Goal: Task Accomplishment & Management: Complete application form

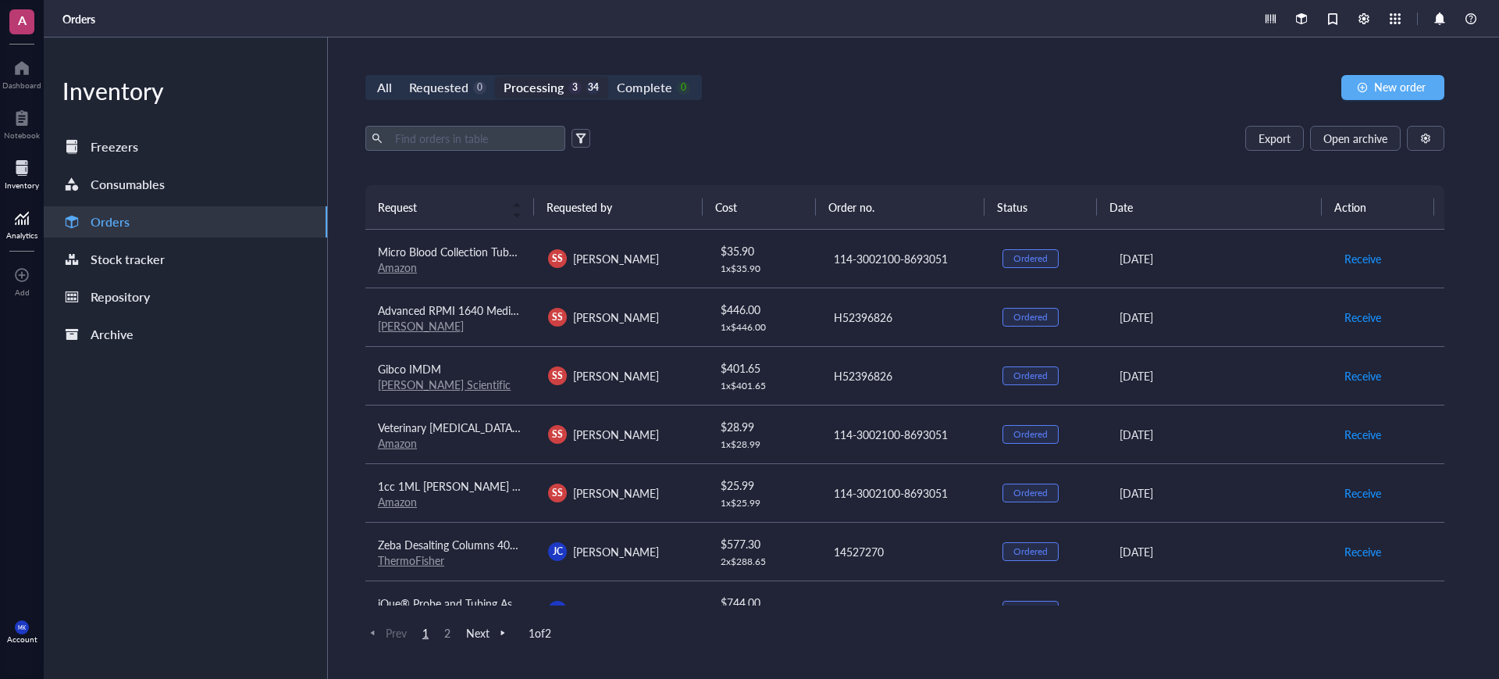
click at [19, 216] on div at bounding box center [21, 217] width 31 height 25
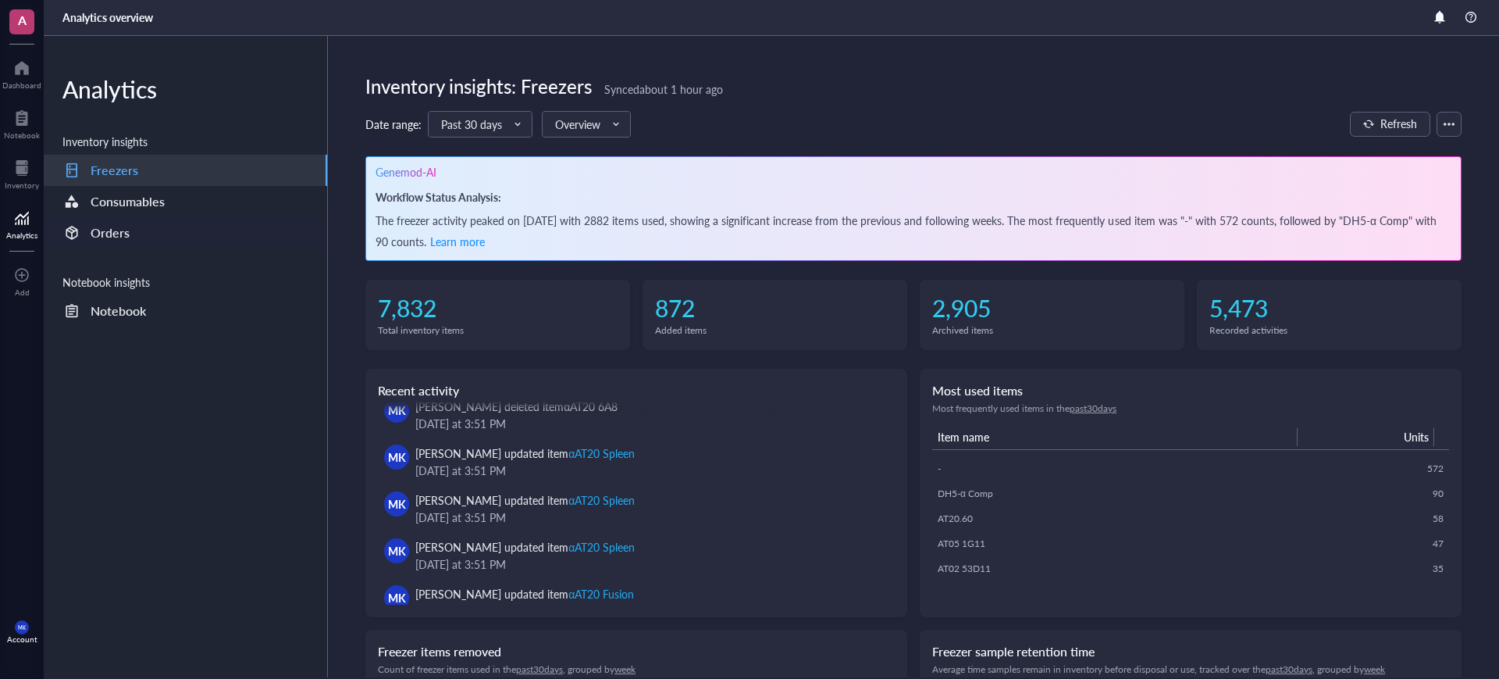
click at [226, 226] on div "Orders" at bounding box center [185, 232] width 283 height 31
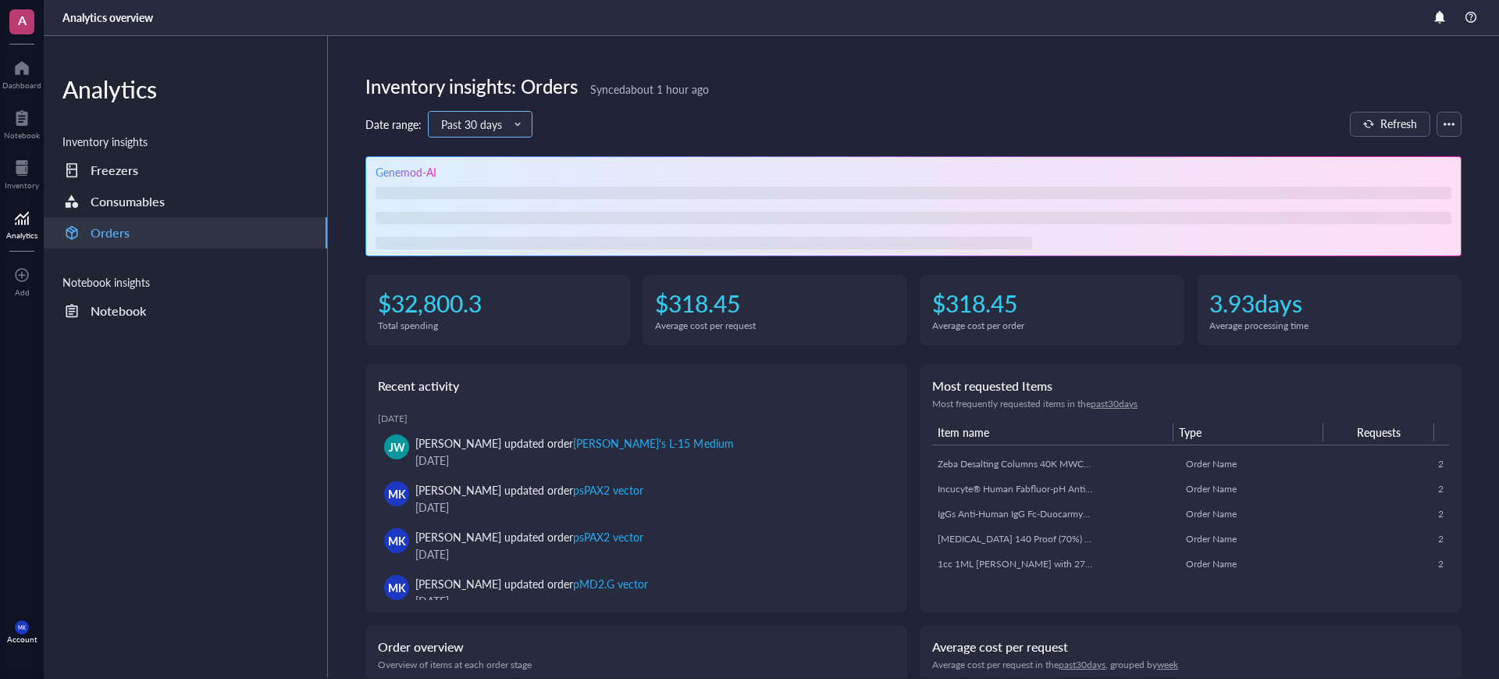
click at [501, 125] on span "Past 30 days" at bounding box center [478, 124] width 75 height 14
click at [500, 180] on div "Past 90 days" at bounding box center [480, 177] width 84 height 17
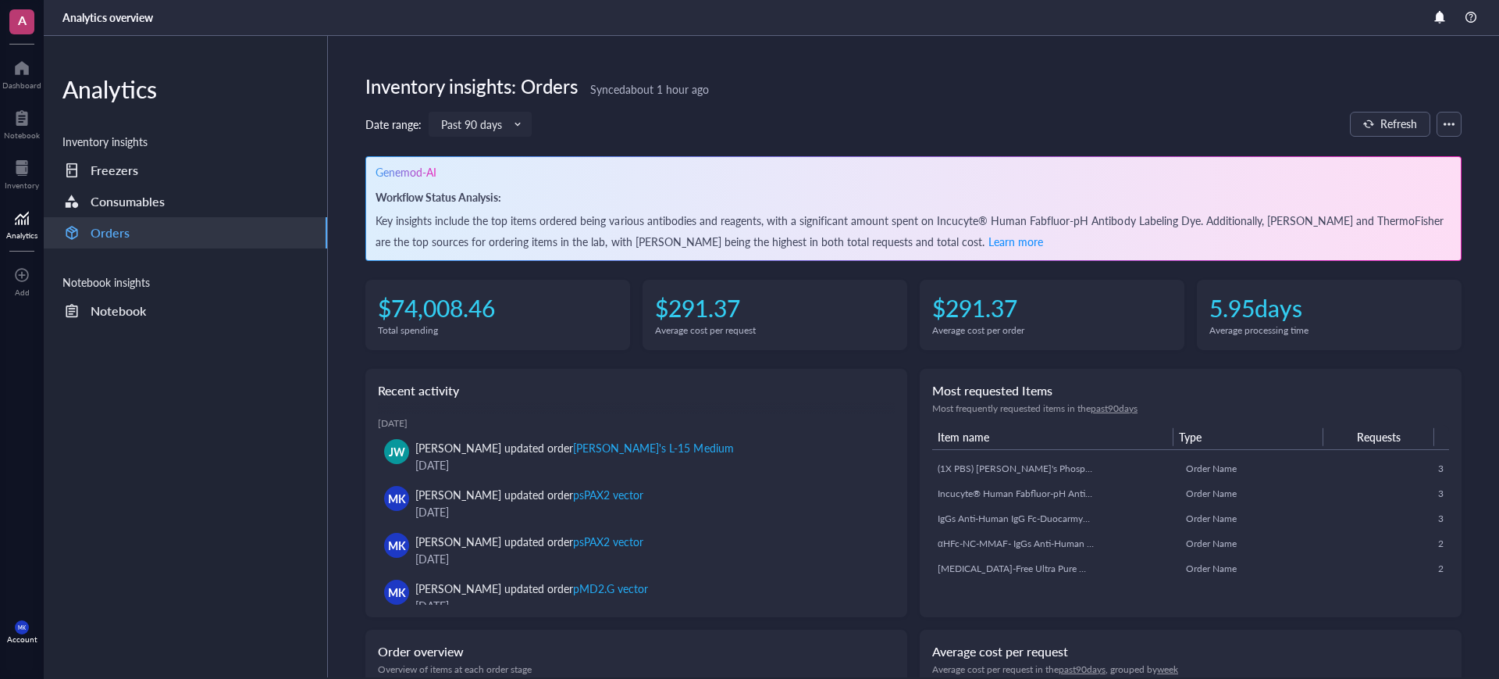
click at [471, 102] on section "Inventory insights: Orders Synced about 1 hour ago Date range: Past 90 days Pas…" at bounding box center [913, 356] width 1171 height 641
click at [472, 126] on span "Past 90 days" at bounding box center [478, 124] width 75 height 14
click at [679, 119] on div "Date range: Past 90 days Past 30 days Past 90 days Past 12 months Refresh" at bounding box center [913, 124] width 1096 height 27
click at [503, 121] on span "Past 90 days" at bounding box center [478, 124] width 75 height 14
click at [498, 197] on div "Past 12 months" at bounding box center [480, 202] width 84 height 17
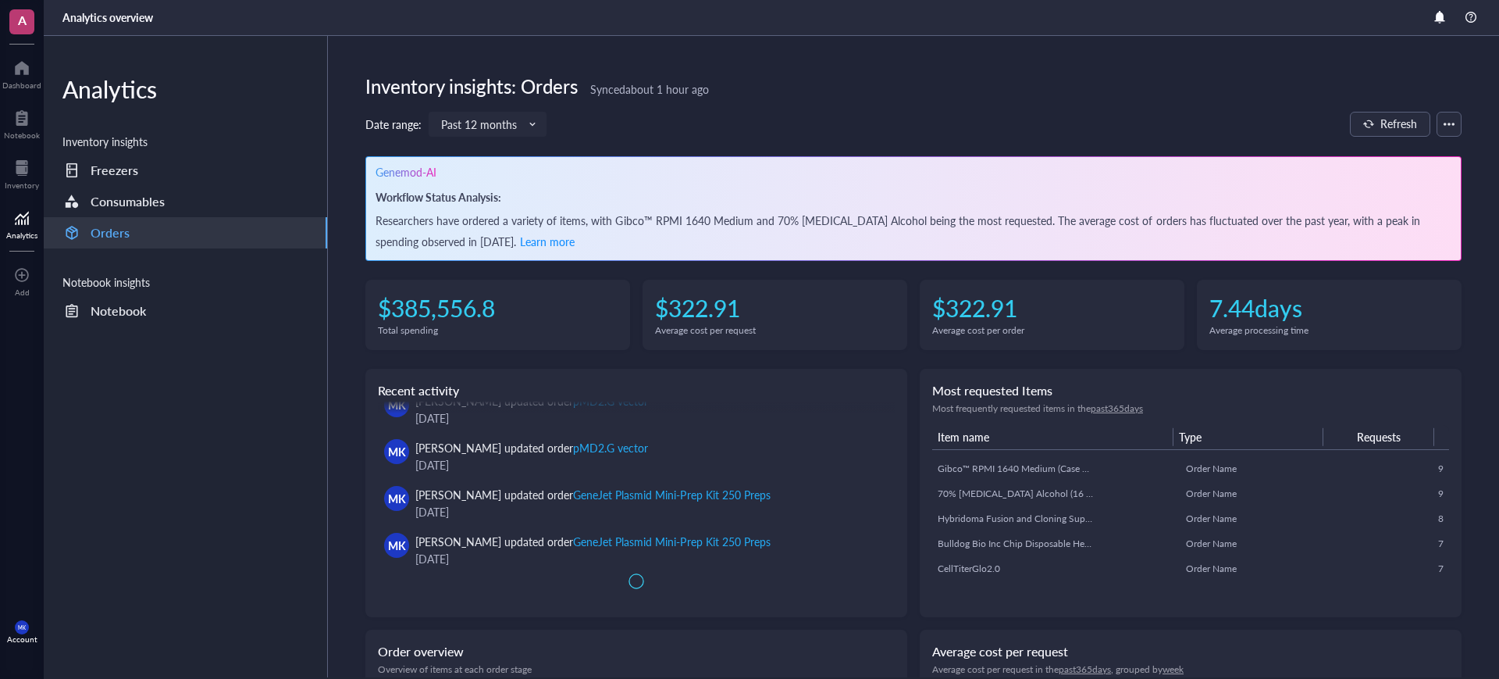
scroll to position [197, 0]
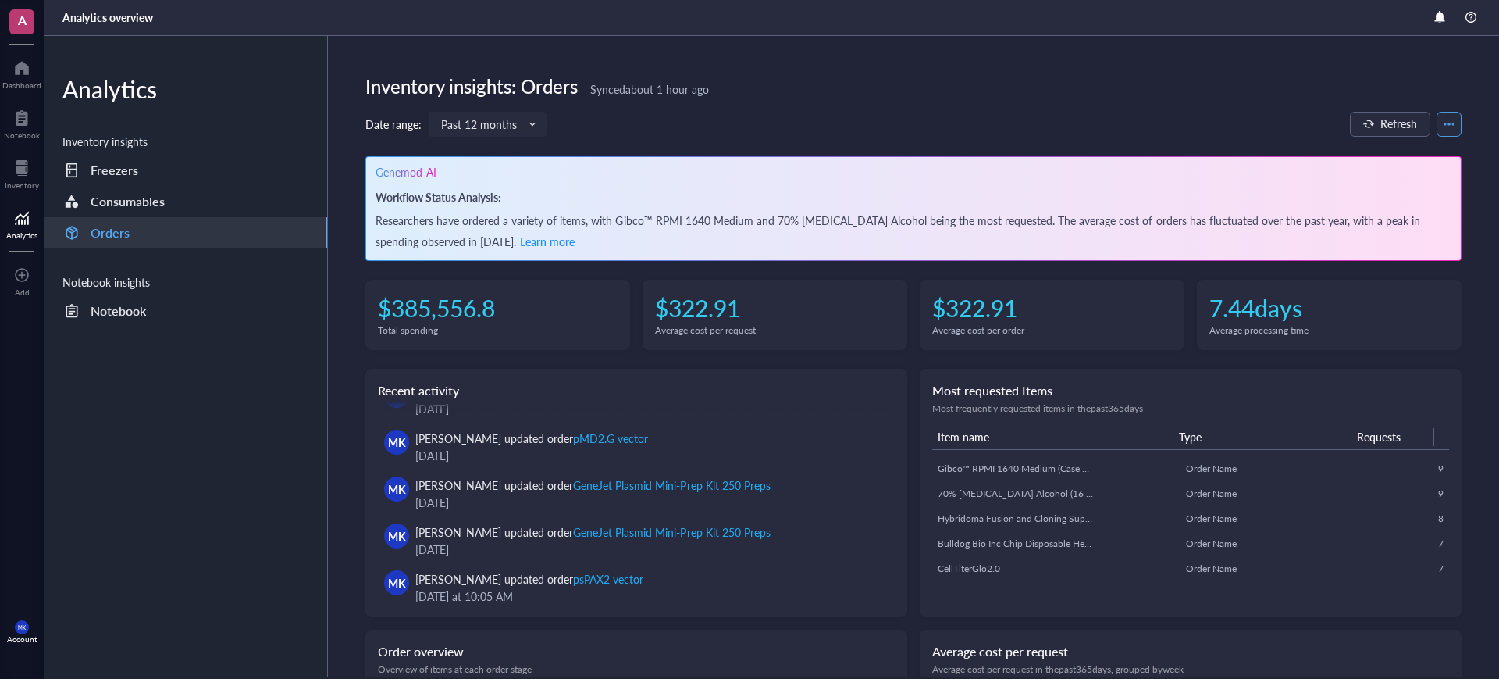
click at [1442, 112] on button "button" at bounding box center [1449, 124] width 25 height 25
click at [1408, 163] on div "Print" at bounding box center [1399, 154] width 89 height 22
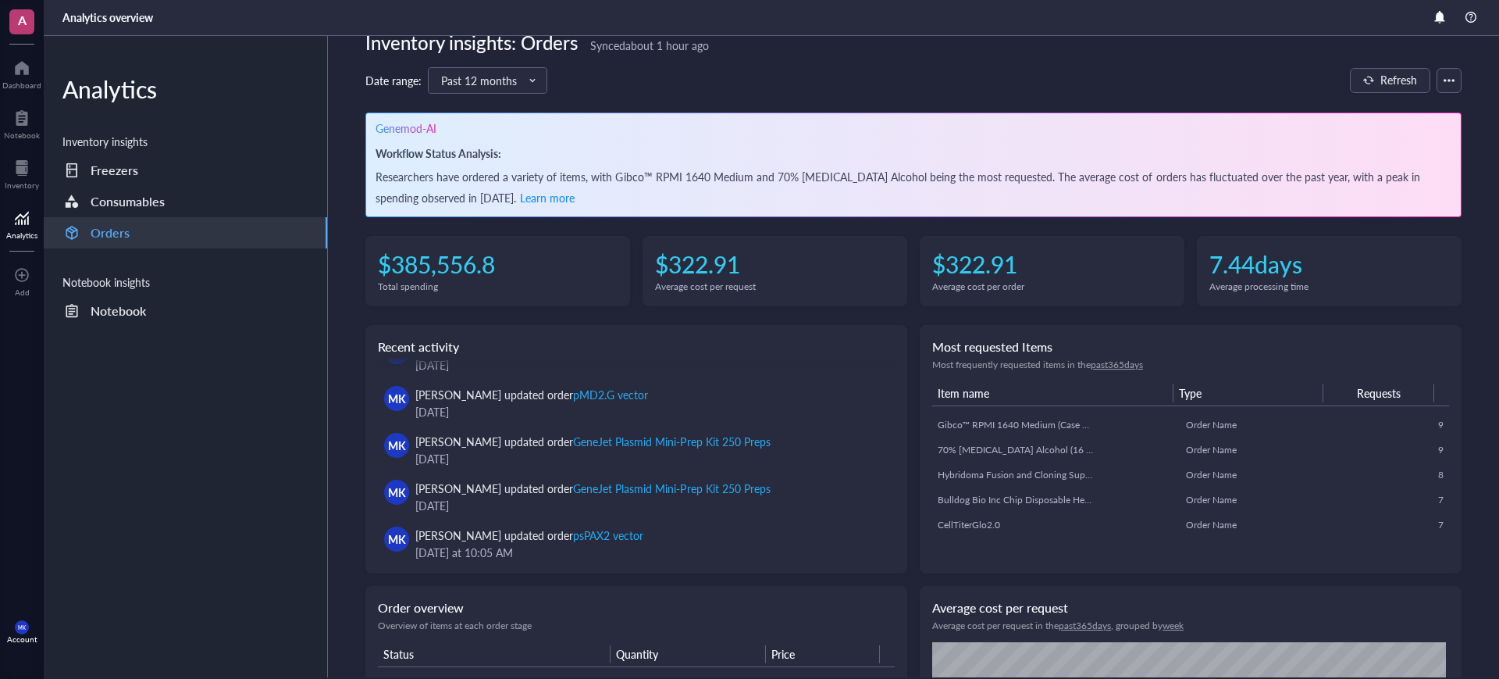
scroll to position [0, 0]
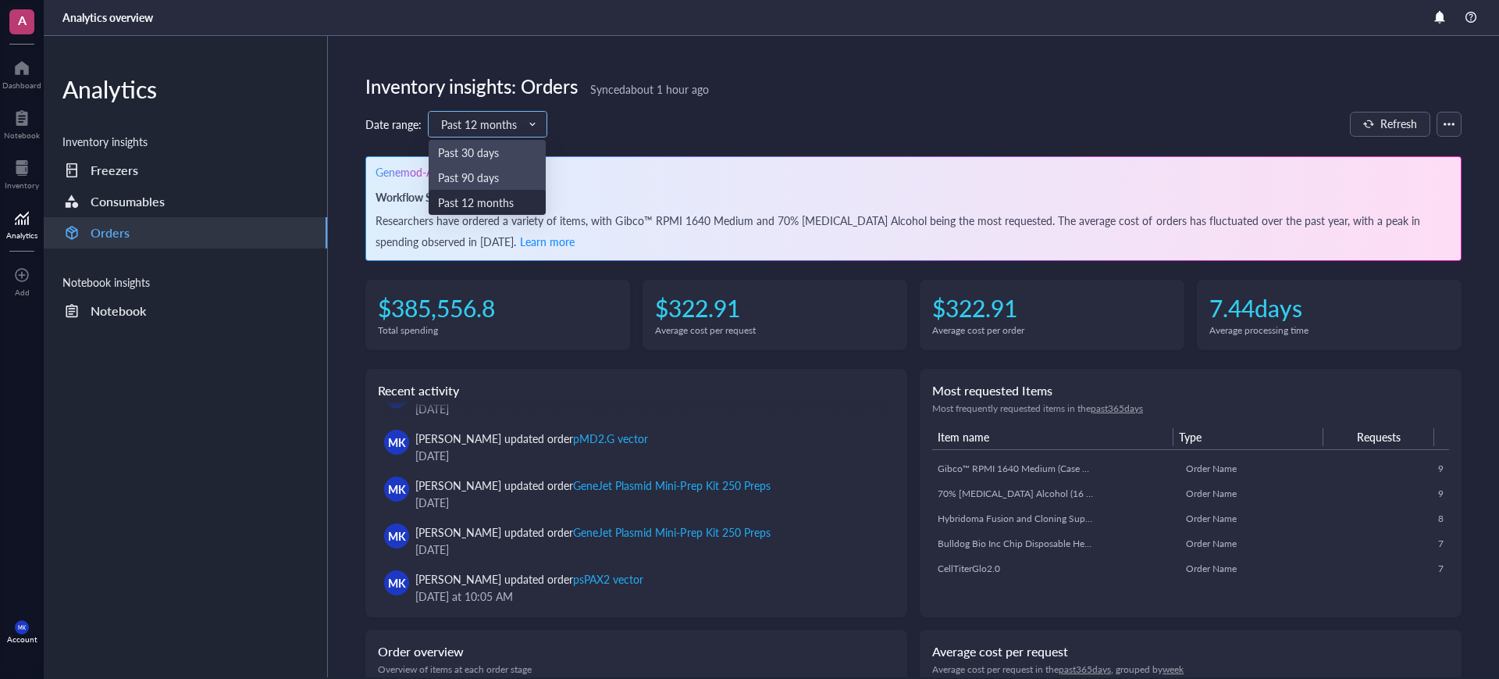
click at [505, 117] on span "Past 12 months" at bounding box center [486, 124] width 90 height 14
click at [498, 174] on div "Past 90 days" at bounding box center [487, 177] width 98 height 17
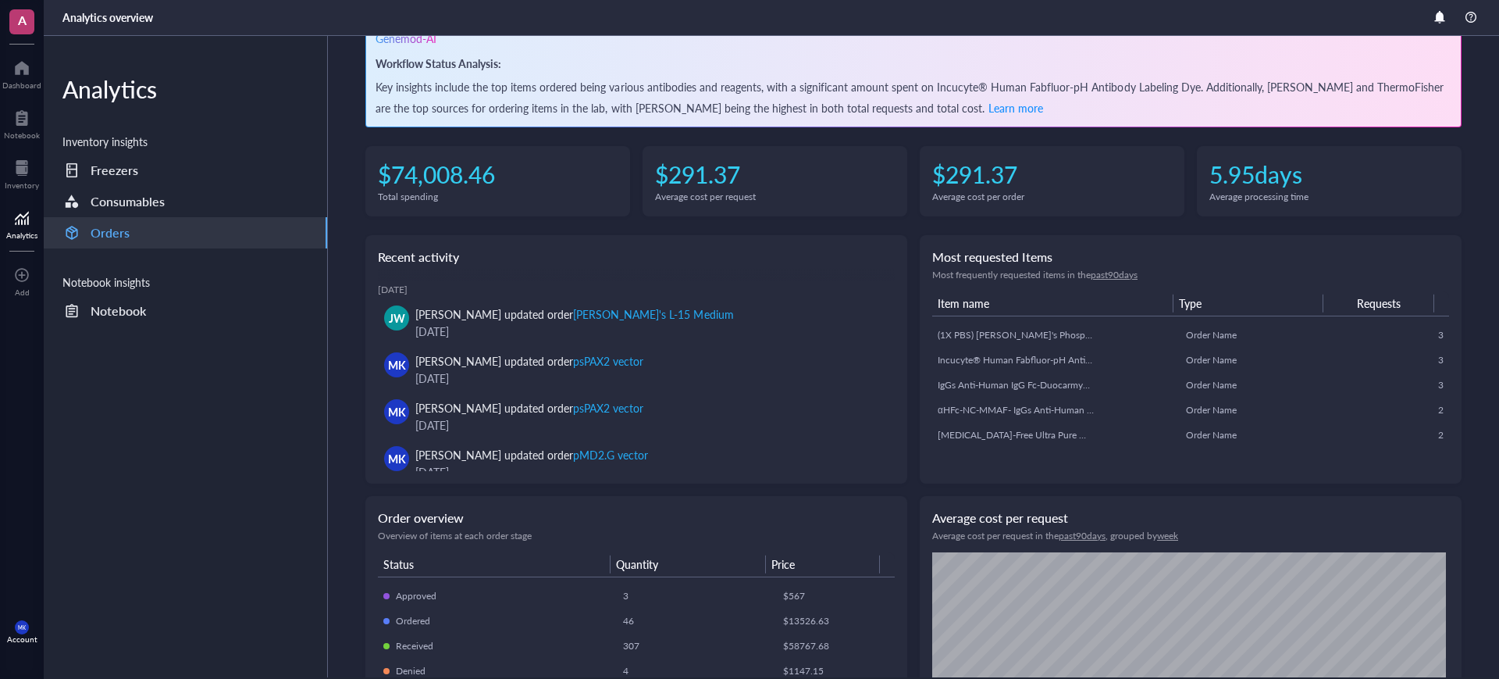
scroll to position [133, 0]
click at [34, 153] on div "Inventory" at bounding box center [22, 173] width 44 height 44
click at [20, 114] on div at bounding box center [22, 117] width 36 height 25
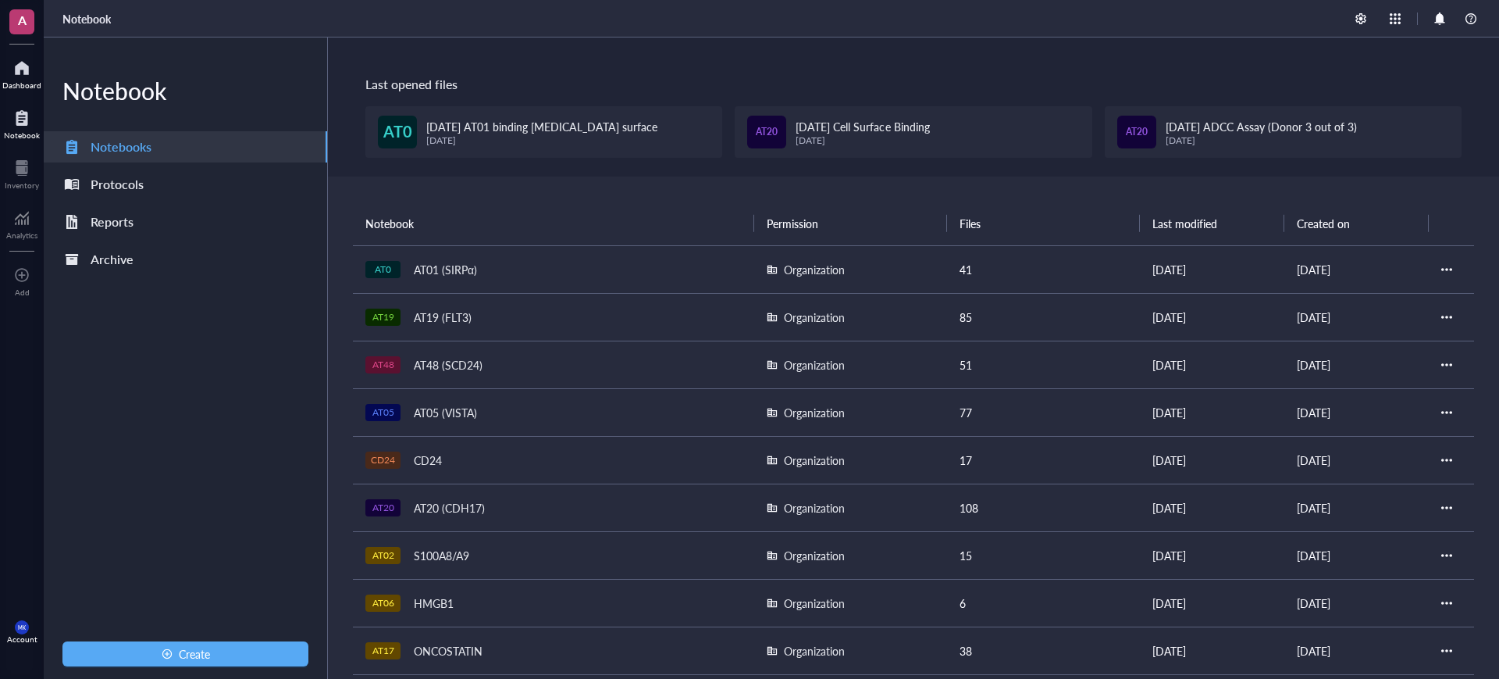
click at [20, 94] on div "Dashboard" at bounding box center [22, 73] width 44 height 44
click at [27, 51] on div "Dashboard" at bounding box center [22, 73] width 44 height 44
click at [33, 88] on div "Dashboard" at bounding box center [21, 84] width 39 height 9
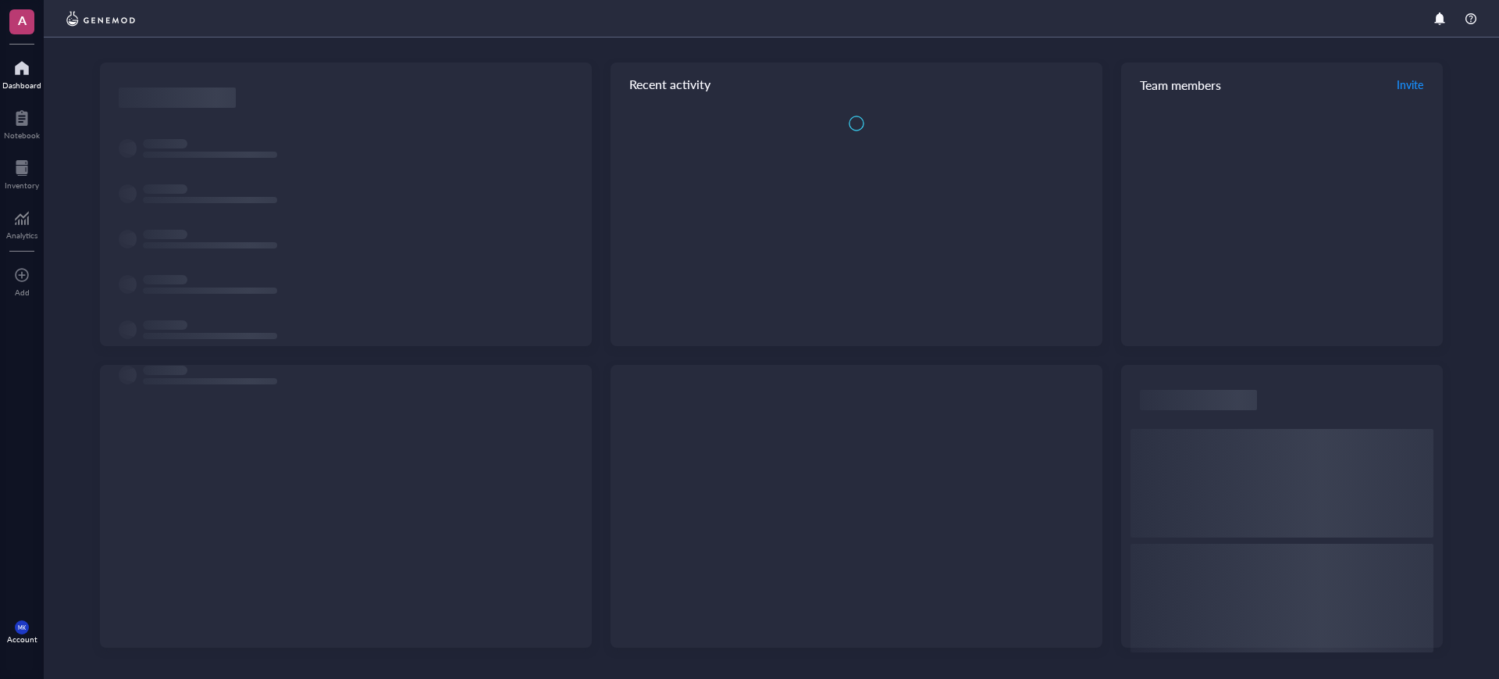
click at [33, 88] on div "Dashboard" at bounding box center [21, 84] width 39 height 9
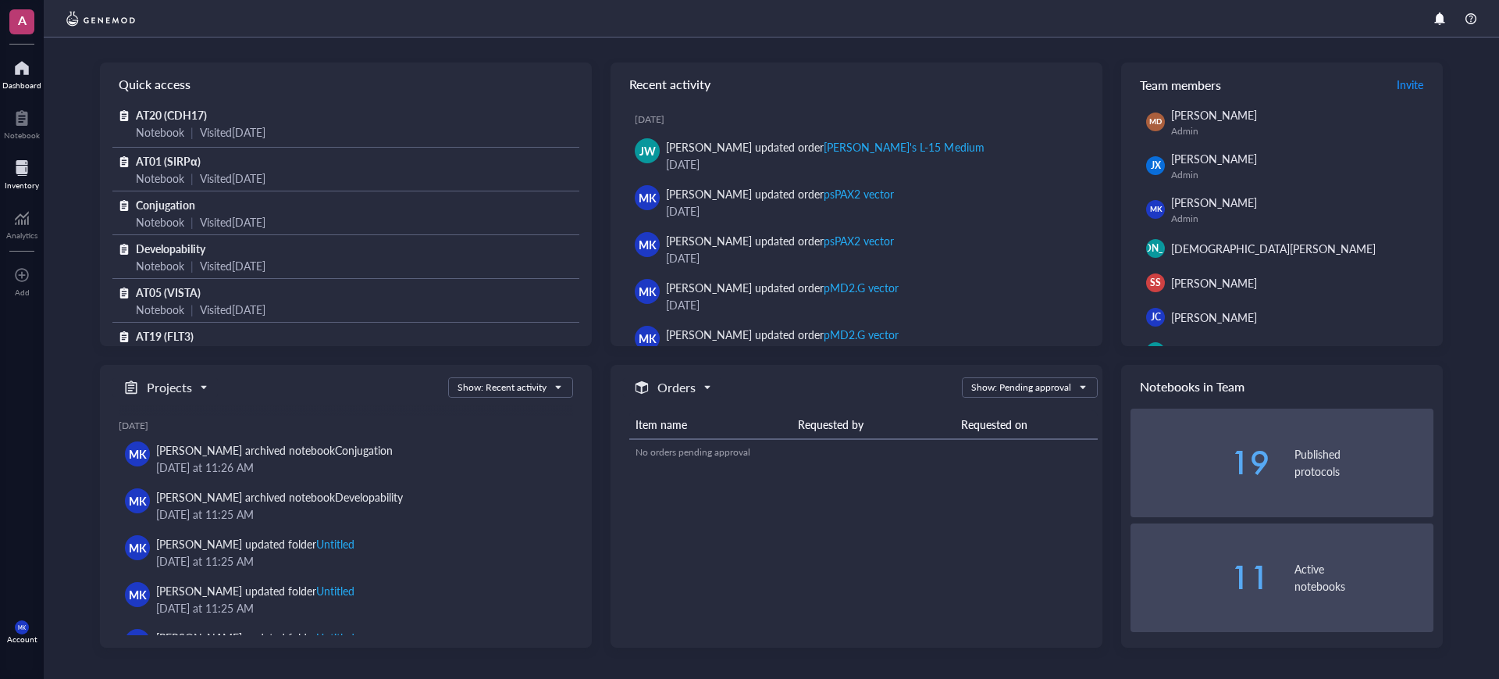
click at [37, 169] on div at bounding box center [22, 167] width 34 height 25
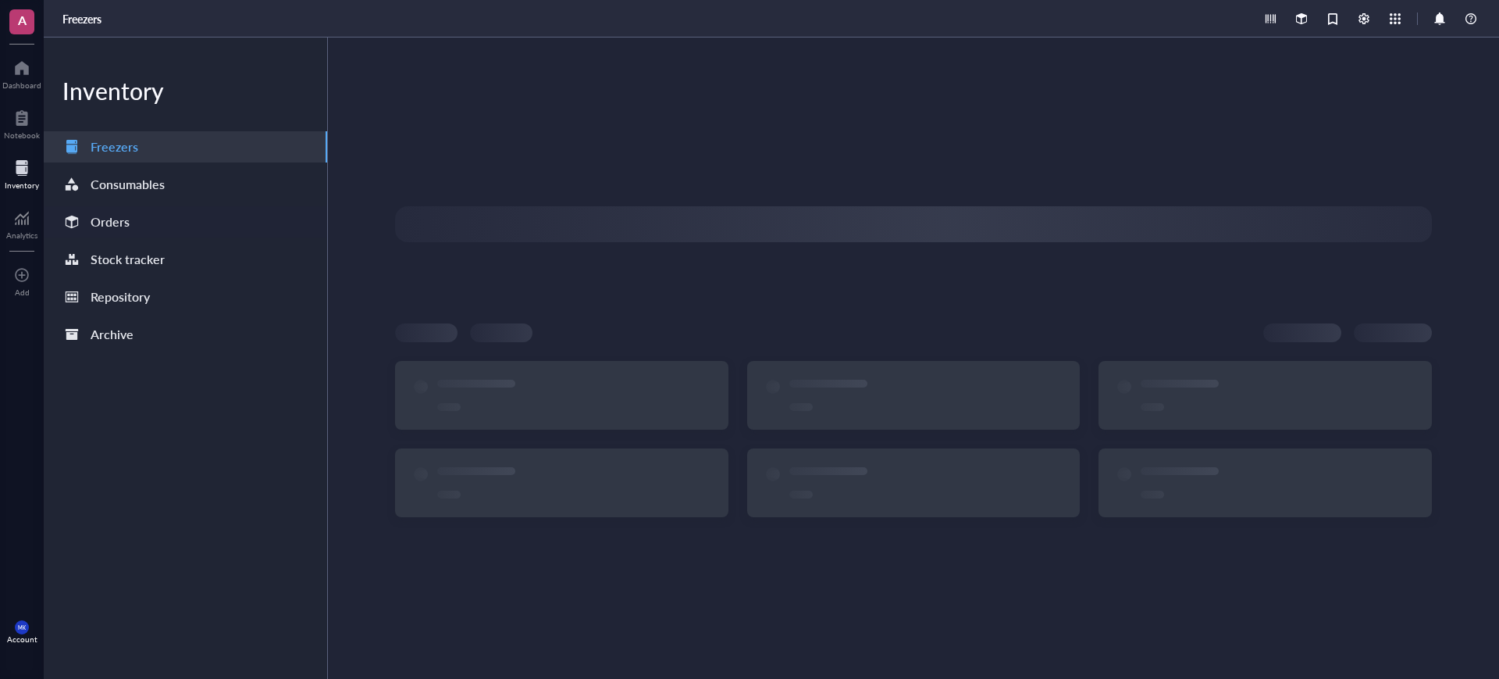
click at [121, 214] on div "Orders" at bounding box center [110, 222] width 39 height 22
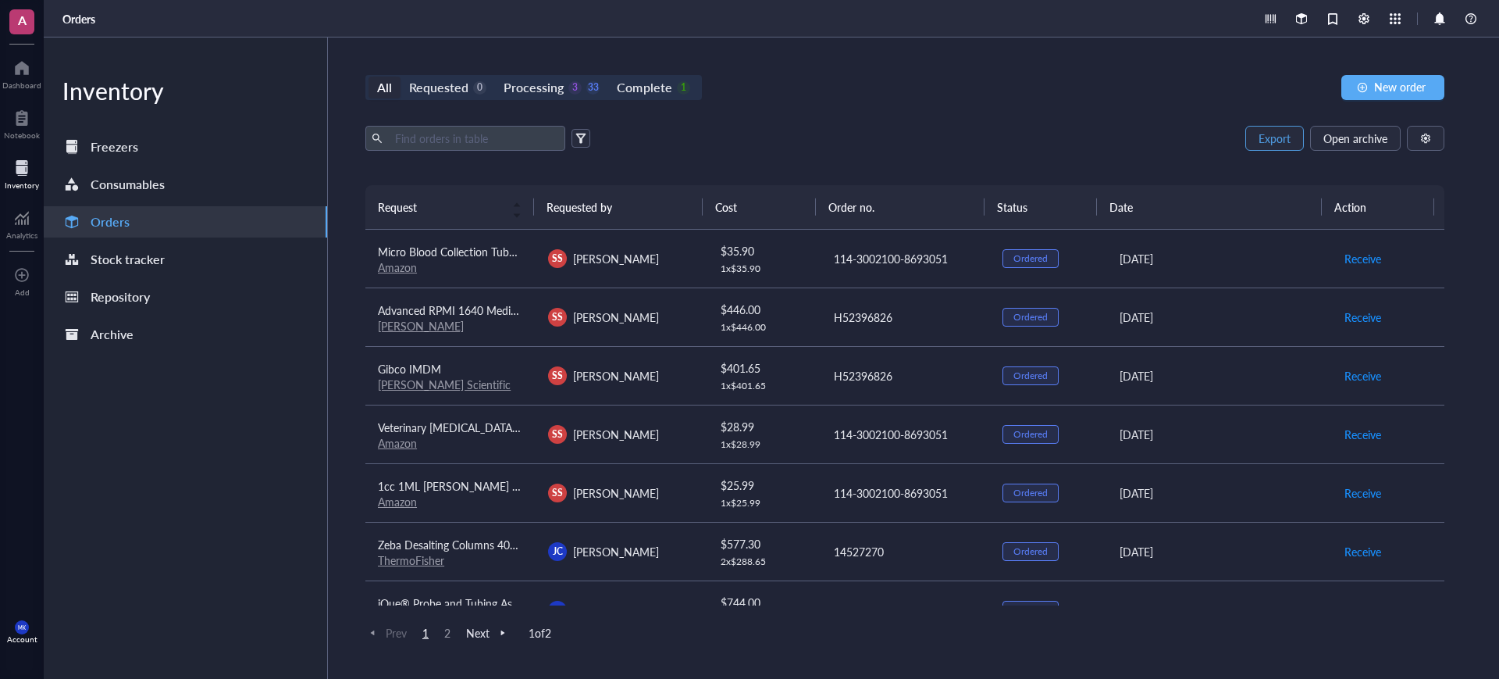
click at [1285, 140] on span "Export" at bounding box center [1275, 138] width 32 height 12
click at [1331, 139] on span "Open archive" at bounding box center [1356, 138] width 64 height 12
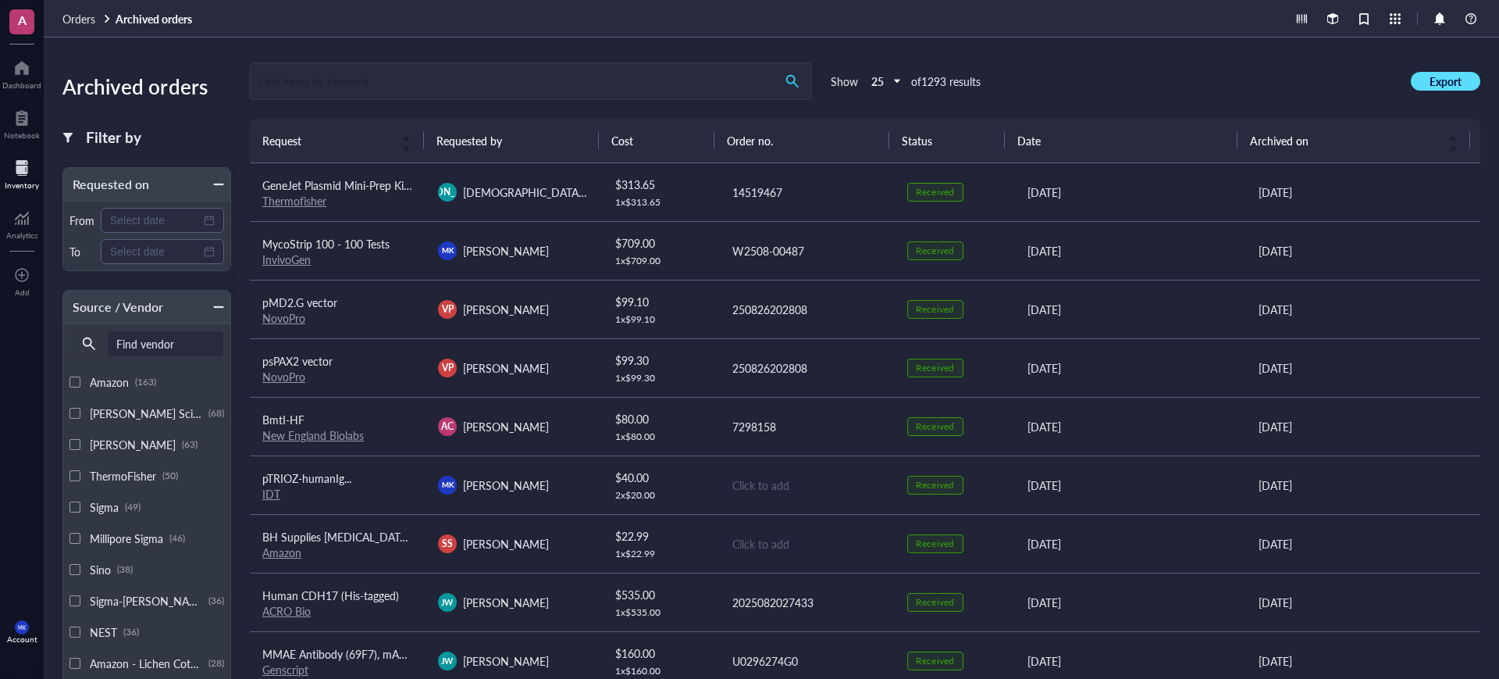
click at [1442, 82] on span "Export" at bounding box center [1446, 81] width 32 height 14
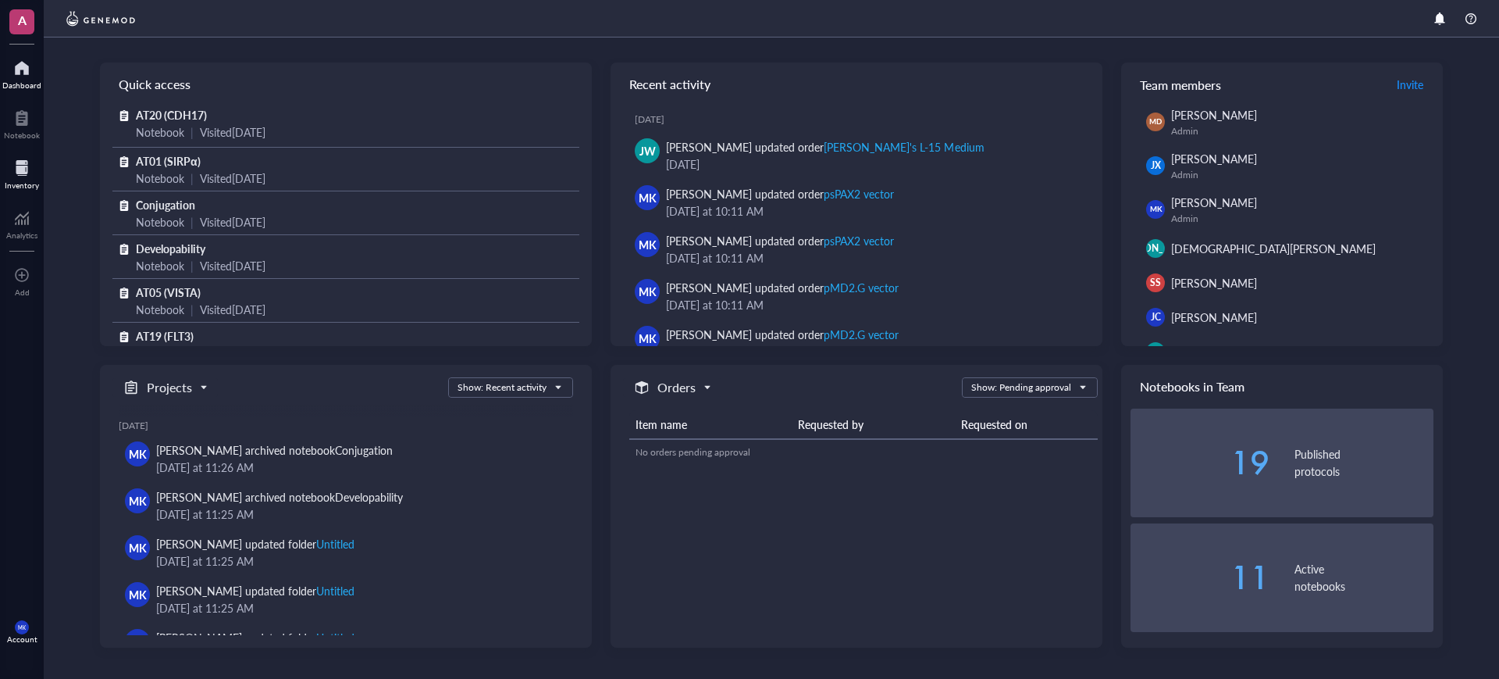
click at [18, 171] on div at bounding box center [22, 167] width 34 height 25
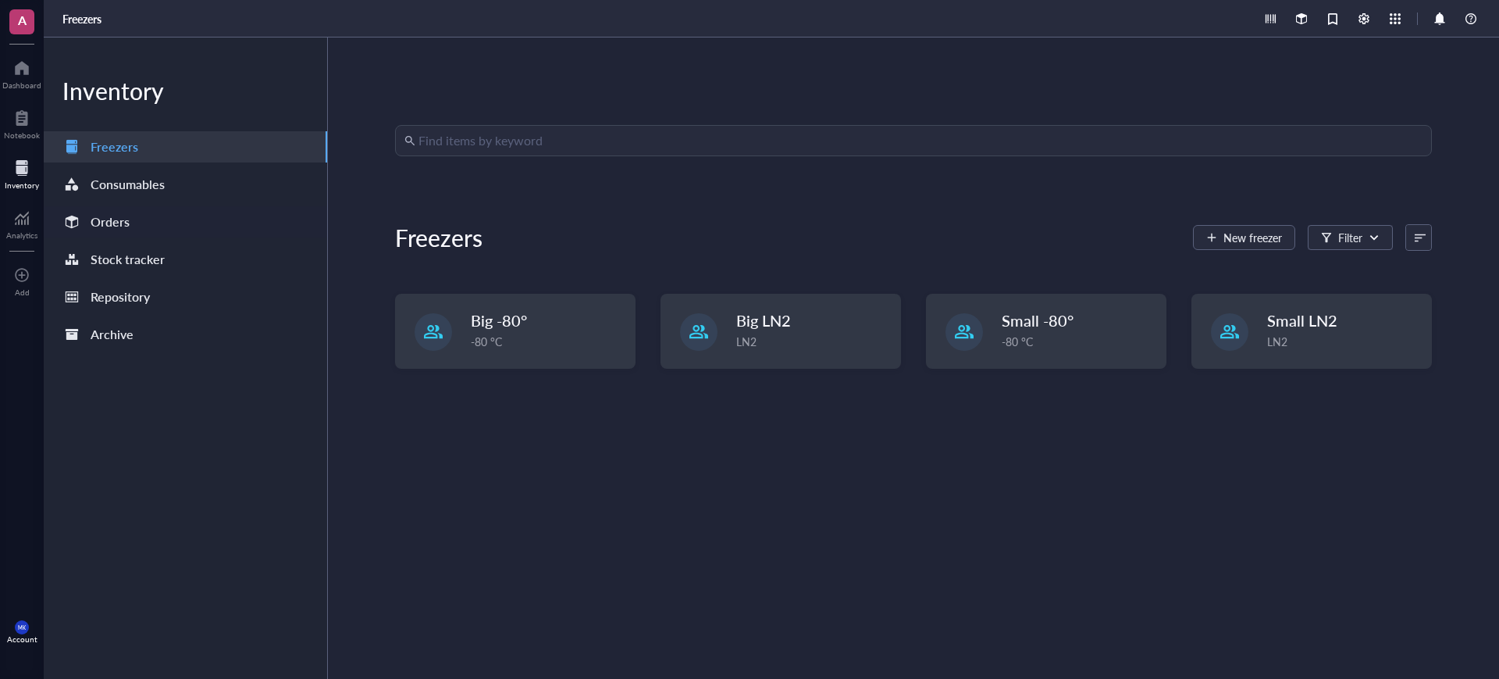
click at [211, 226] on div "Orders" at bounding box center [185, 221] width 283 height 31
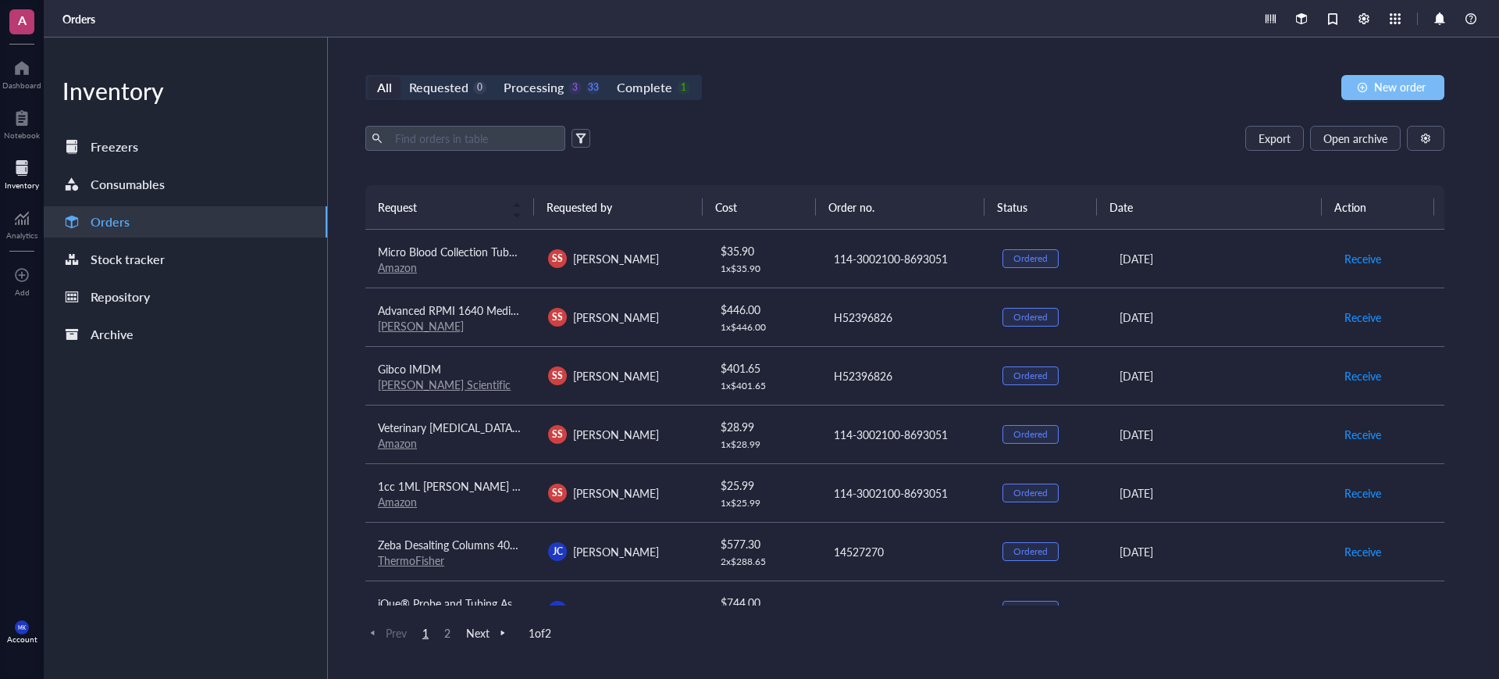
click at [1423, 81] on span "New order" at bounding box center [1401, 86] width 52 height 12
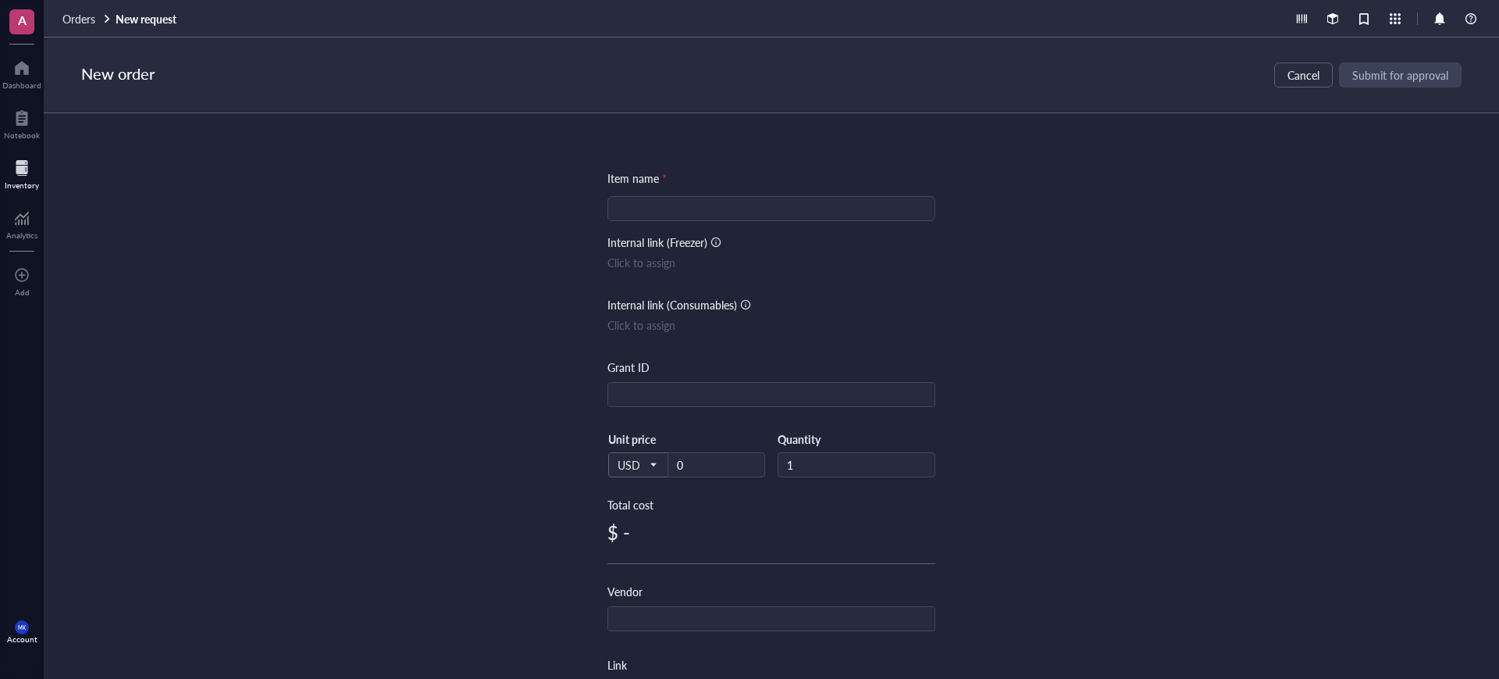
click at [707, 200] on input "search" at bounding box center [771, 208] width 309 height 23
click at [703, 209] on input "search" at bounding box center [771, 208] width 309 height 23
paste input "Gene Fragment without Adapters (501bp - 1.8kb)"
type input "Gene Fragment without Adapters (501bp - 1.8kb)"
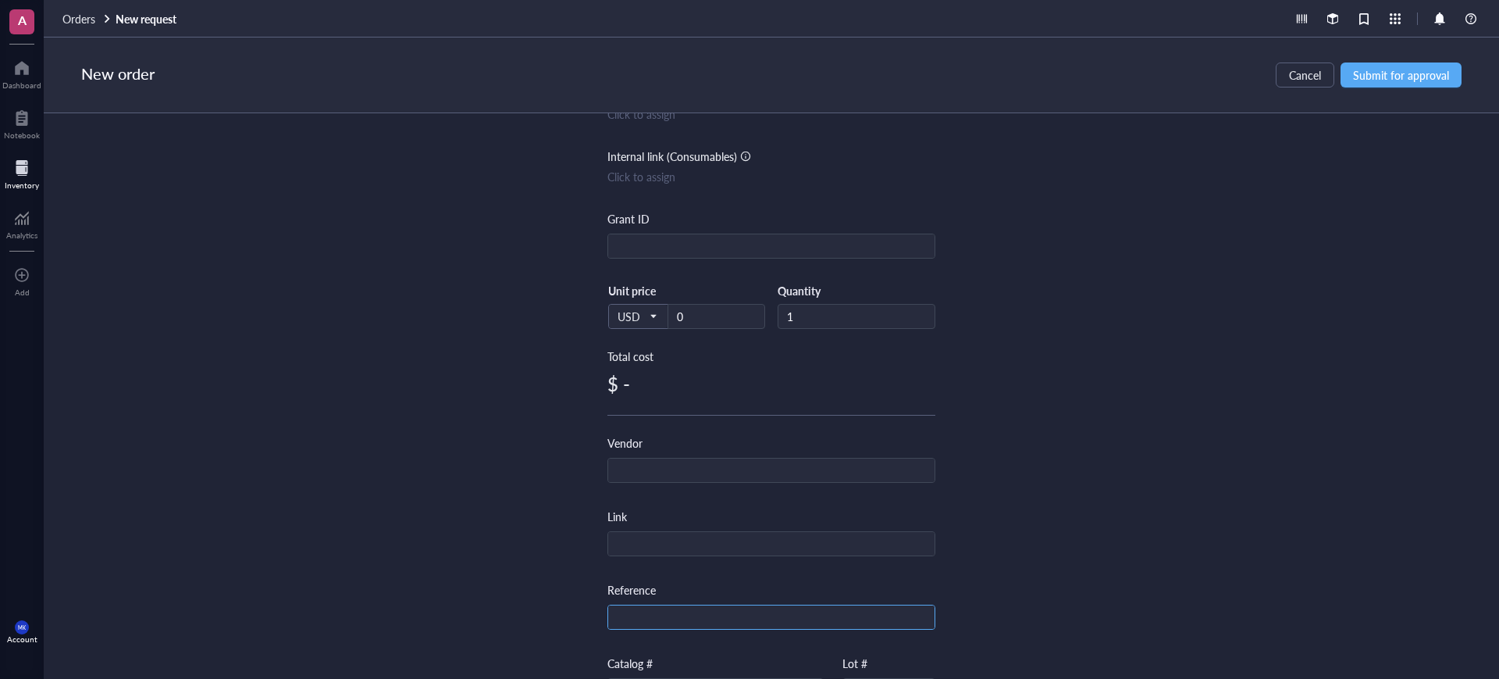
scroll to position [362, 0]
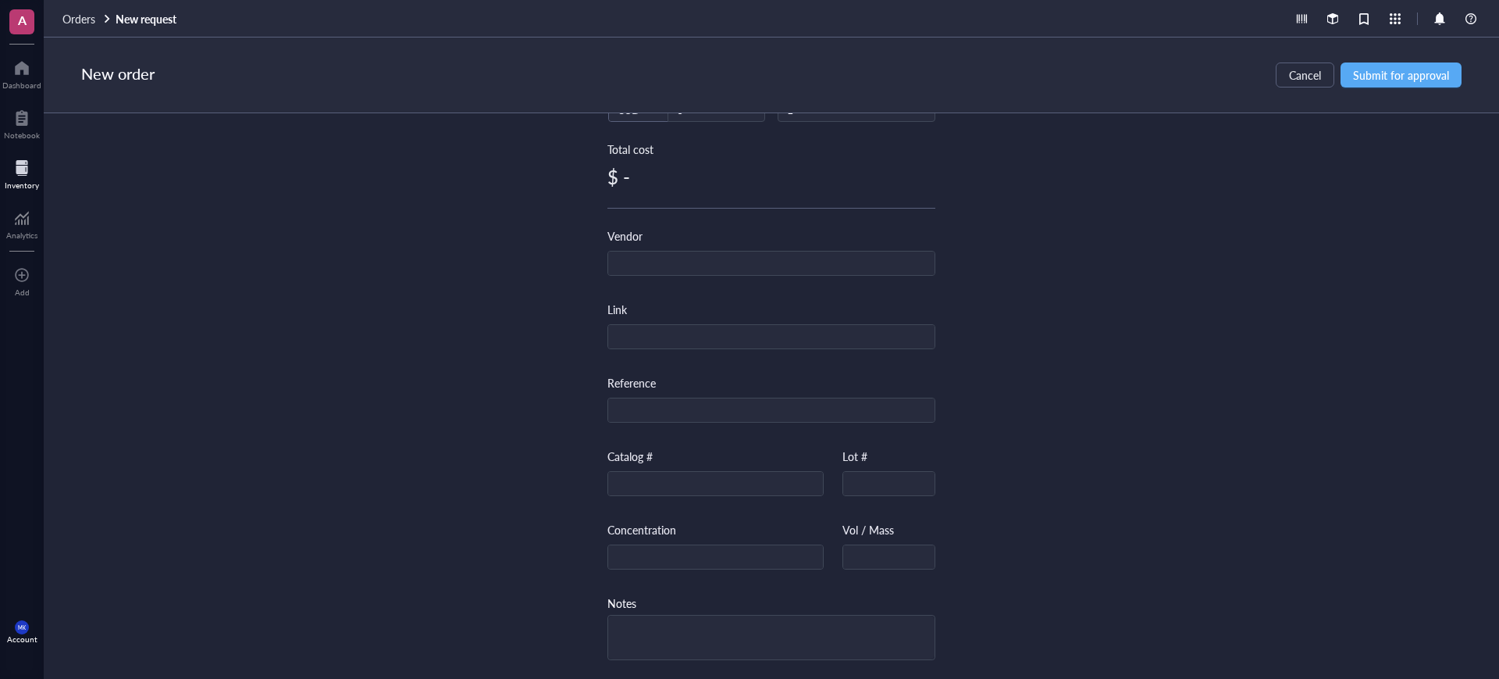
click at [699, 462] on div "Catalog #" at bounding box center [716, 471] width 216 height 48
click at [696, 473] on input "text" at bounding box center [715, 484] width 215 height 25
paste input "107448"
type input "107448"
click at [883, 256] on input "text" at bounding box center [771, 263] width 326 height 25
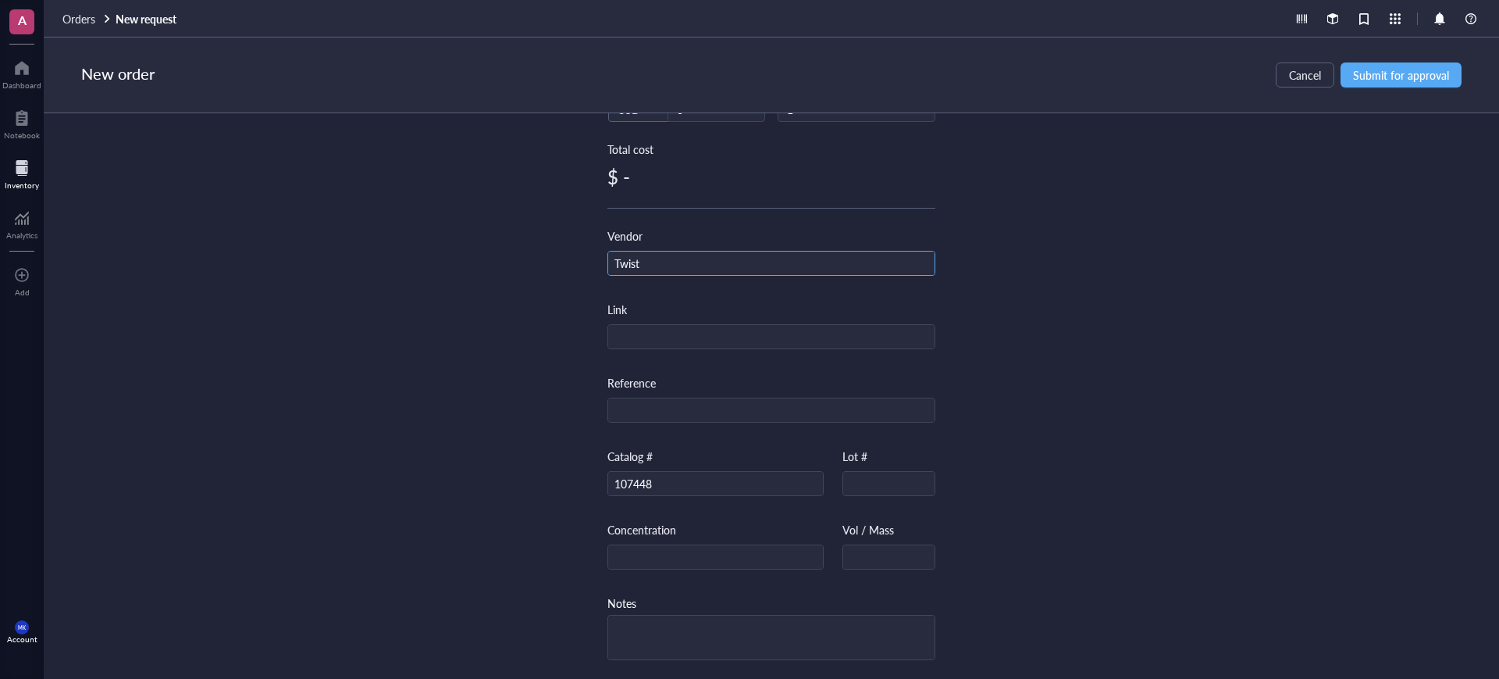
type input "Twist"
click at [1057, 307] on div "Item name * Gene Fragment without Adapters (501bp - 1.8kb) Internal link (Freez…" at bounding box center [772, 395] width 1456 height 565
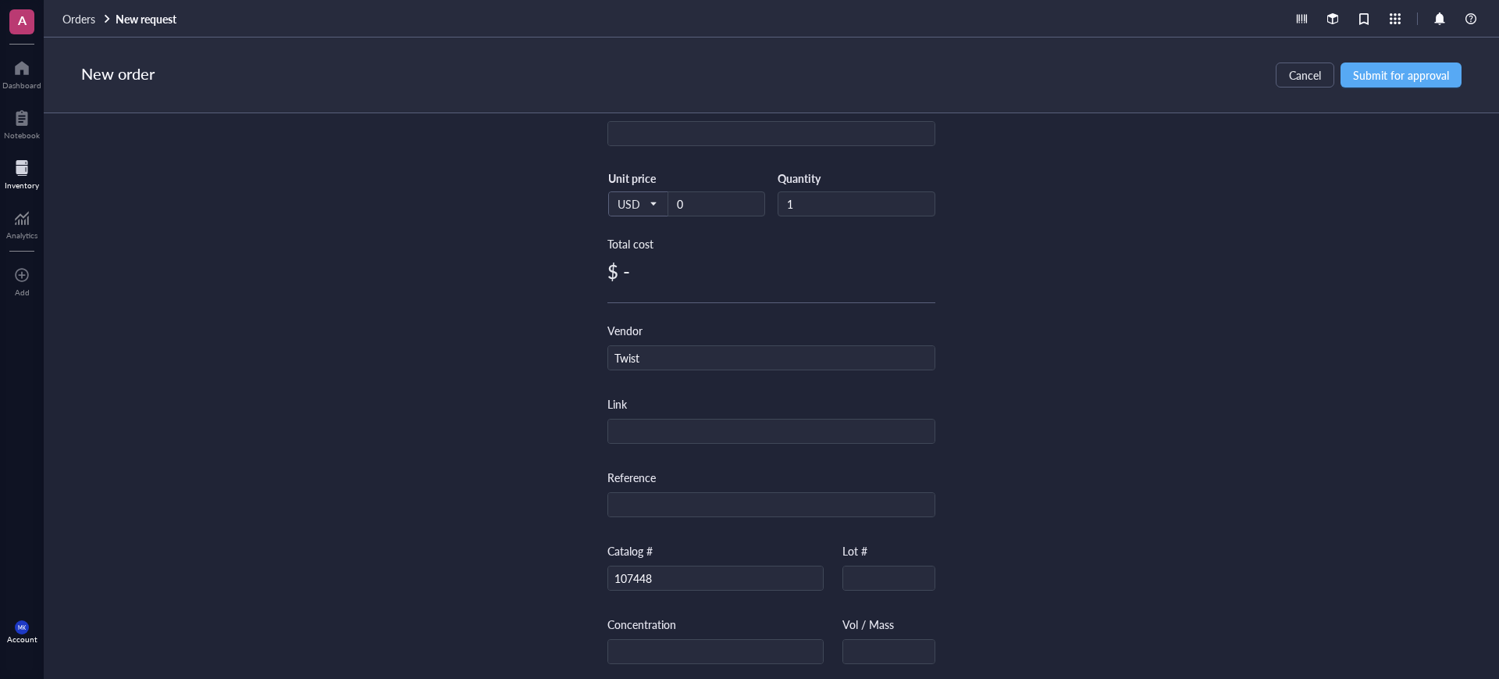
scroll to position [69, 0]
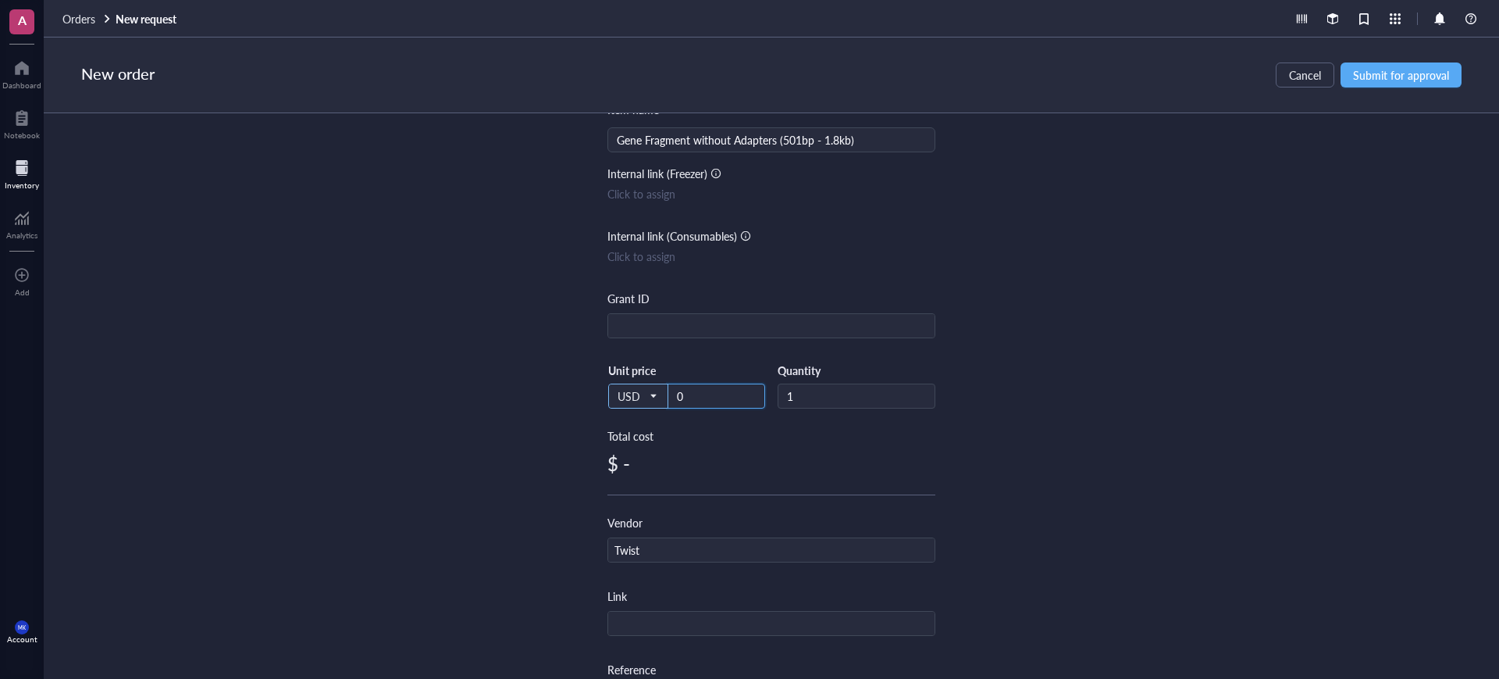
drag, startPoint x: 683, startPoint y: 390, endPoint x: 654, endPoint y: 395, distance: 30.0
click at [654, 395] on div "USD Unit price 0" at bounding box center [687, 395] width 158 height 64
paste input "533.29"
type input "533.29"
click at [1276, 313] on div "Item name * Gene Fragment without Adapters (501bp - 1.8kb) Internal link (Freez…" at bounding box center [772, 395] width 1456 height 565
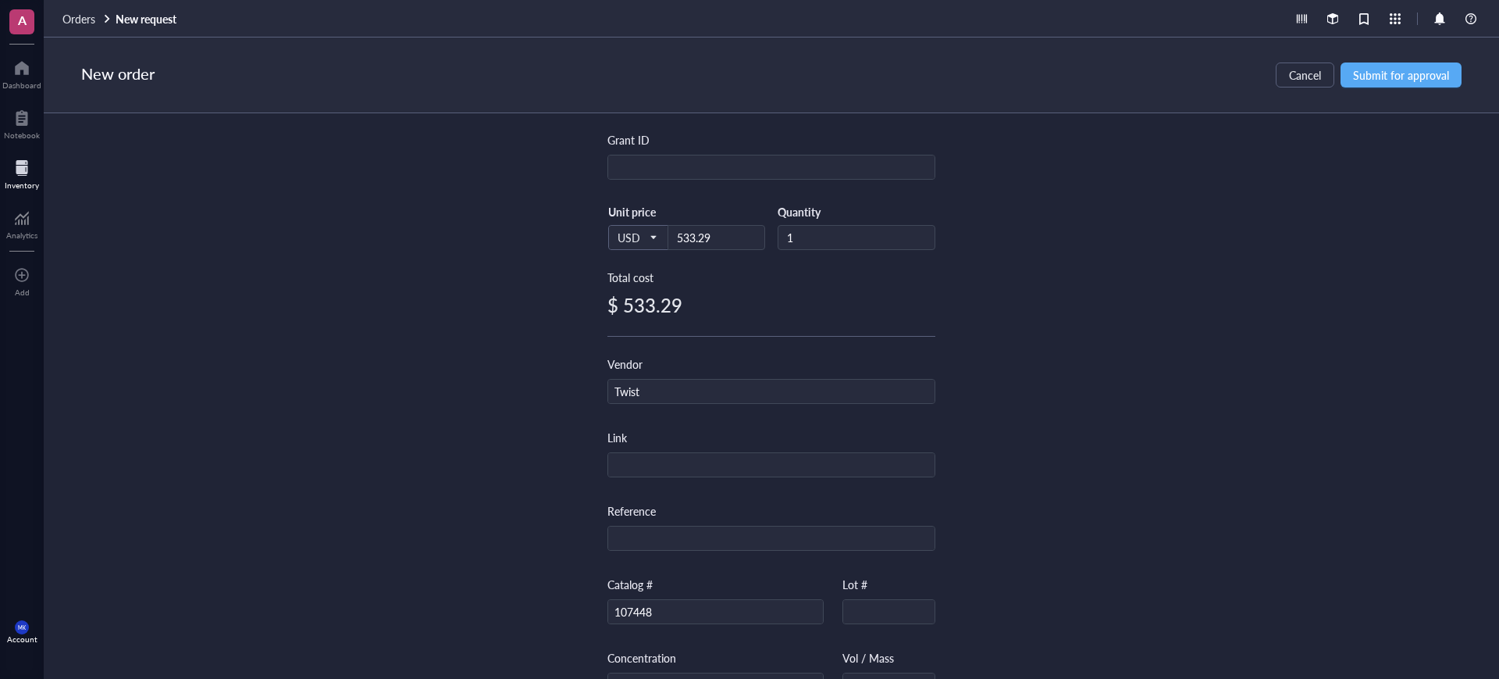
scroll to position [0, 0]
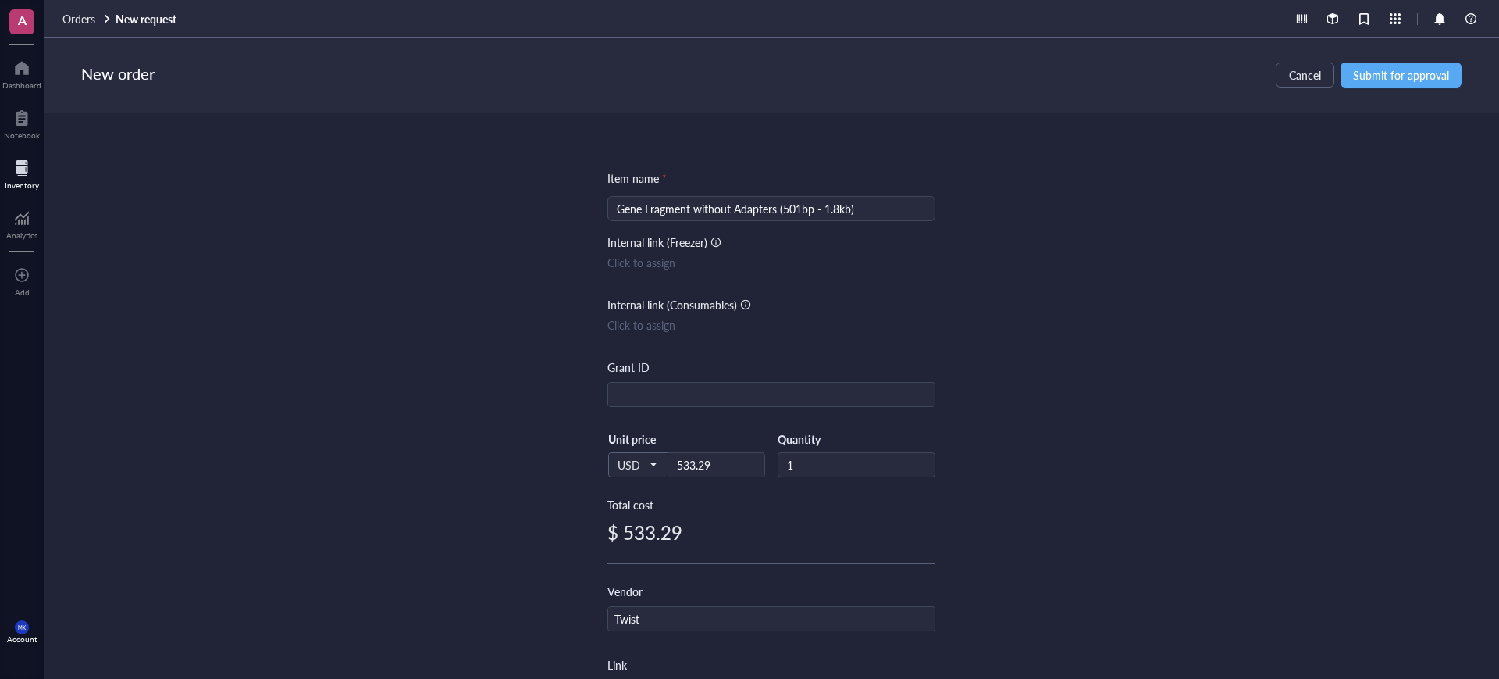
click at [613, 203] on div "Gene Fragment without Adapters (501bp - 1.8kb)" at bounding box center [772, 208] width 328 height 25
paste input "BISPECIFICS"
click at [617, 209] on input "Gene Fragment without Adapters (501bp - 1.8kb)" at bounding box center [771, 208] width 309 height 23
paste input "BISPECIFICS"
type input "BISPECIFICS Gene Fragment without Adapters (501bp - 1.8kb)"
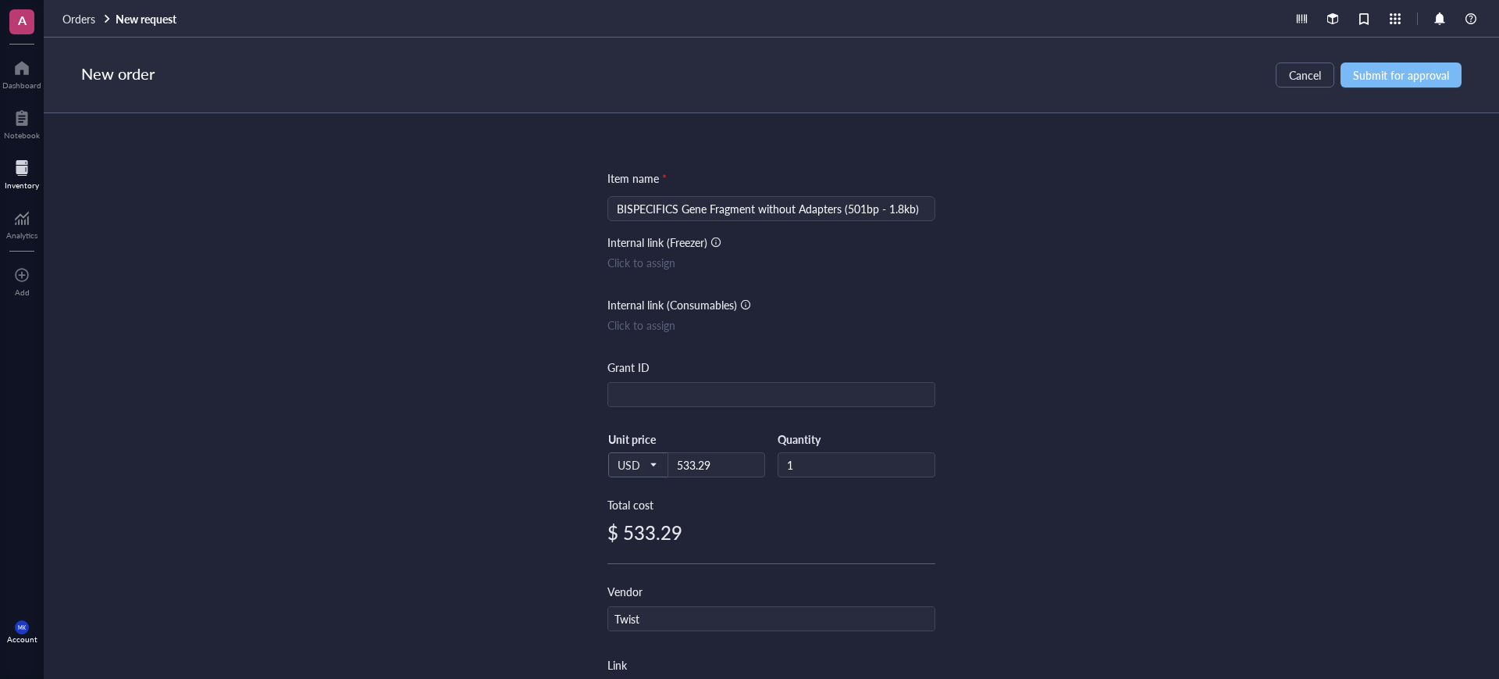
click at [1400, 77] on span "Submit for approval" at bounding box center [1401, 75] width 96 height 12
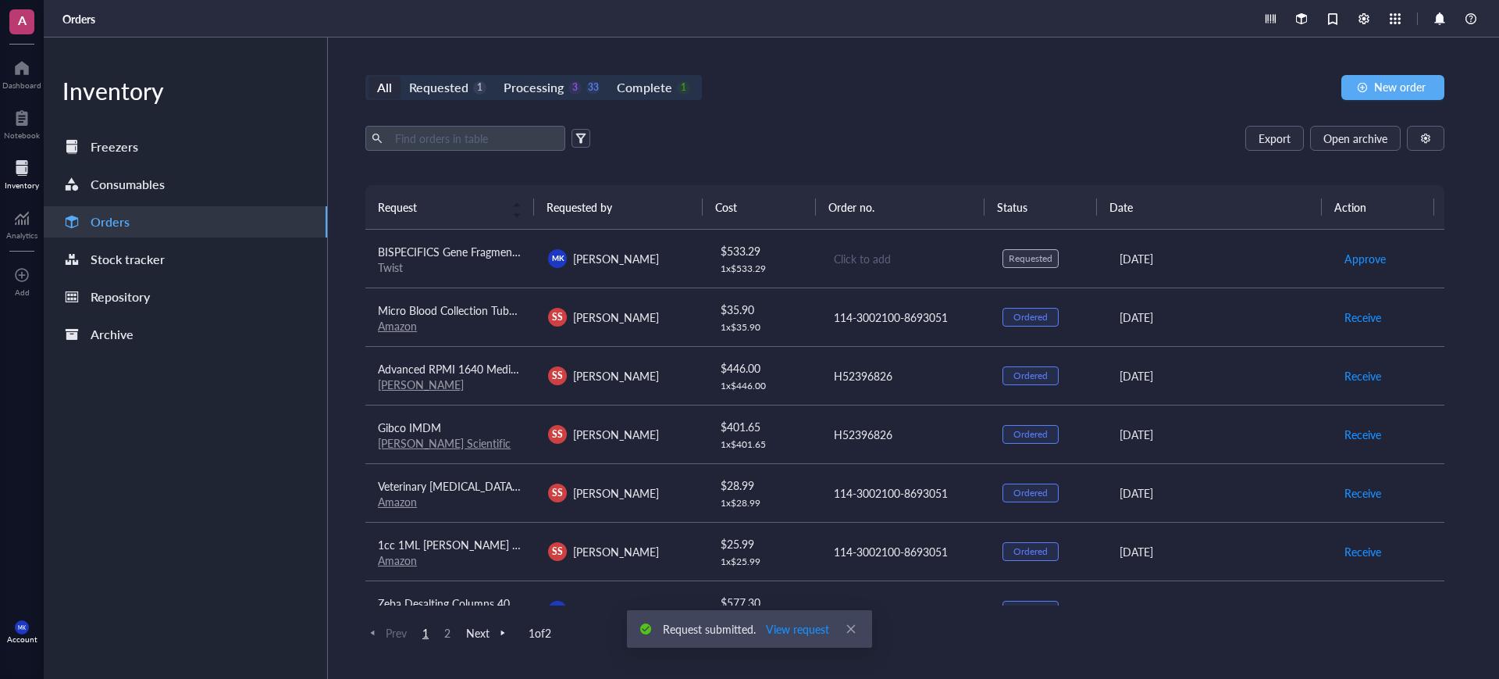
click at [865, 256] on div "Click to add" at bounding box center [906, 258] width 144 height 17
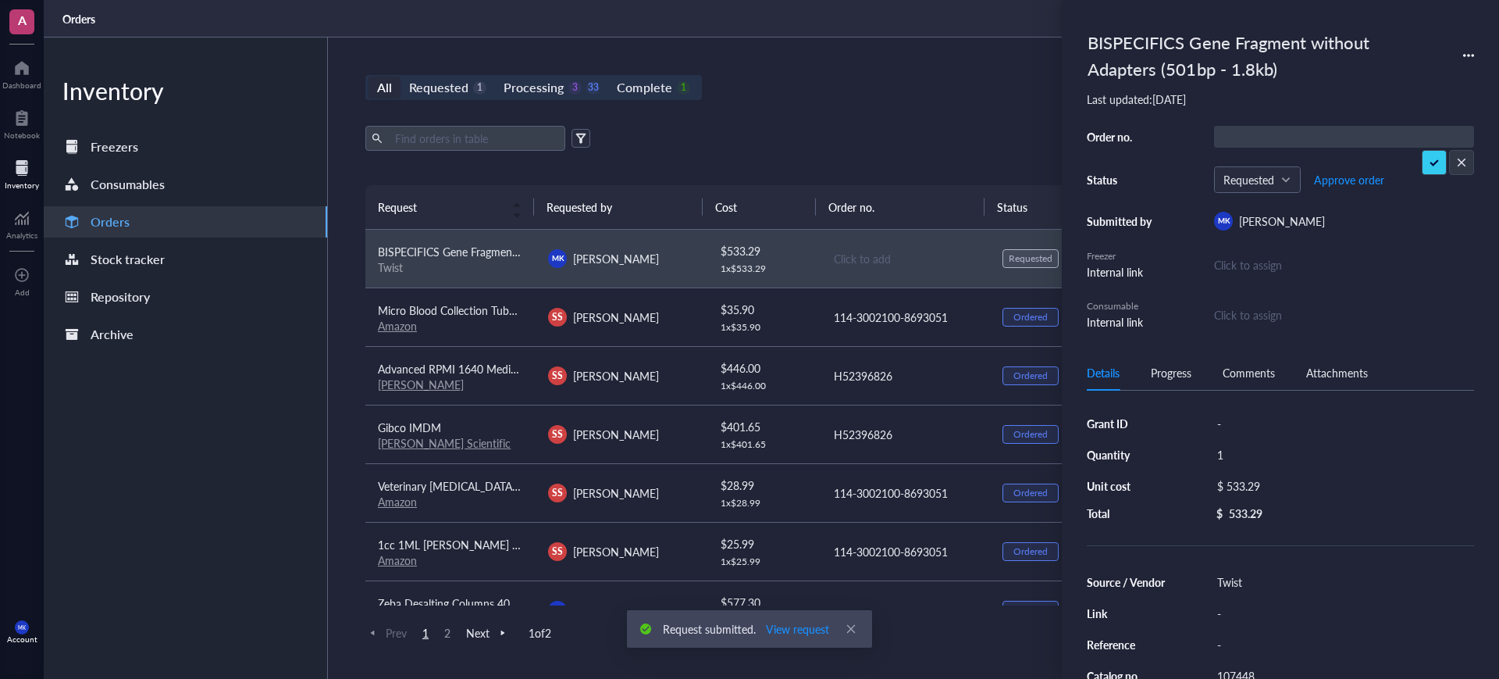
type input "Q-537204"
click at [1350, 176] on span "Approve order" at bounding box center [1349, 179] width 70 height 12
click at [1353, 177] on span "Place order" at bounding box center [1337, 179] width 54 height 12
click at [840, 132] on div "Export Open archive" at bounding box center [904, 138] width 1079 height 25
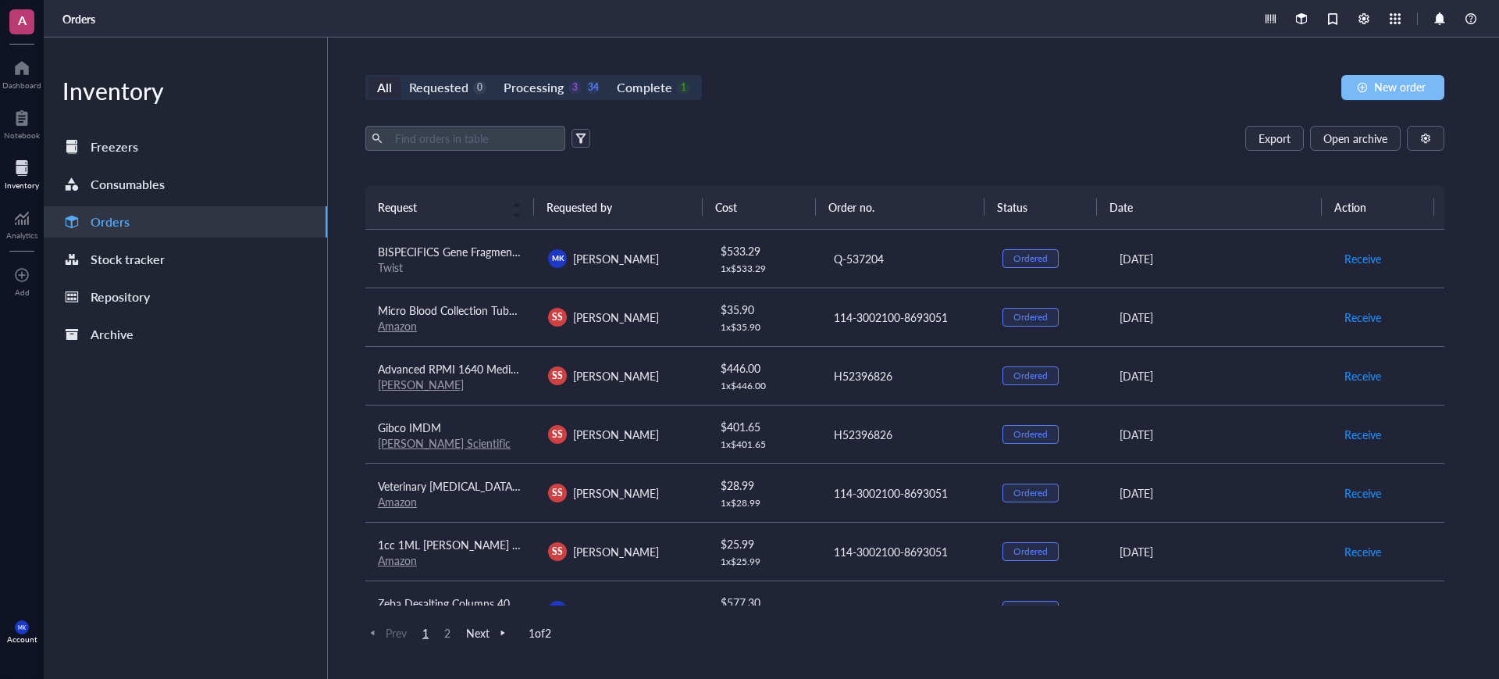
click at [1419, 84] on span "New order" at bounding box center [1401, 86] width 52 height 12
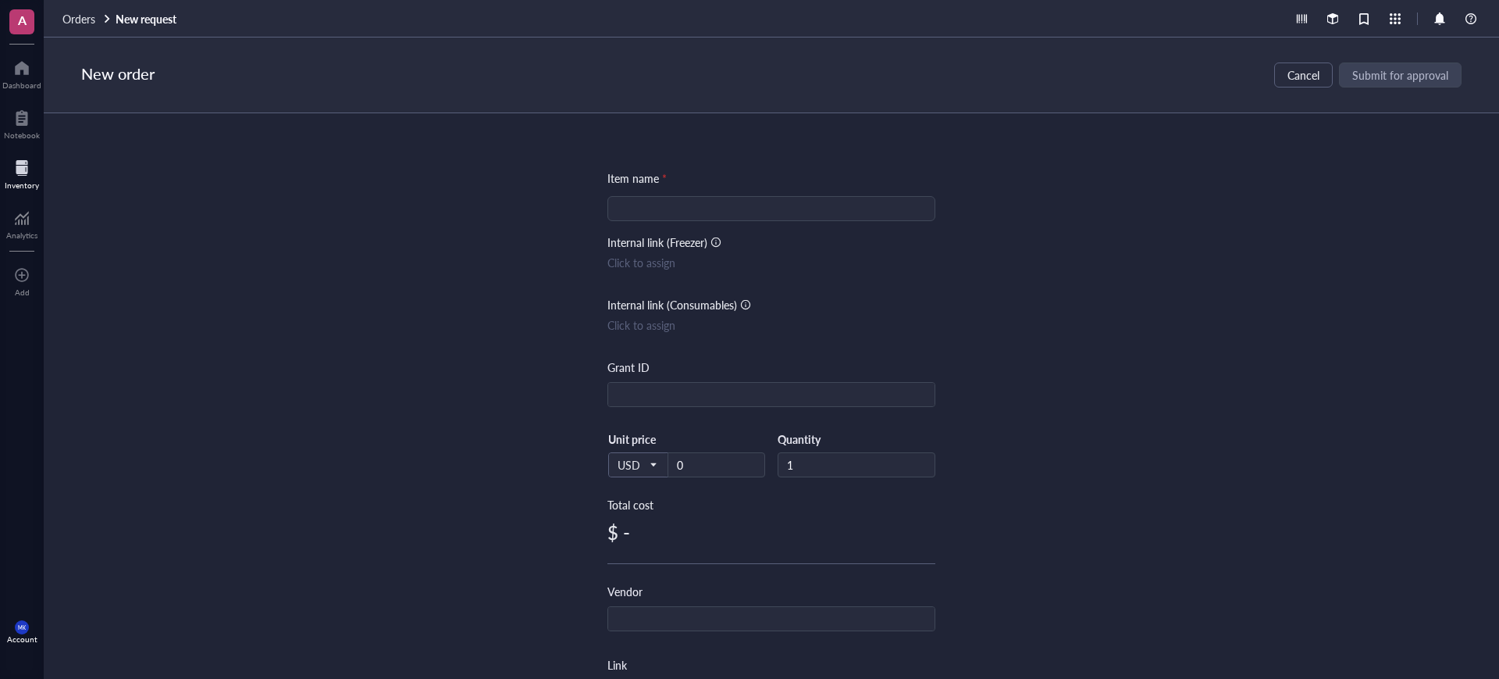
click at [834, 211] on input "search" at bounding box center [771, 208] width 309 height 23
paste input "16-6 CHIMERICS Gene Fragments Without Adapters (2 items)"
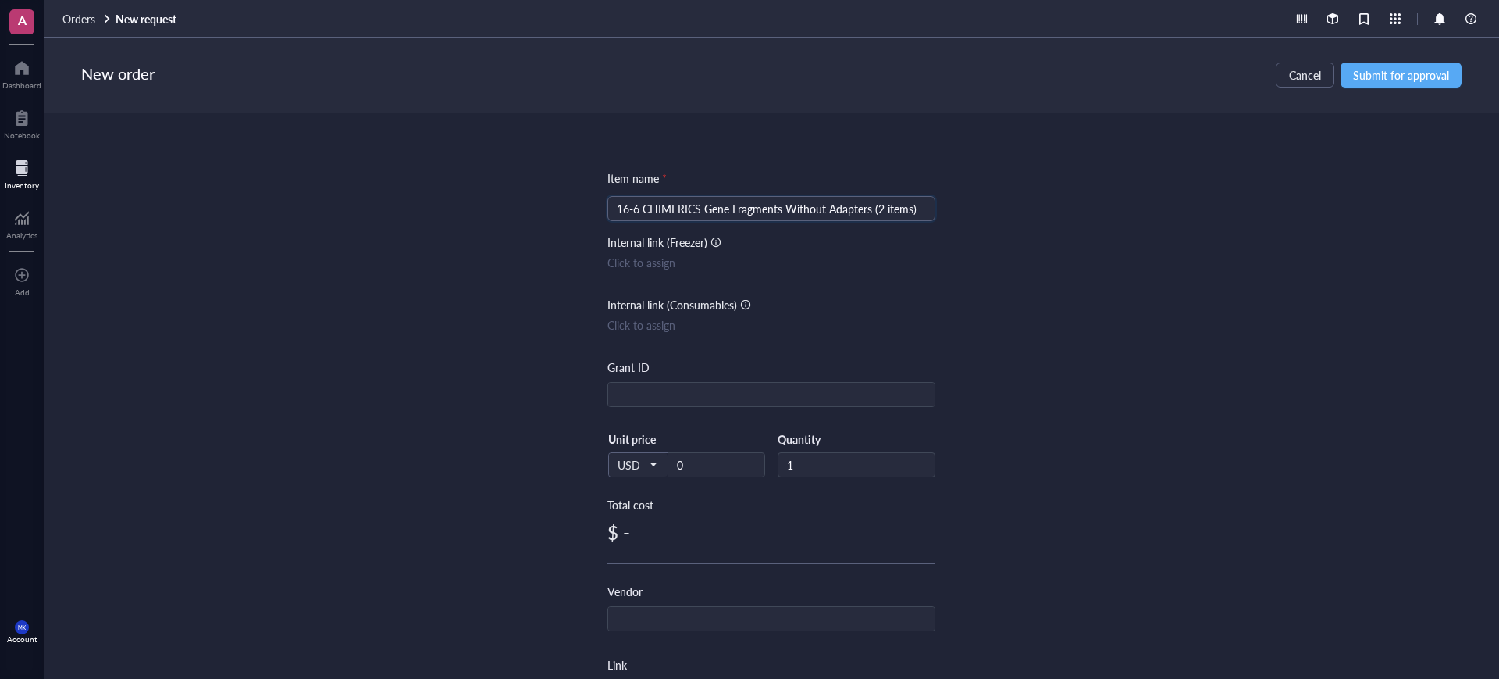
type input "16-6 CHIMERICS Gene Fragments Without Adapters (2 items)"
click at [1061, 241] on div "Item name * 16-6 CHIMERICS Gene Fragments Without Adapters (2 items) 16-6 CHIME…" at bounding box center [772, 395] width 1456 height 565
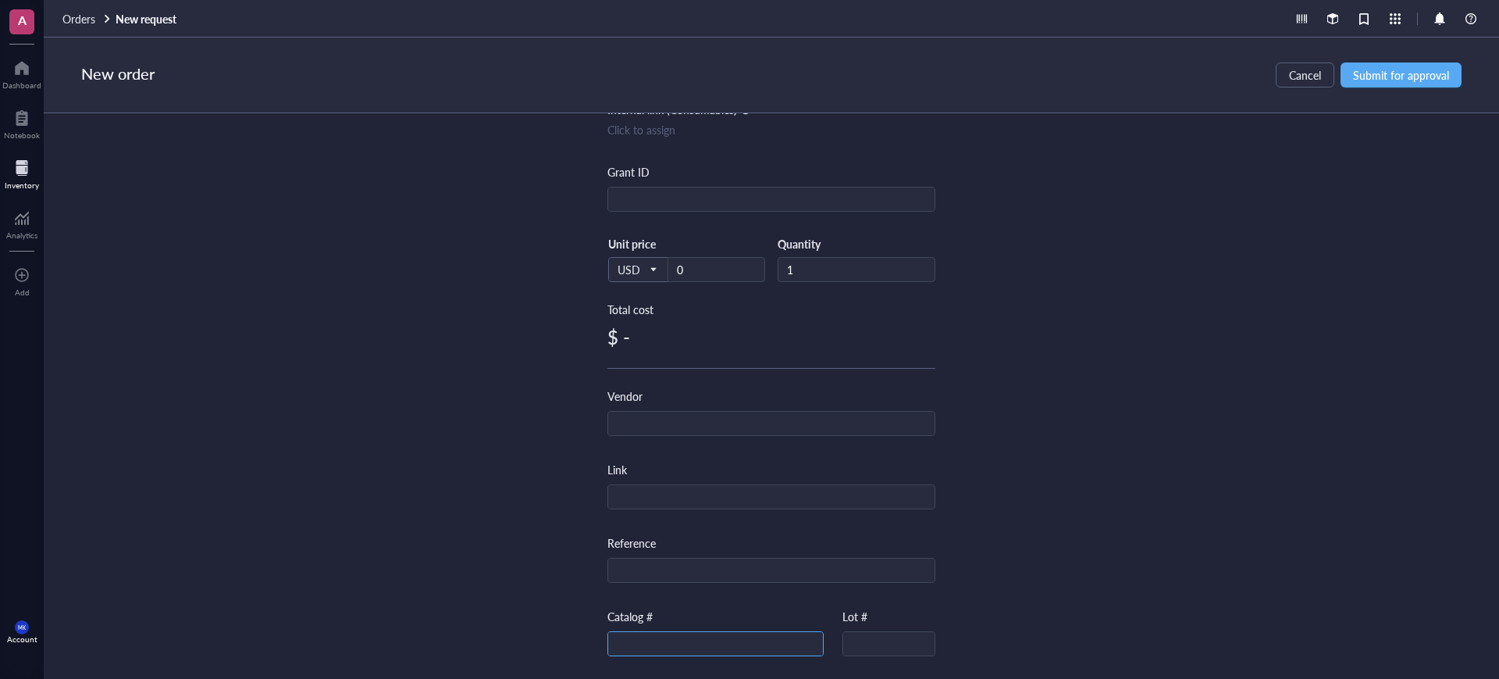
click at [694, 643] on input "text" at bounding box center [715, 644] width 215 height 25
paste input "107448"
type input "107448"
click at [674, 193] on input "text" at bounding box center [771, 199] width 326 height 25
paste input "179.02"
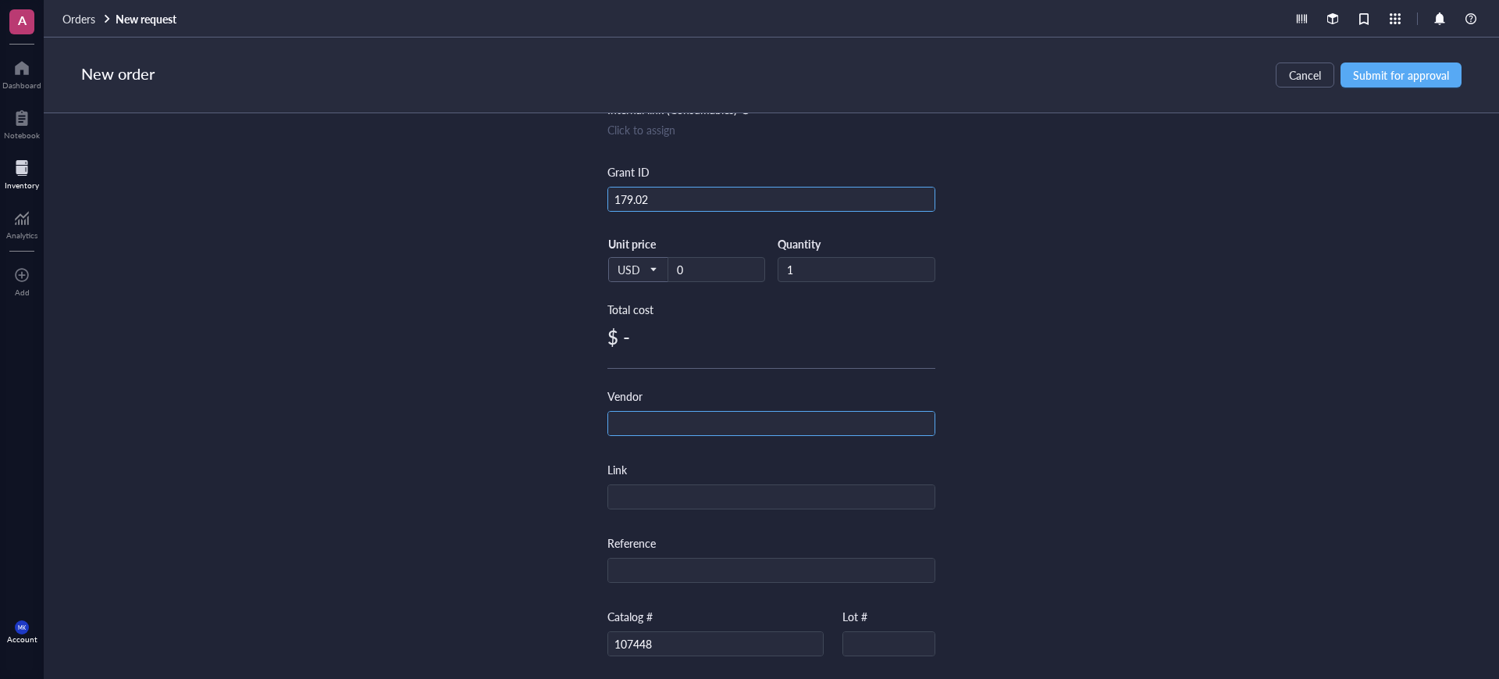
type input "179.02"
click at [707, 431] on input "text" at bounding box center [771, 424] width 326 height 25
click at [680, 262] on input "0" at bounding box center [717, 269] width 96 height 23
paste input "179.02"
type input "179.02"
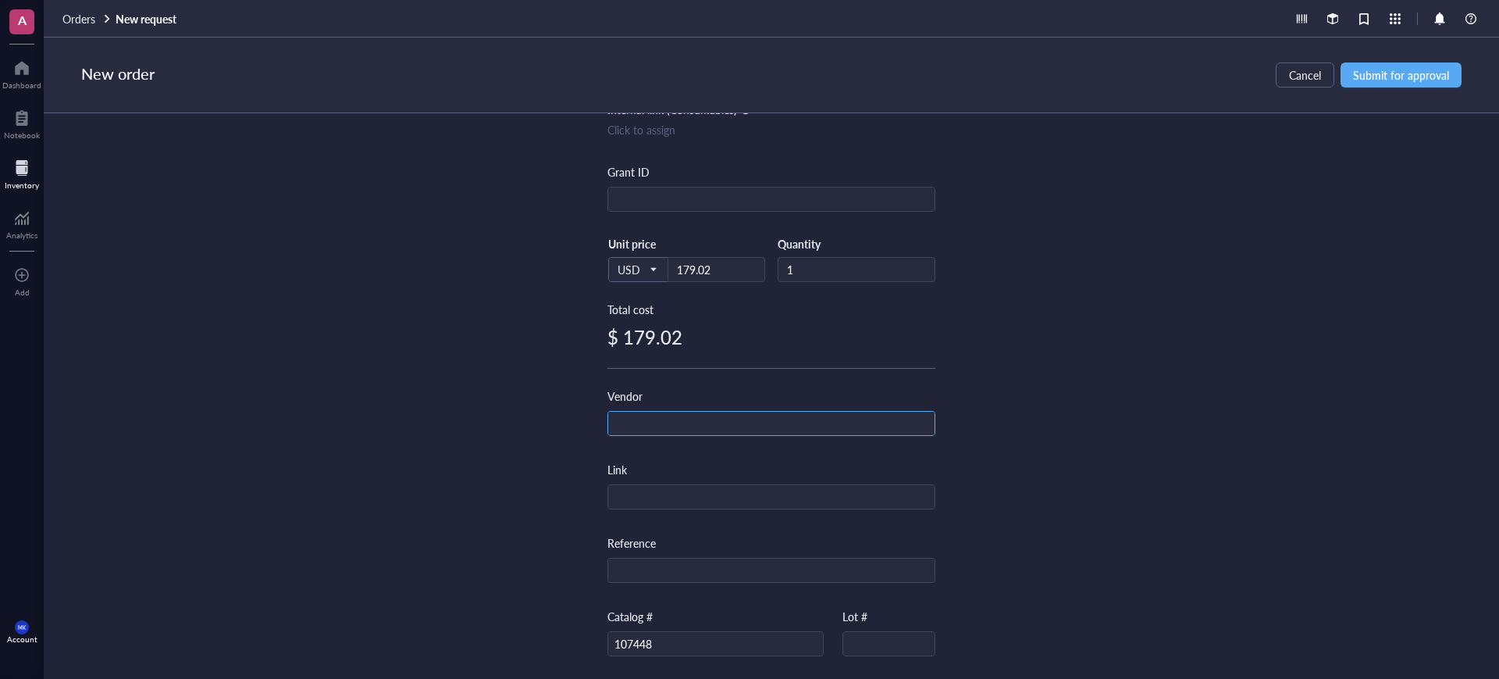
click at [696, 430] on input "text" at bounding box center [771, 424] width 326 height 25
type input "Twist"
click at [1432, 71] on span "Submit for approval" at bounding box center [1401, 75] width 96 height 12
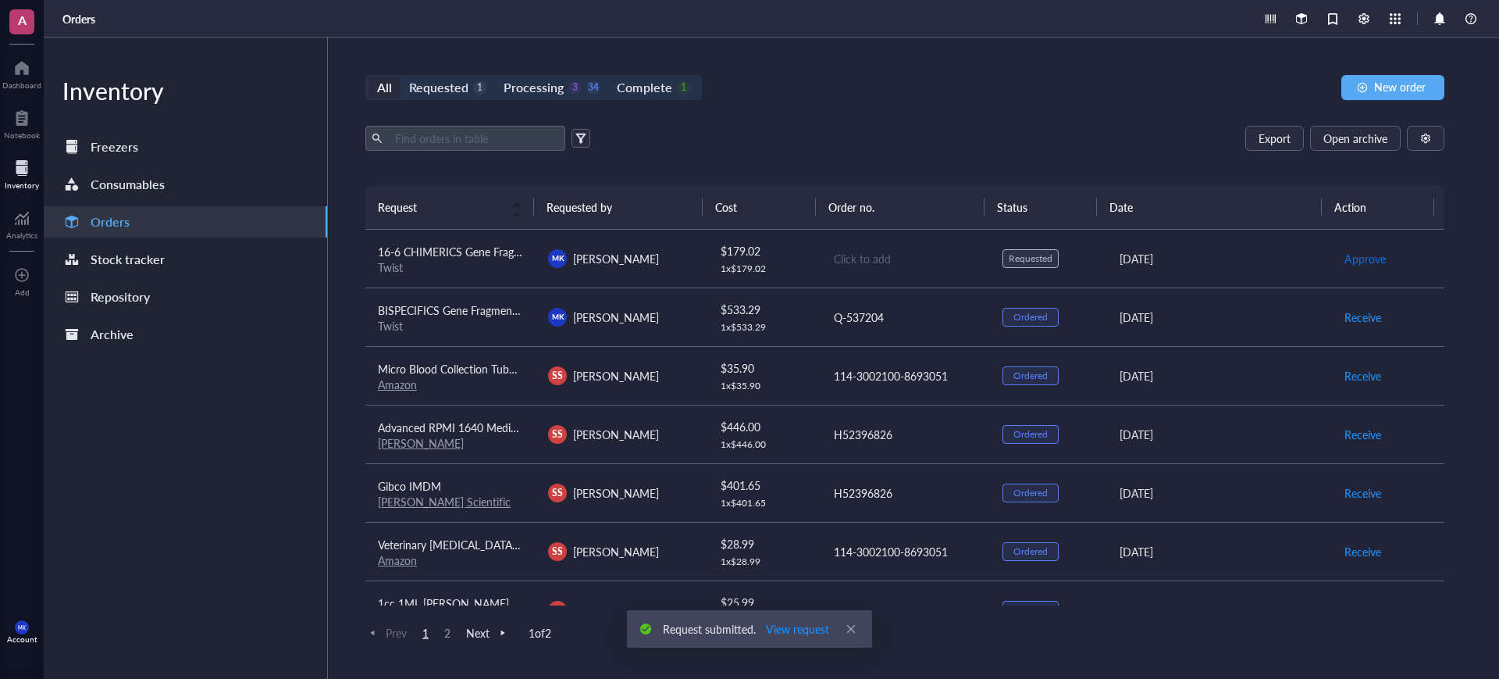
click at [1366, 259] on span "Approve" at bounding box center [1365, 258] width 41 height 17
click at [1362, 259] on span "Place order" at bounding box center [1372, 258] width 54 height 17
click at [878, 259] on div "Click to add" at bounding box center [906, 258] width 144 height 17
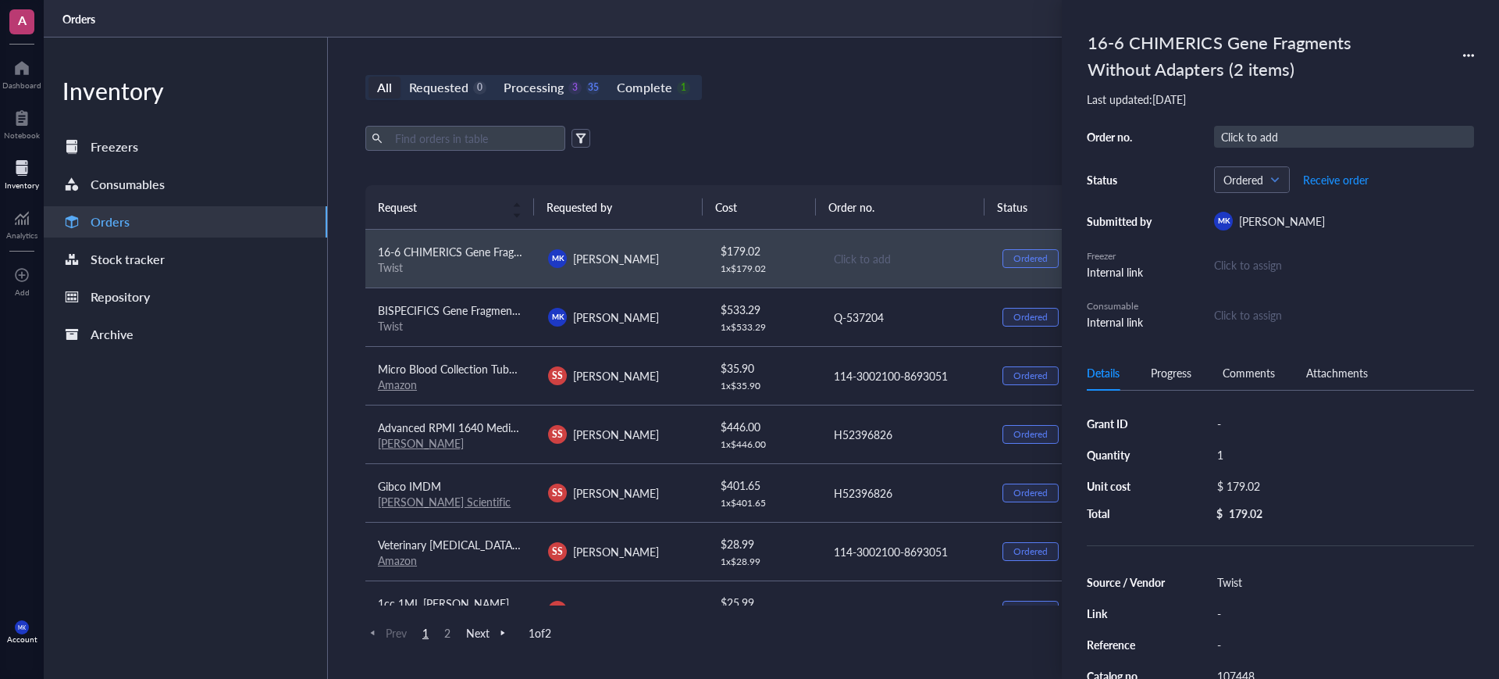
click at [1298, 131] on div "Click to add" at bounding box center [1344, 137] width 260 height 22
type input "Q-536052"
click at [907, 120] on div "All Requested 0 Processing 3 35 Complete 1 New order Export Open archive Reques…" at bounding box center [905, 357] width 1154 height 641
click at [1010, 148] on div "Export Open archive" at bounding box center [904, 138] width 1079 height 25
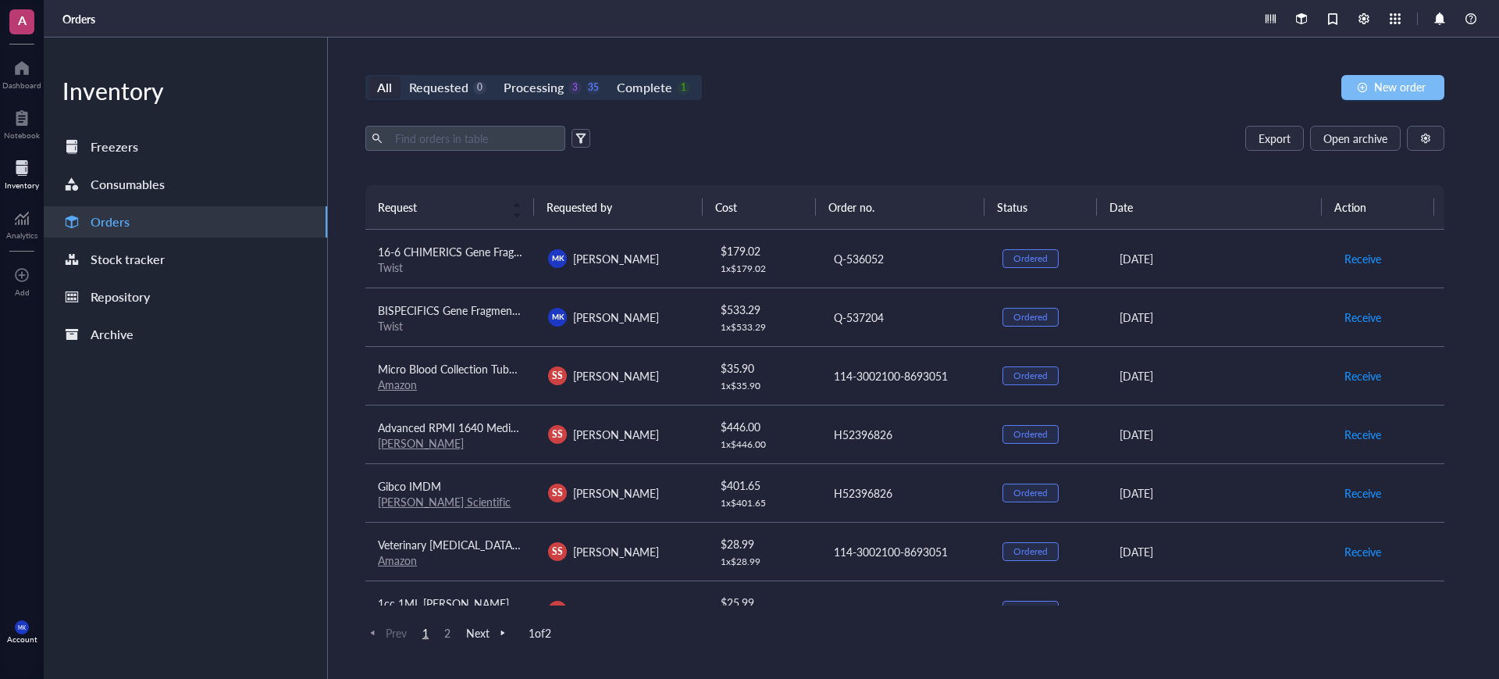
click at [1380, 92] on span "New order" at bounding box center [1401, 86] width 52 height 12
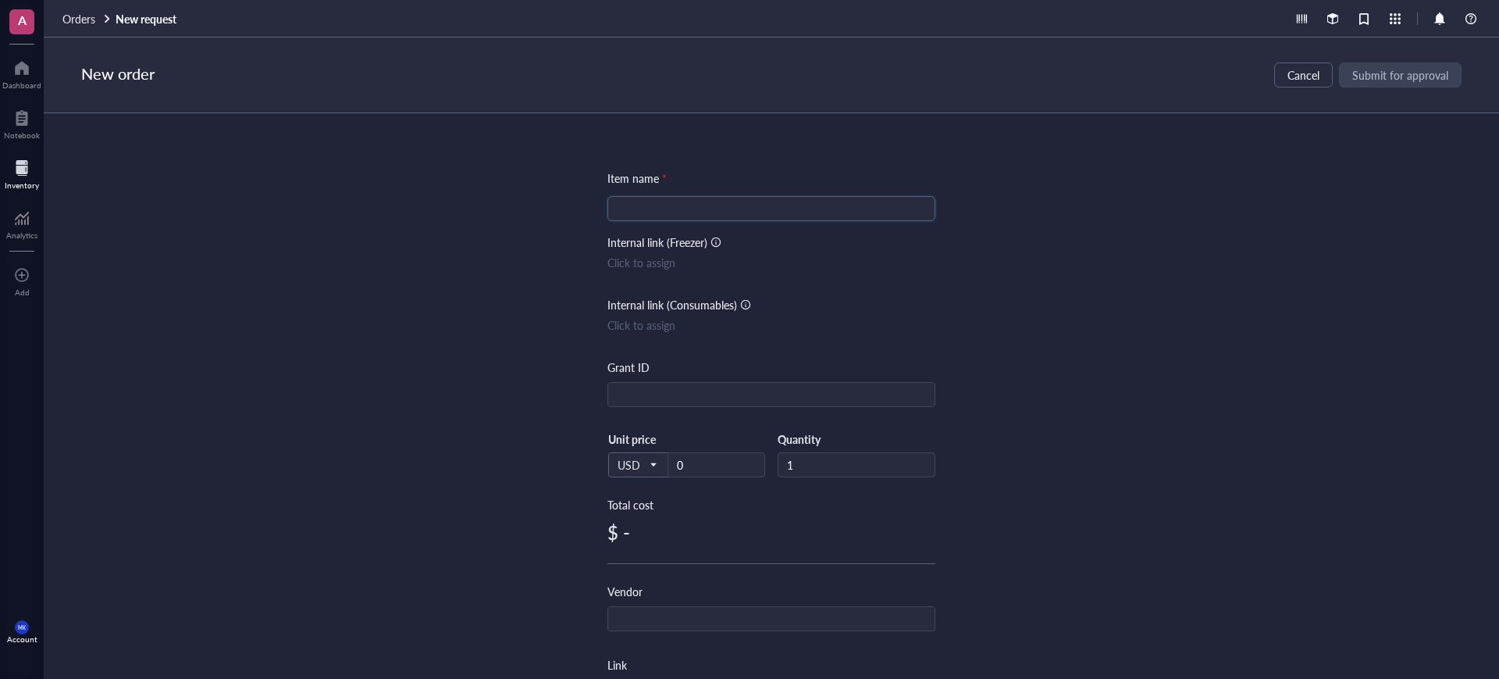
click at [788, 200] on input "search" at bounding box center [771, 208] width 309 height 23
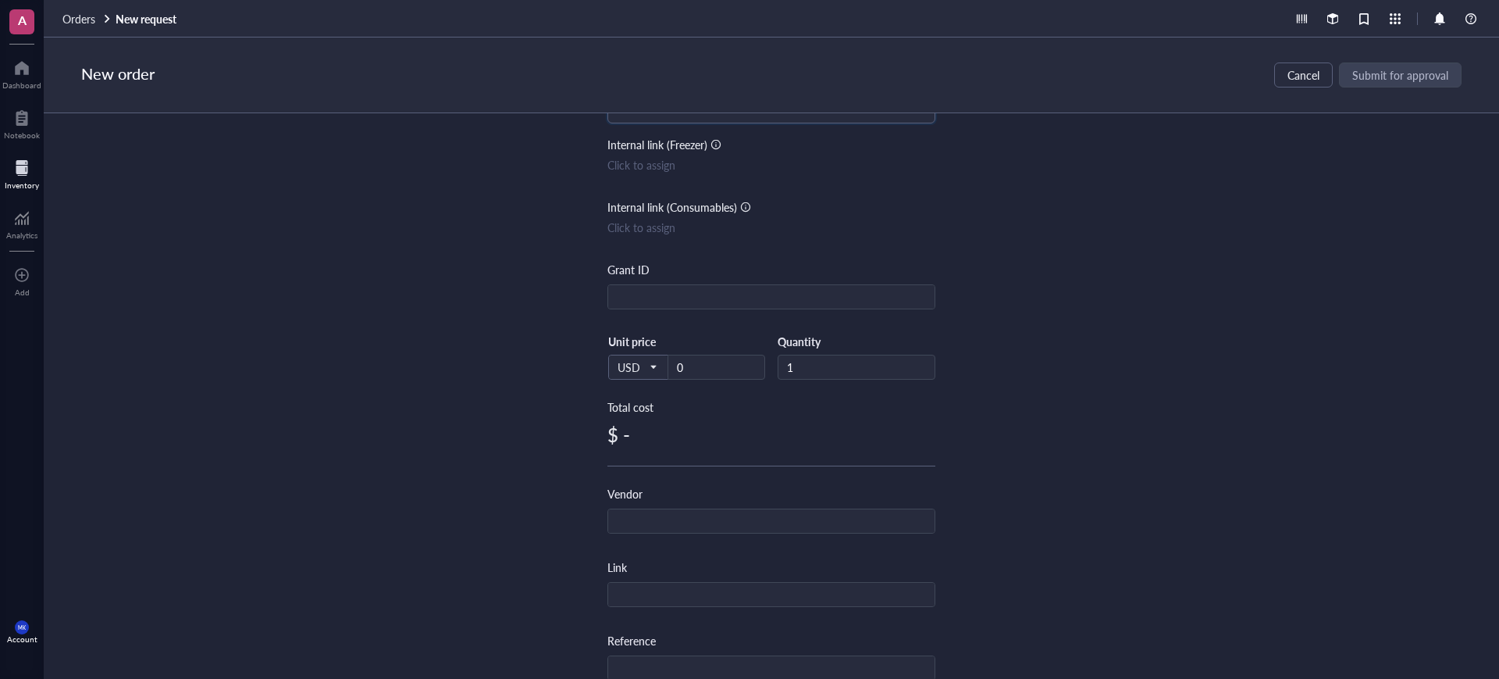
scroll to position [362, 0]
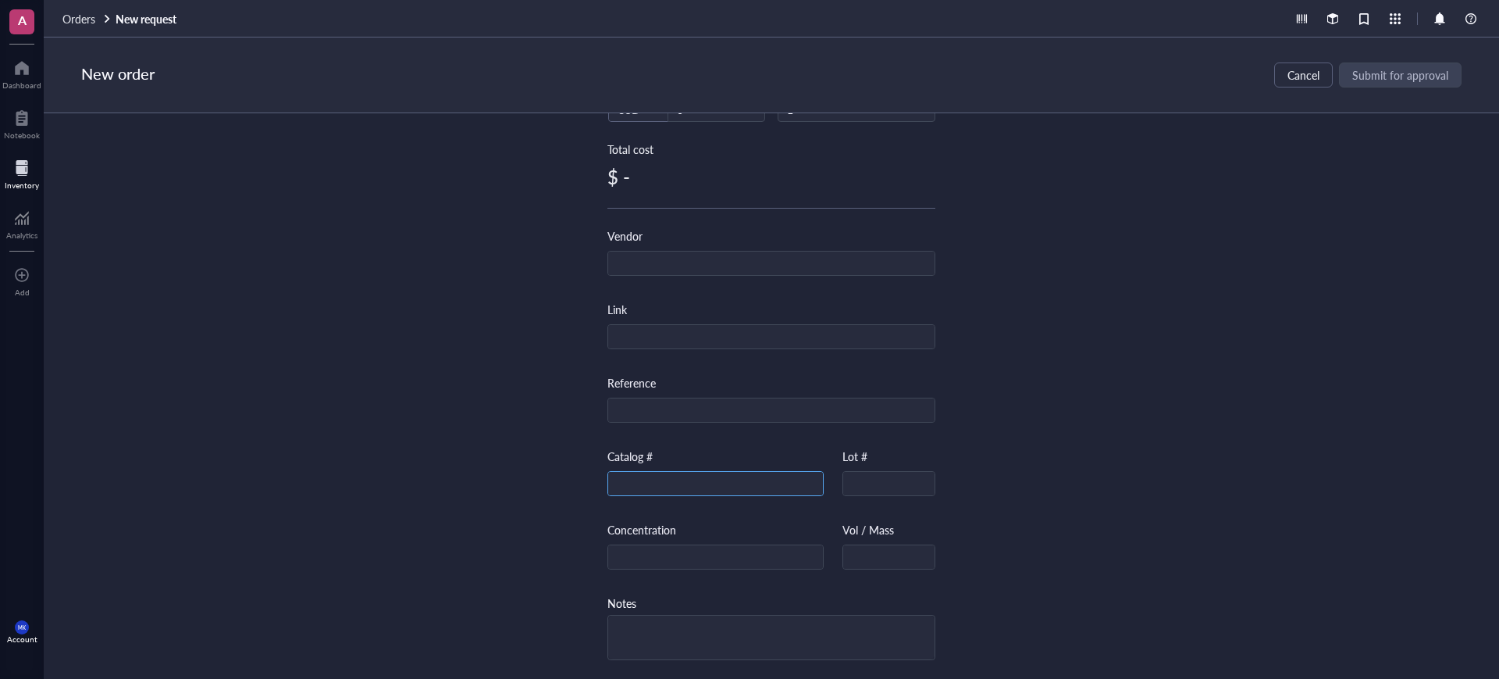
click at [726, 475] on input "text" at bounding box center [715, 484] width 215 height 25
paste input "Q-535481"
type input "Q-535481"
click at [740, 270] on div "Item name * Internal link (Freezer) Click to assign Internal link (Consumables)…" at bounding box center [772, 246] width 328 height 865
click at [742, 259] on input "text" at bounding box center [771, 263] width 326 height 25
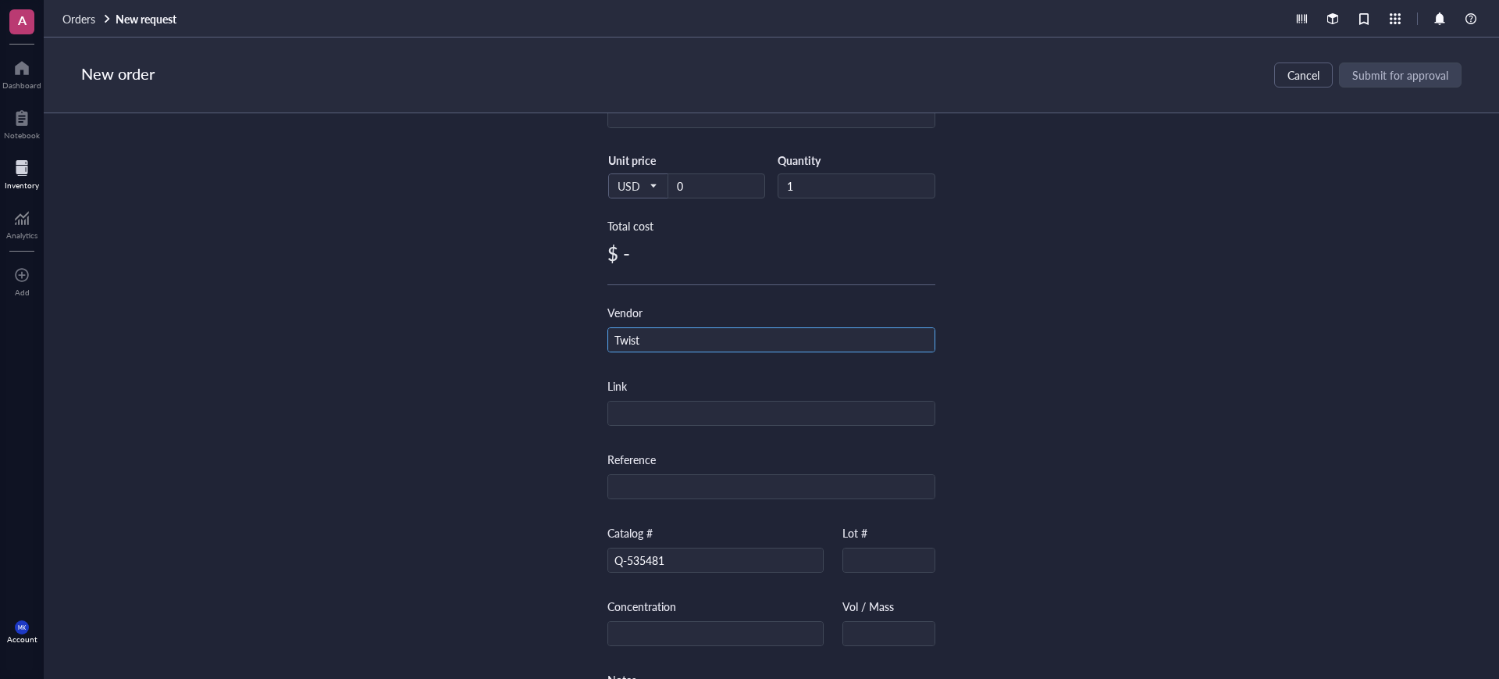
scroll to position [166, 0]
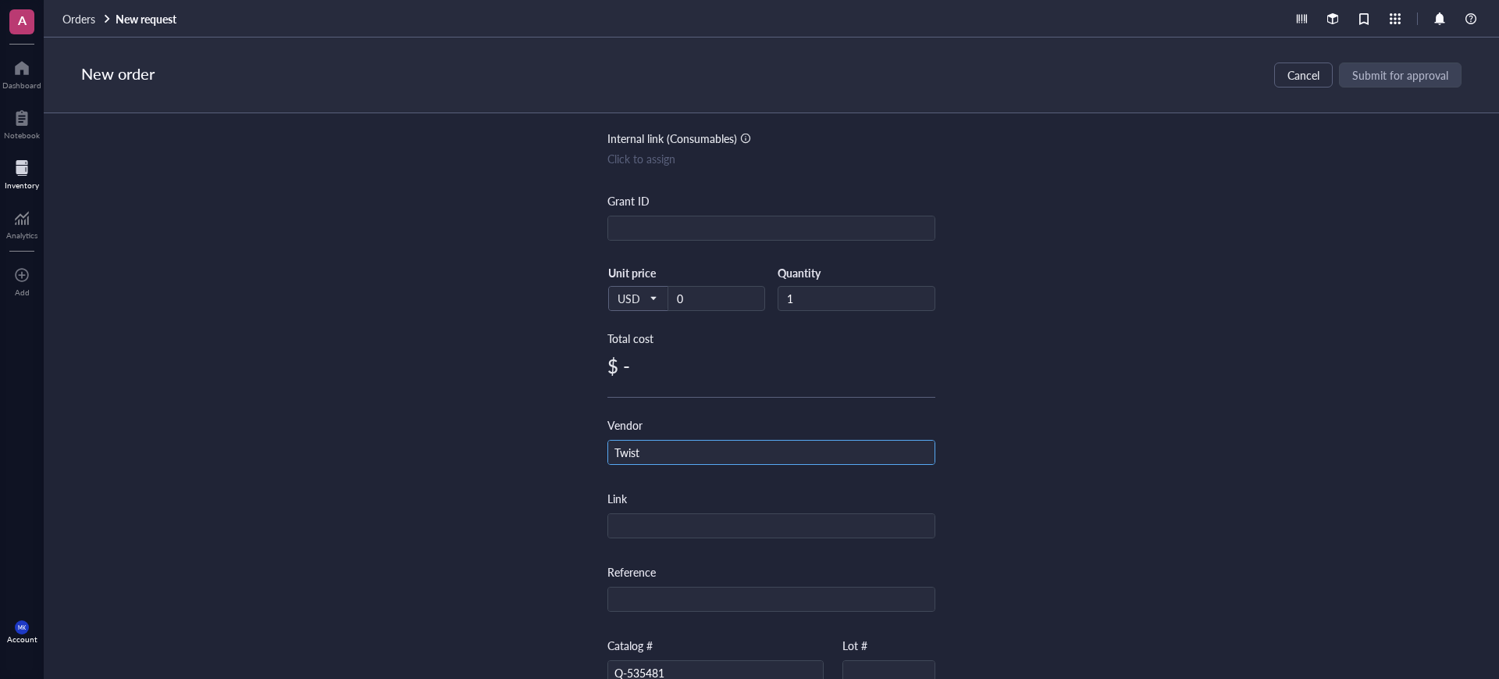
type input "Twist"
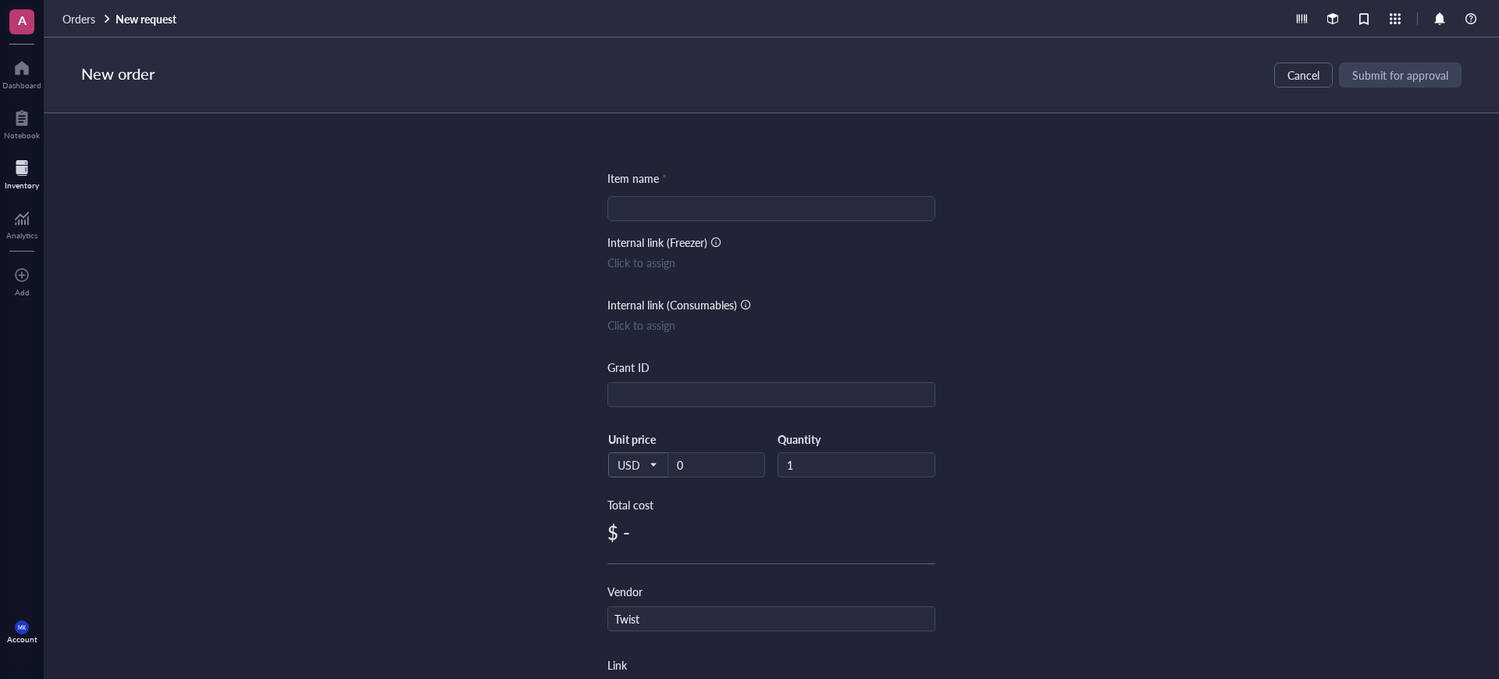
click at [740, 198] on input "search" at bounding box center [771, 208] width 309 height 23
paste input "LSR Gene Fragments Without Adapters (7 items)"
type input "LSR Gene Fragments Without Adapters (7 items)"
click at [1232, 280] on div "Item name * LSR Gene Fragments Without Adapters (7 items) Internal link (Freeze…" at bounding box center [772, 395] width 1456 height 565
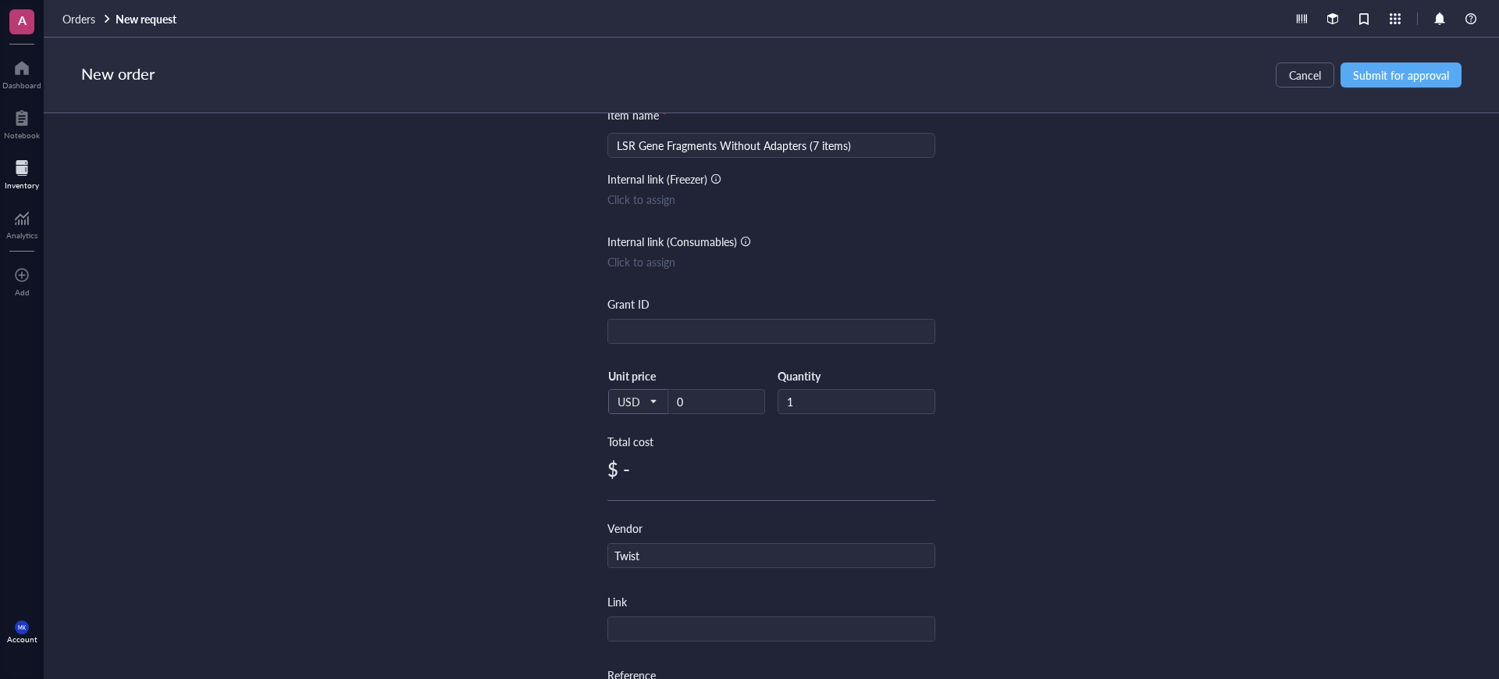
scroll to position [98, 0]
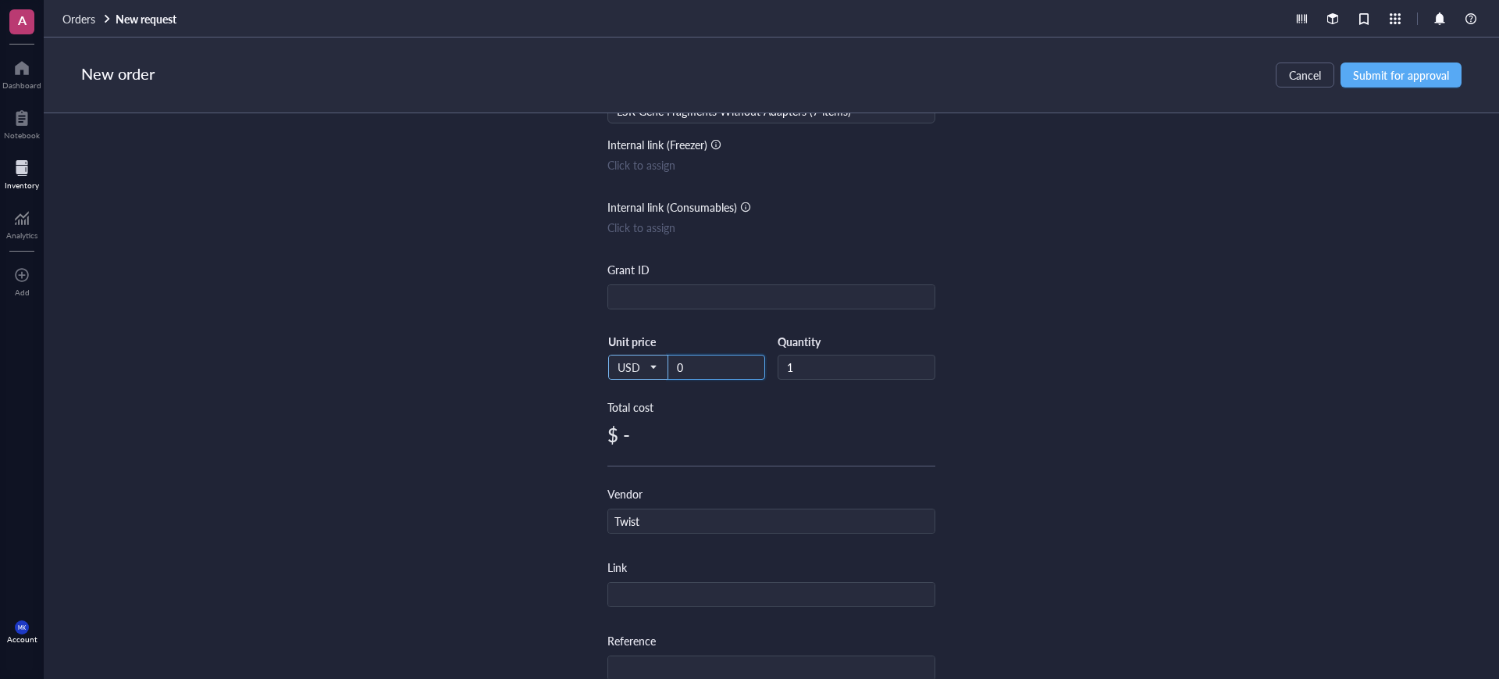
drag, startPoint x: 717, startPoint y: 367, endPoint x: 663, endPoint y: 368, distance: 53.9
click at [632, 368] on div "USD Unit price 0" at bounding box center [687, 366] width 158 height 64
paste input "841.25"
type input "841.25"
drag, startPoint x: 1091, startPoint y: 351, endPoint x: 1099, endPoint y: 380, distance: 29.9
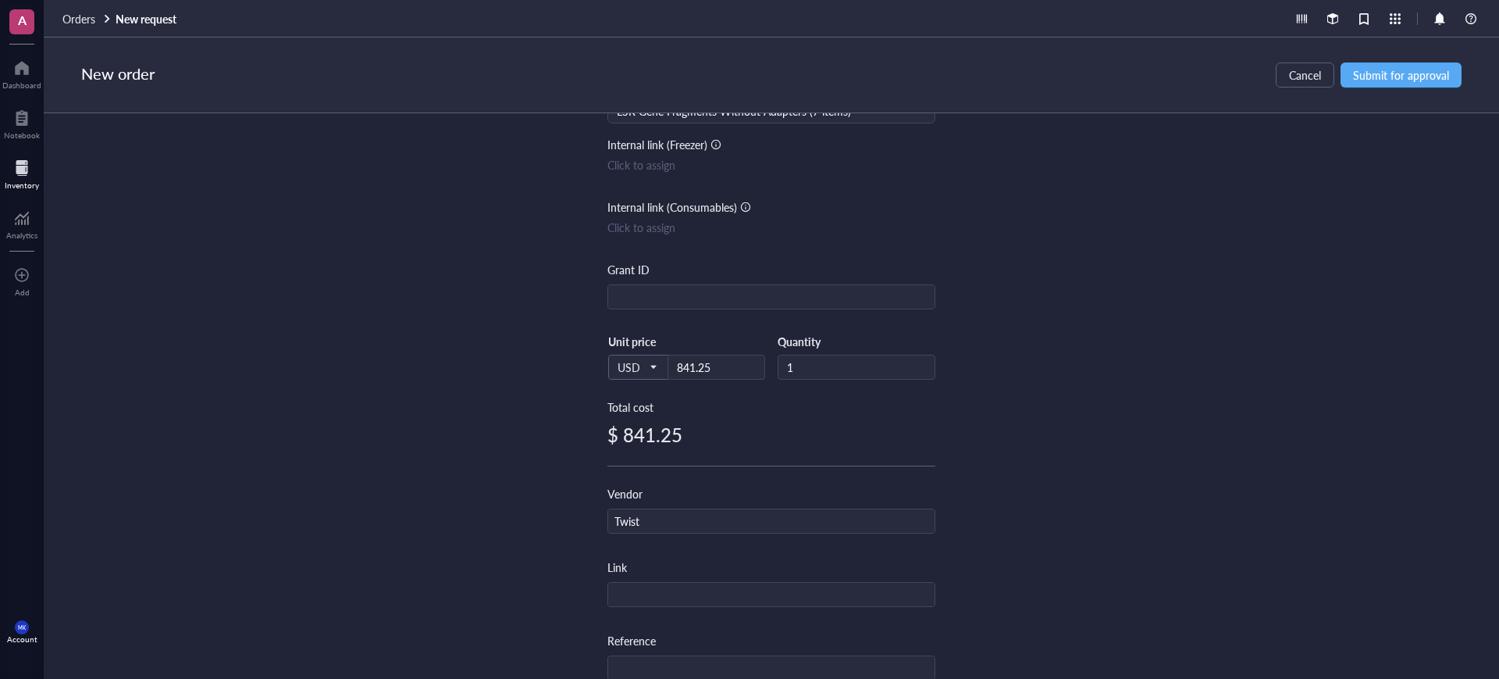
click at [1092, 350] on div "Item name * LSR Gene Fragments Without Adapters (7 items) Internal link (Freeze…" at bounding box center [772, 395] width 1456 height 565
click at [1414, 79] on span "Submit for approval" at bounding box center [1401, 75] width 96 height 12
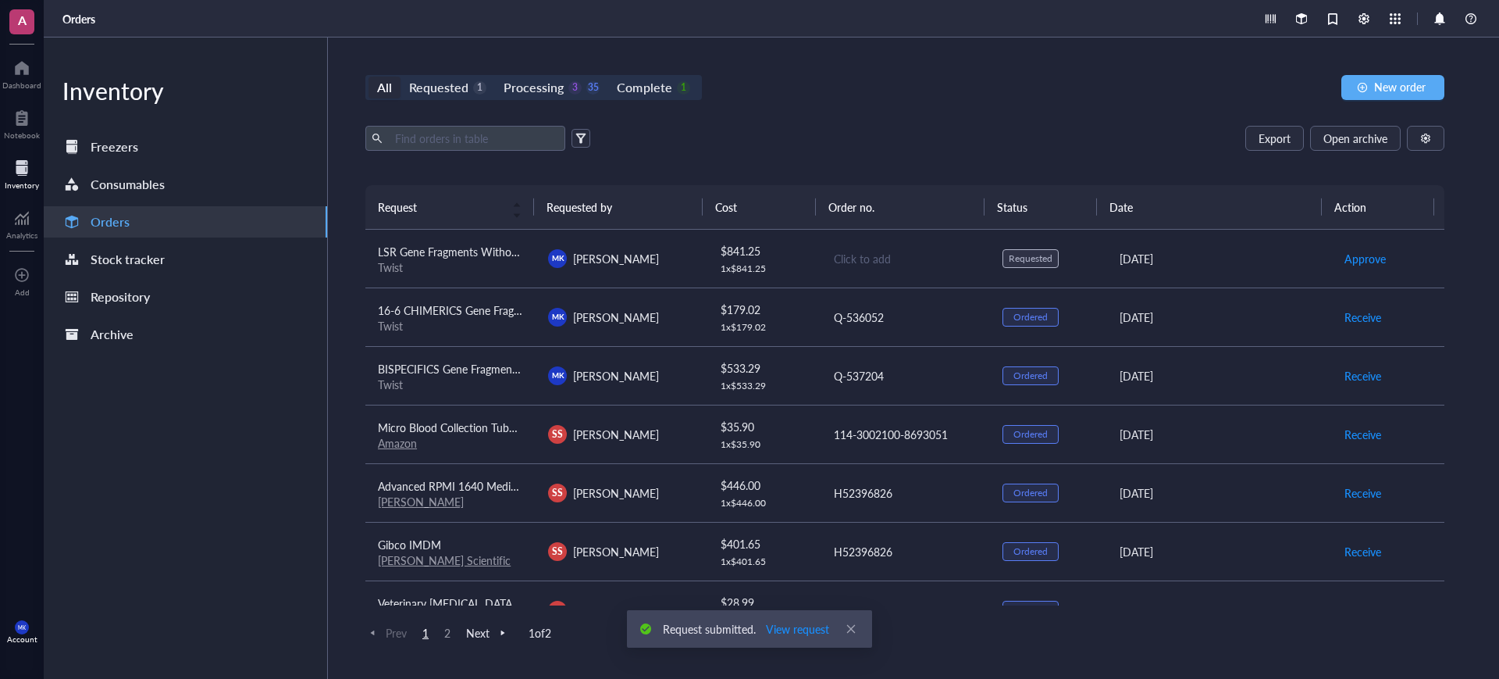
drag, startPoint x: 861, startPoint y: 255, endPoint x: 1014, endPoint y: 240, distance: 153.9
click at [861, 255] on div "Click to add" at bounding box center [906, 258] width 144 height 17
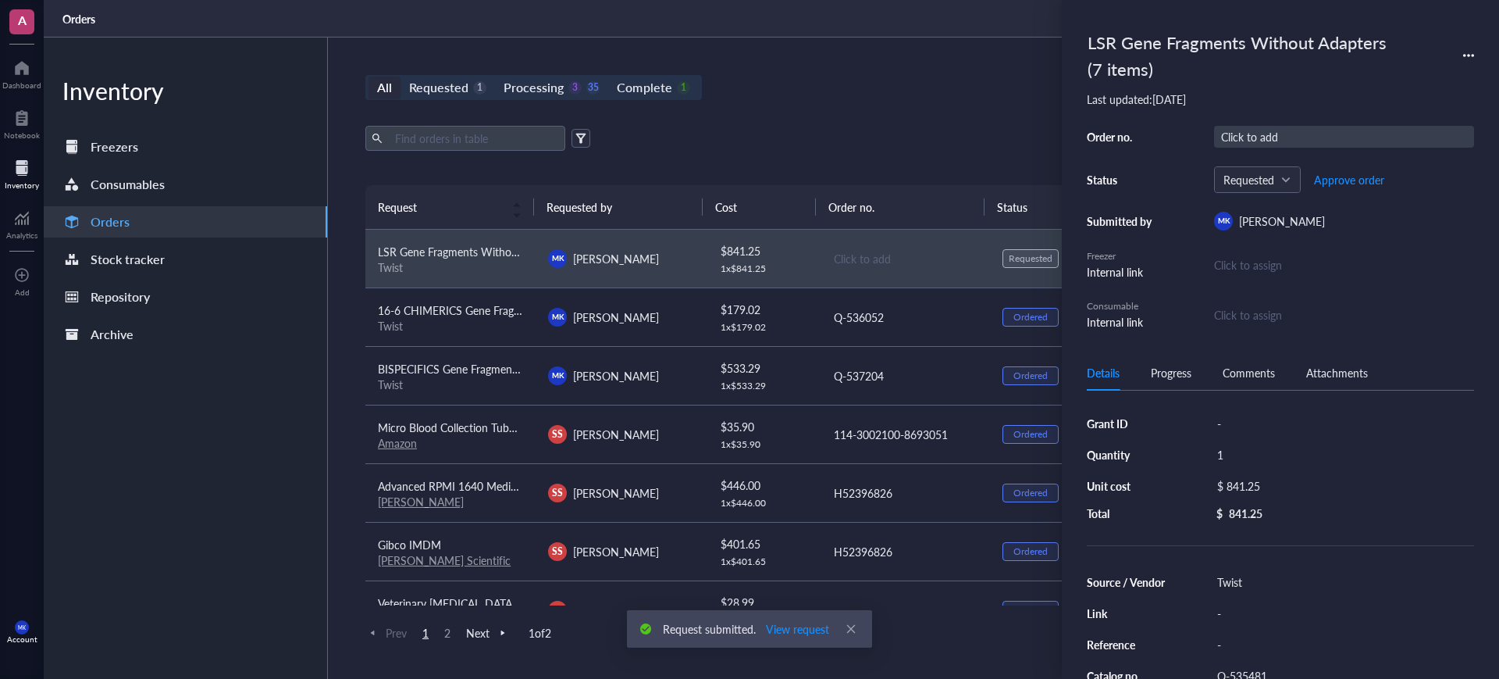
click at [1276, 131] on div "Click to add" at bounding box center [1344, 137] width 260 height 22
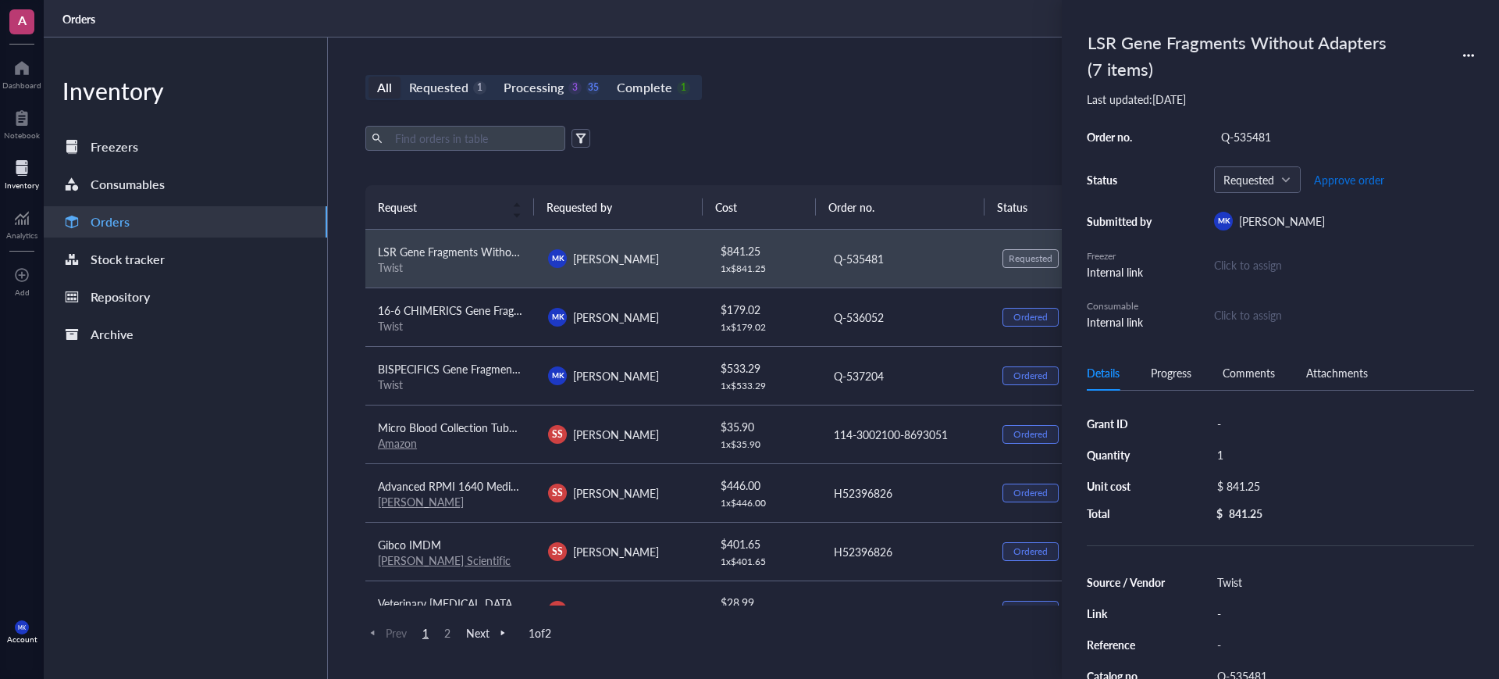
click at [1359, 177] on span "Approve order" at bounding box center [1349, 179] width 70 height 12
click at [1358, 177] on span "Place order" at bounding box center [1337, 179] width 54 height 12
click at [934, 380] on div "Q-537204" at bounding box center [906, 375] width 144 height 17
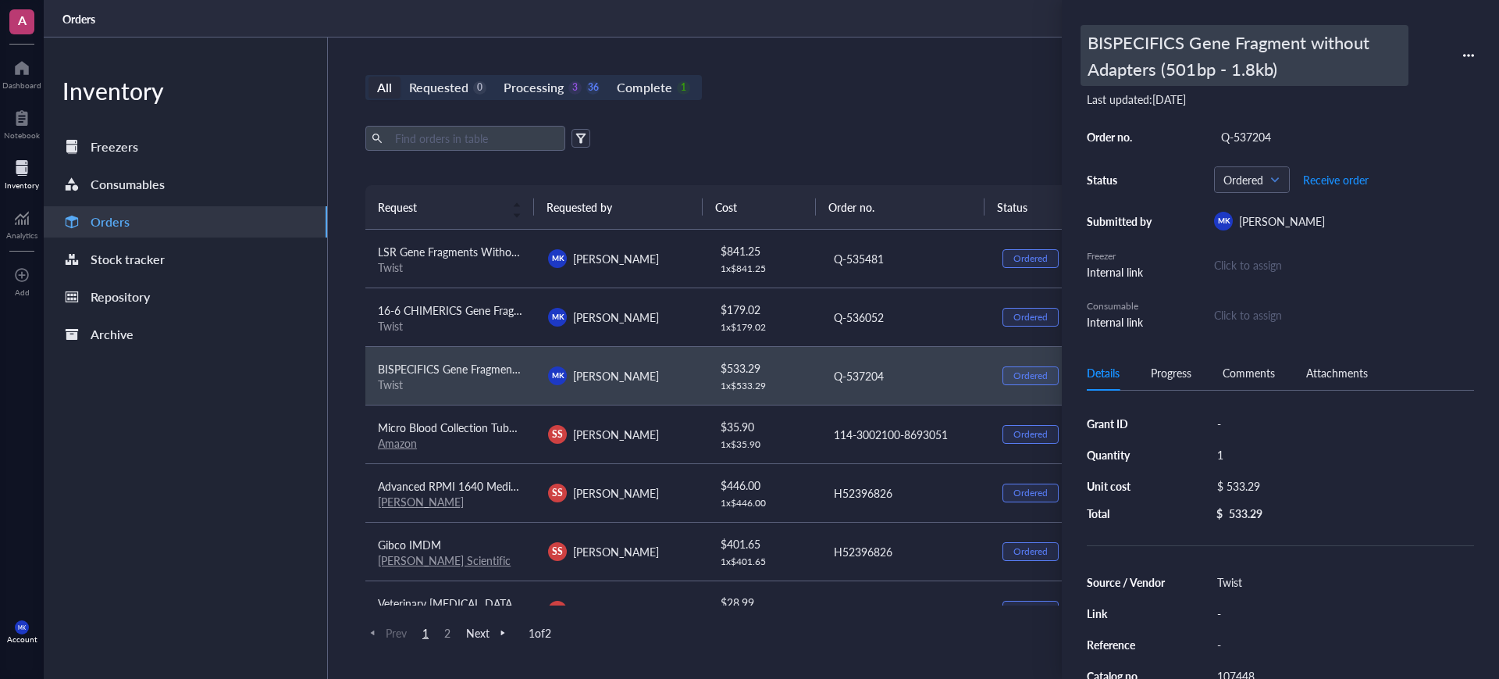
click at [1276, 55] on div "BISPECIFICS Gene Fragment without Adapters (501bp - 1.8kb)" at bounding box center [1245, 55] width 328 height 61
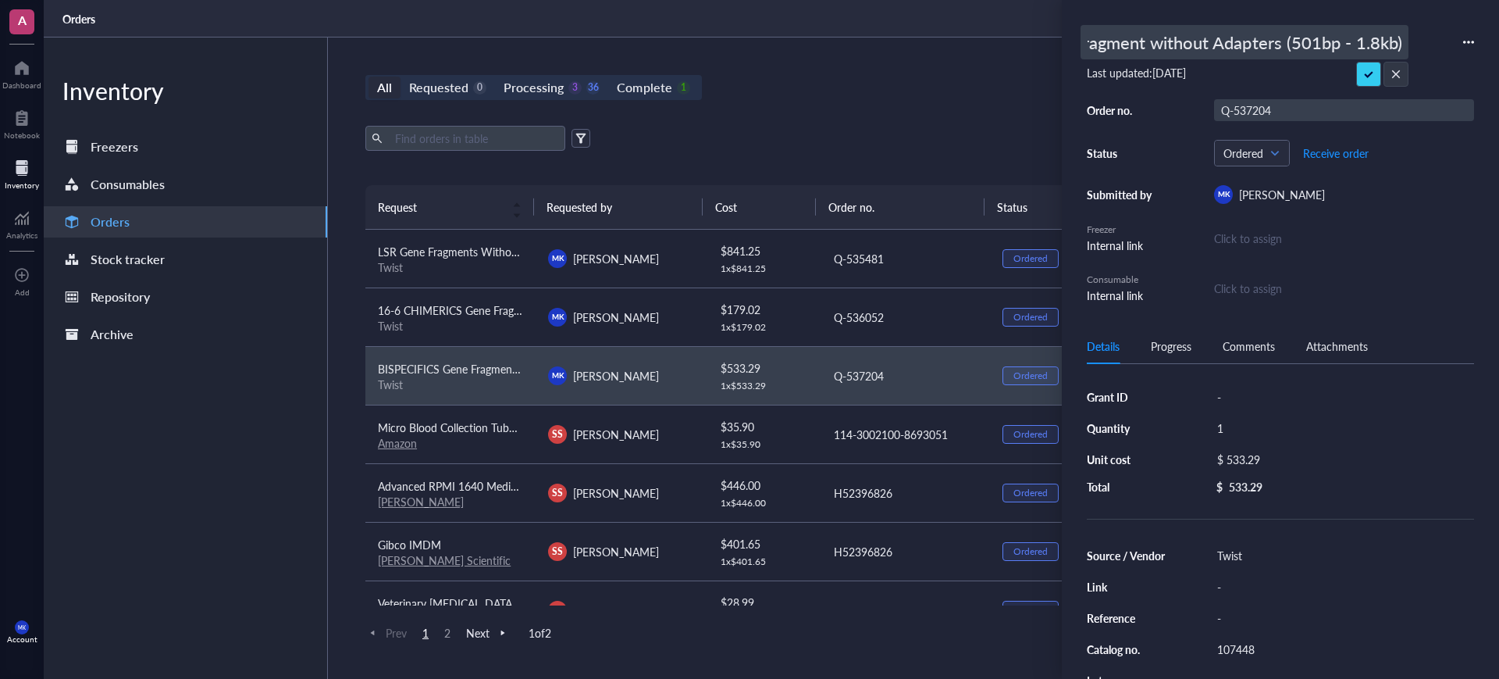
type input "BISPECIFICS Gene Fragments Without Adapters (5 items)"
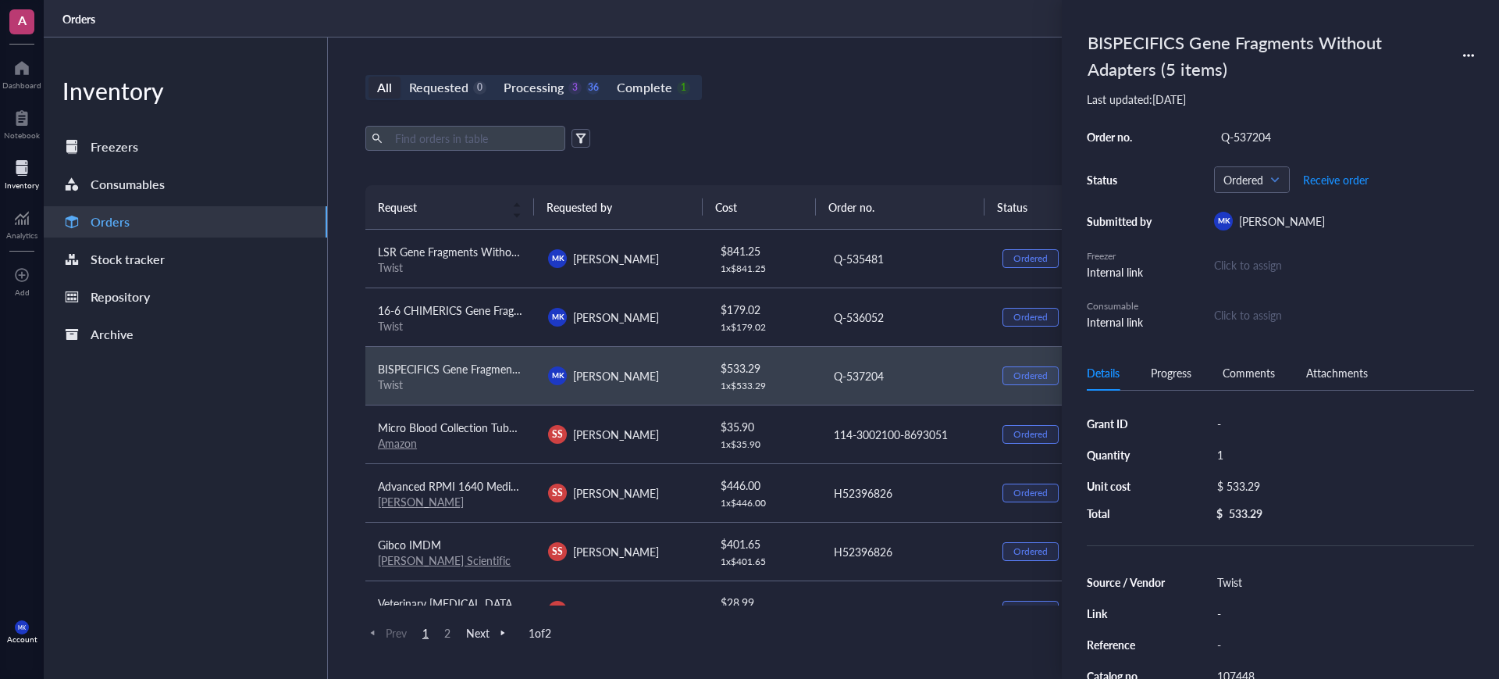
click at [971, 109] on div "All Requested 0 Processing 3 36 Complete 1 New order Export Open archive Reques…" at bounding box center [905, 357] width 1154 height 641
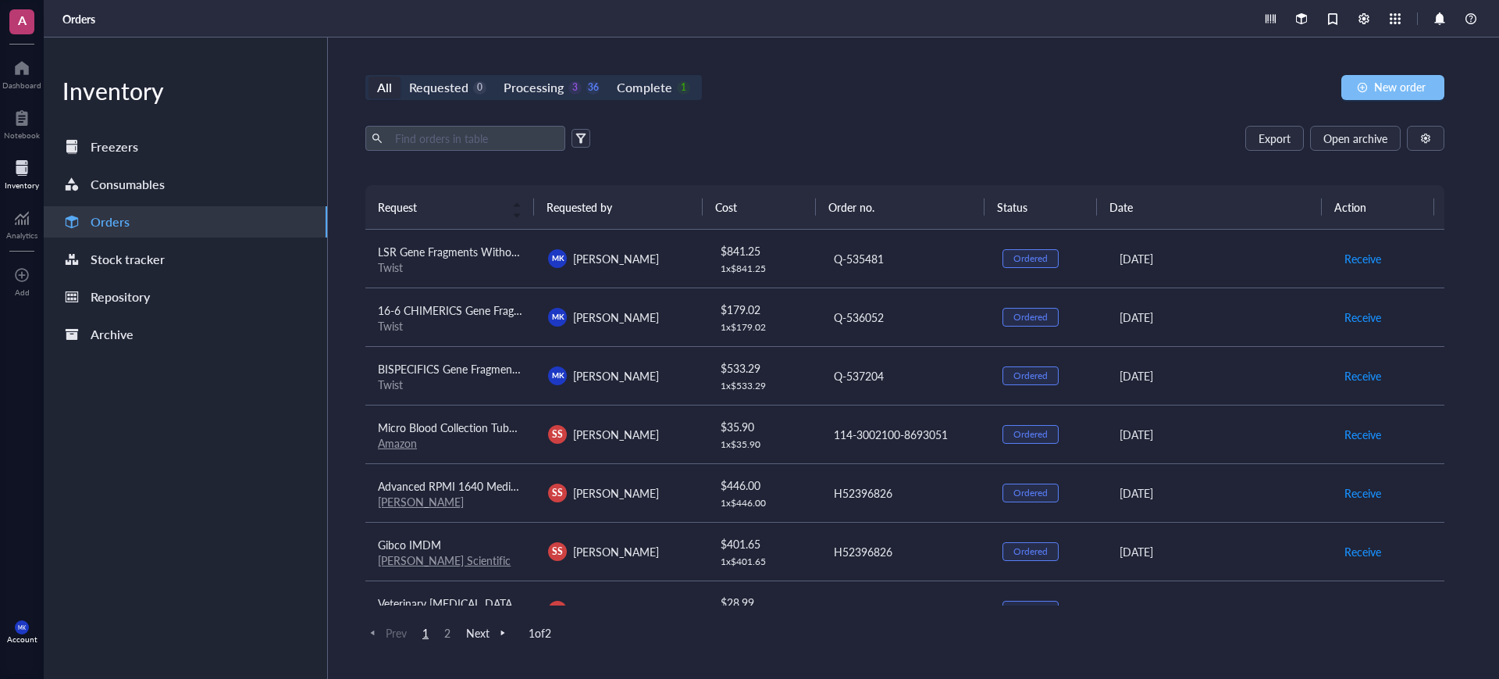
click at [1360, 82] on div "button" at bounding box center [1362, 87] width 11 height 11
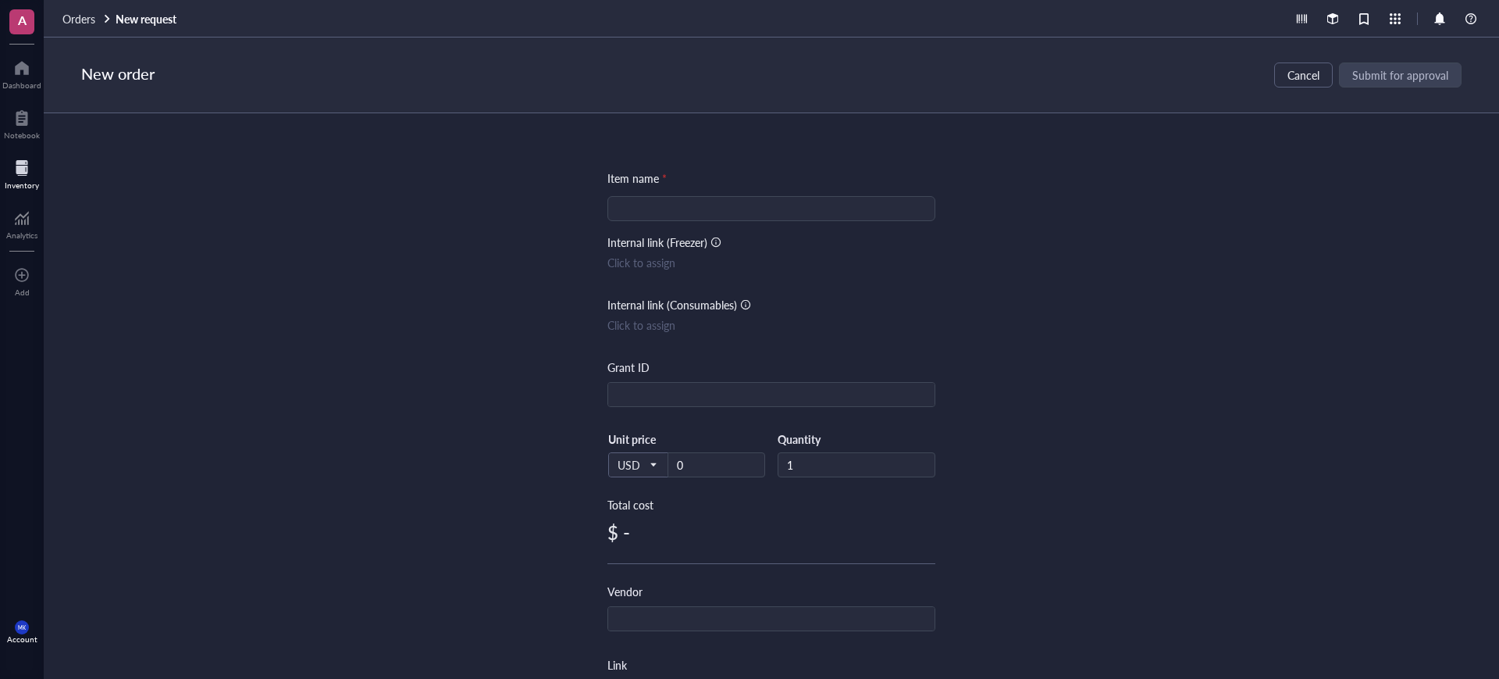
click at [747, 196] on div "Item name * Internal link (Freezer) Click to assign Internal link (Consumables)…" at bounding box center [772, 601] width 328 height 865
click at [751, 209] on input "search" at bounding box center [771, 208] width 309 height 23
paste input "PlasmoTest™ [MEDICAL_DATA] contamination detection kit"
type input "PlasmoTest™ [MEDICAL_DATA] contamination detection kit"
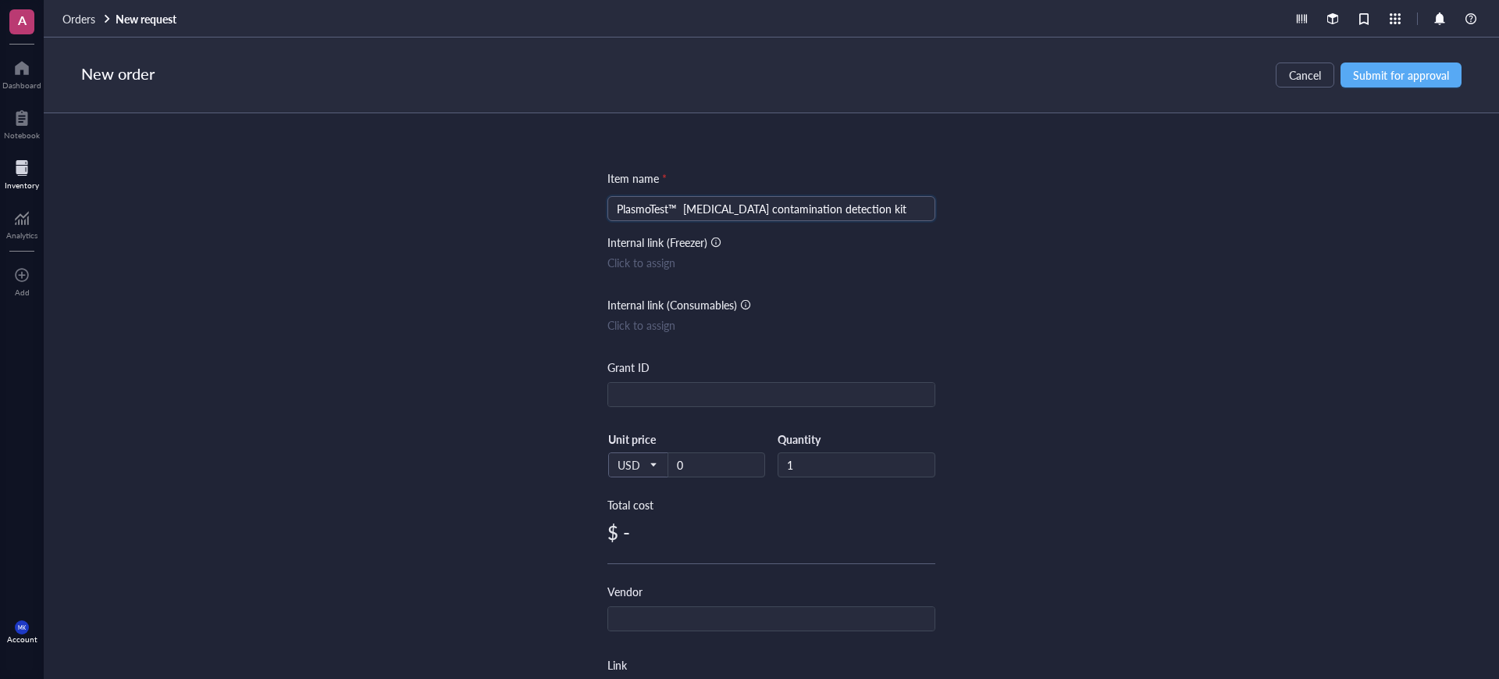
click at [1161, 267] on div "Item name * PlasmoTest™ [MEDICAL_DATA] contamination detection kit PlasmoTest™ …" at bounding box center [772, 395] width 1456 height 565
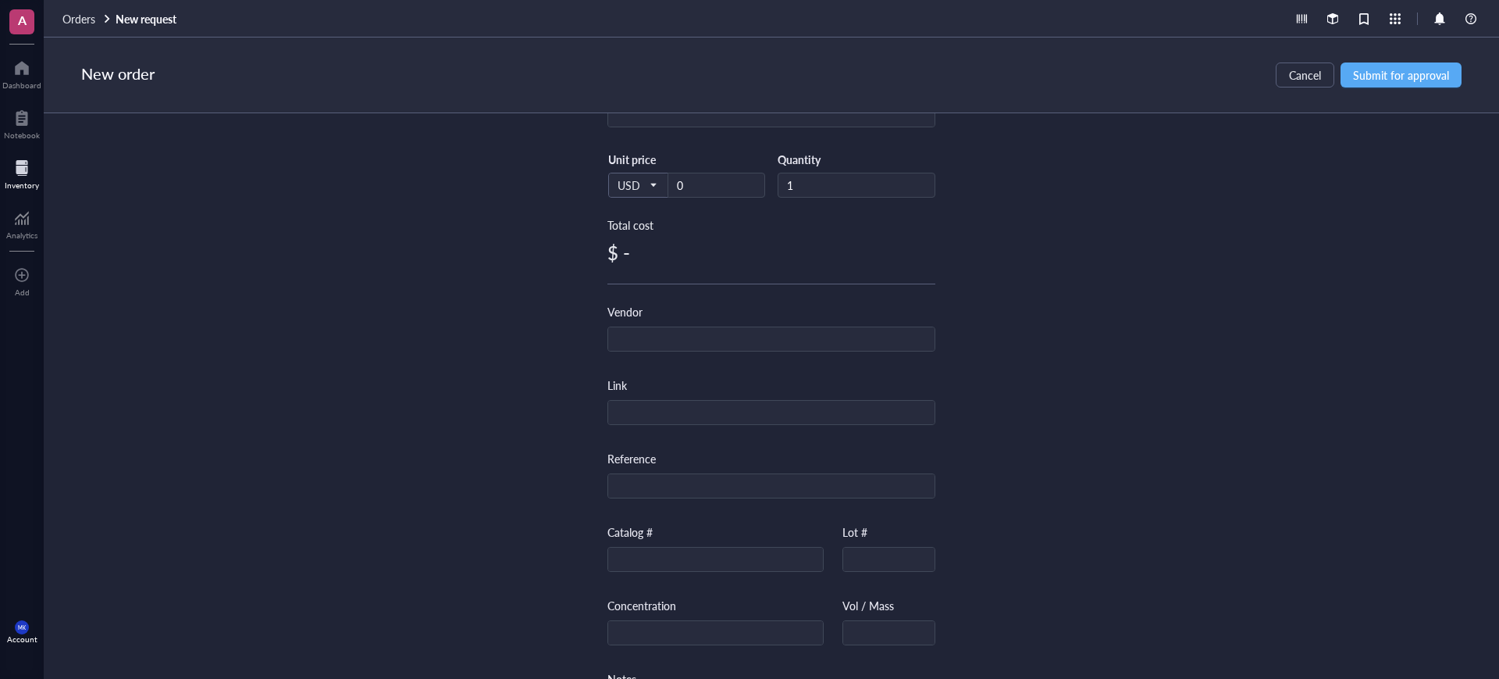
scroll to position [293, 0]
click at [694, 543] on input "text" at bounding box center [715, 546] width 215 height 25
paste input "rep-pt1"
type input "rep-pt1"
click at [1193, 448] on div "Item name * PlasmoTest™ [MEDICAL_DATA] contamination detection kit Internal lin…" at bounding box center [772, 395] width 1456 height 565
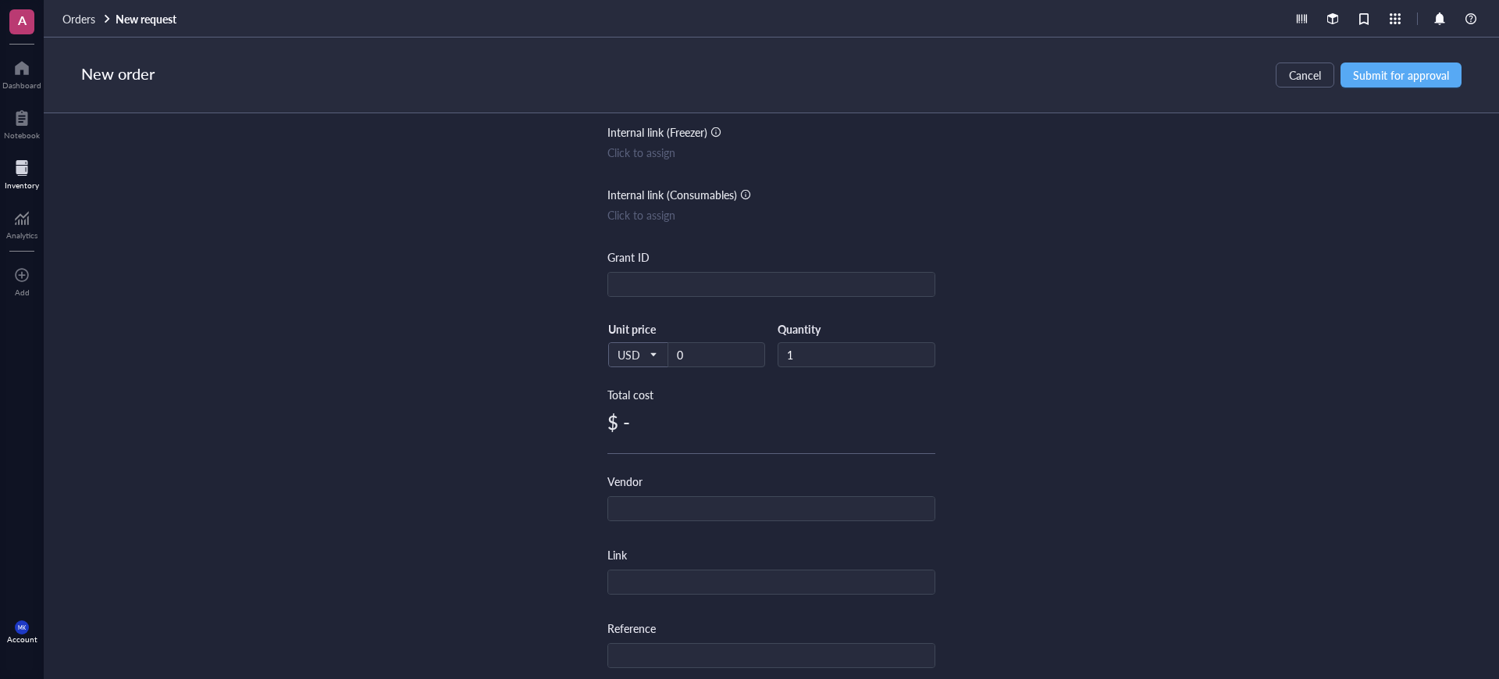
scroll to position [98, 0]
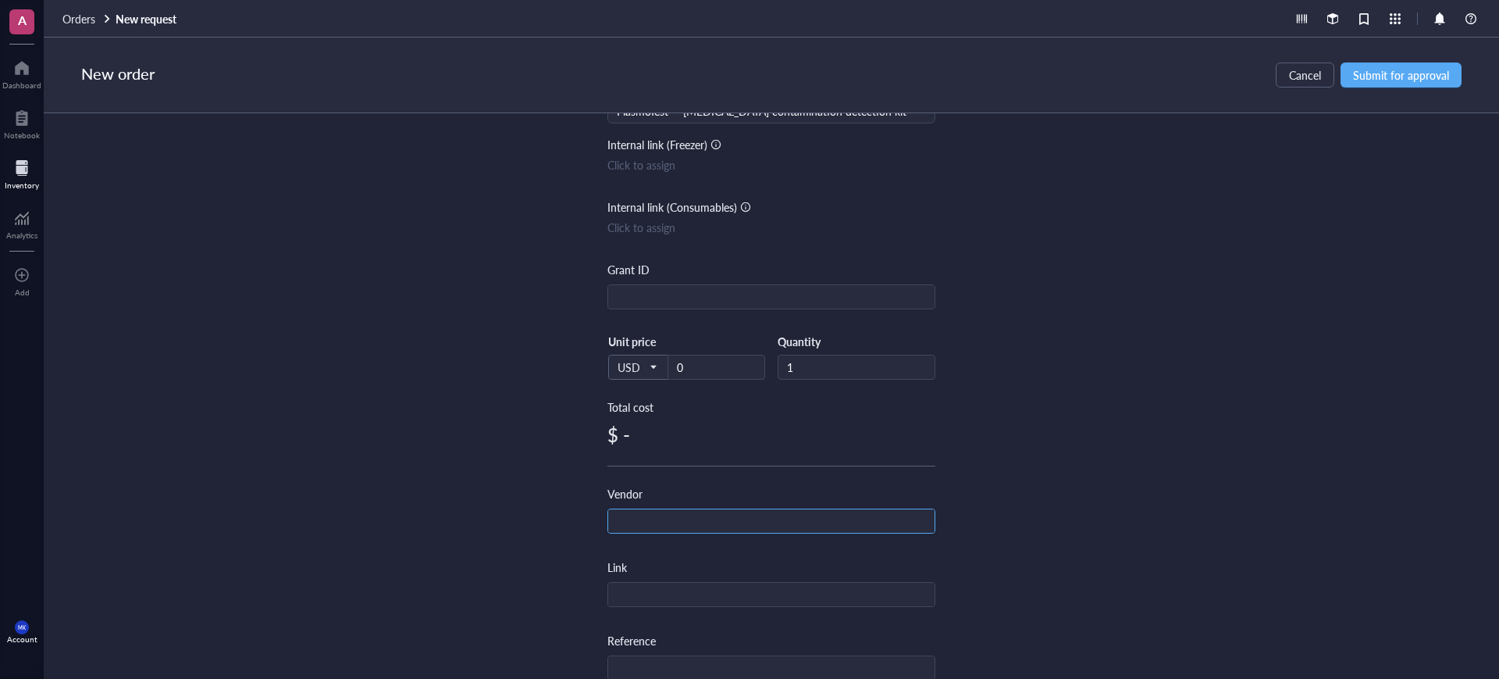
click at [676, 524] on input "text" at bounding box center [771, 521] width 326 height 25
type input "InvivoGen"
click at [741, 579] on div "Link" at bounding box center [772, 582] width 328 height 48
click at [745, 593] on input "text" at bounding box center [771, 595] width 326 height 25
paste input "[URL][DOMAIN_NAME][MEDICAL_DATA]"
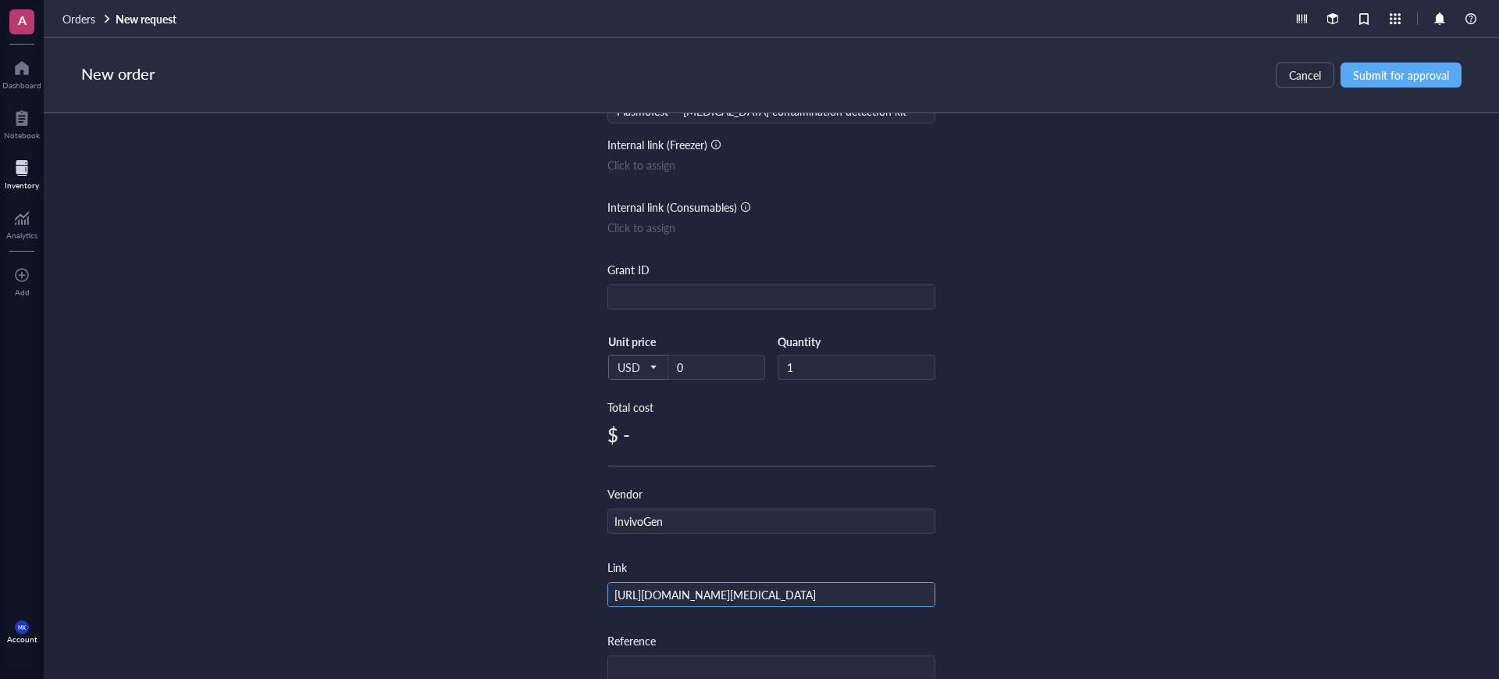
type input "[URL][DOMAIN_NAME][MEDICAL_DATA]"
click at [697, 361] on input "0" at bounding box center [717, 366] width 96 height 23
type input "632"
click at [1159, 312] on div "Item name * PlasmoTest™ [MEDICAL_DATA] contamination detection kit Internal lin…" at bounding box center [772, 395] width 1456 height 565
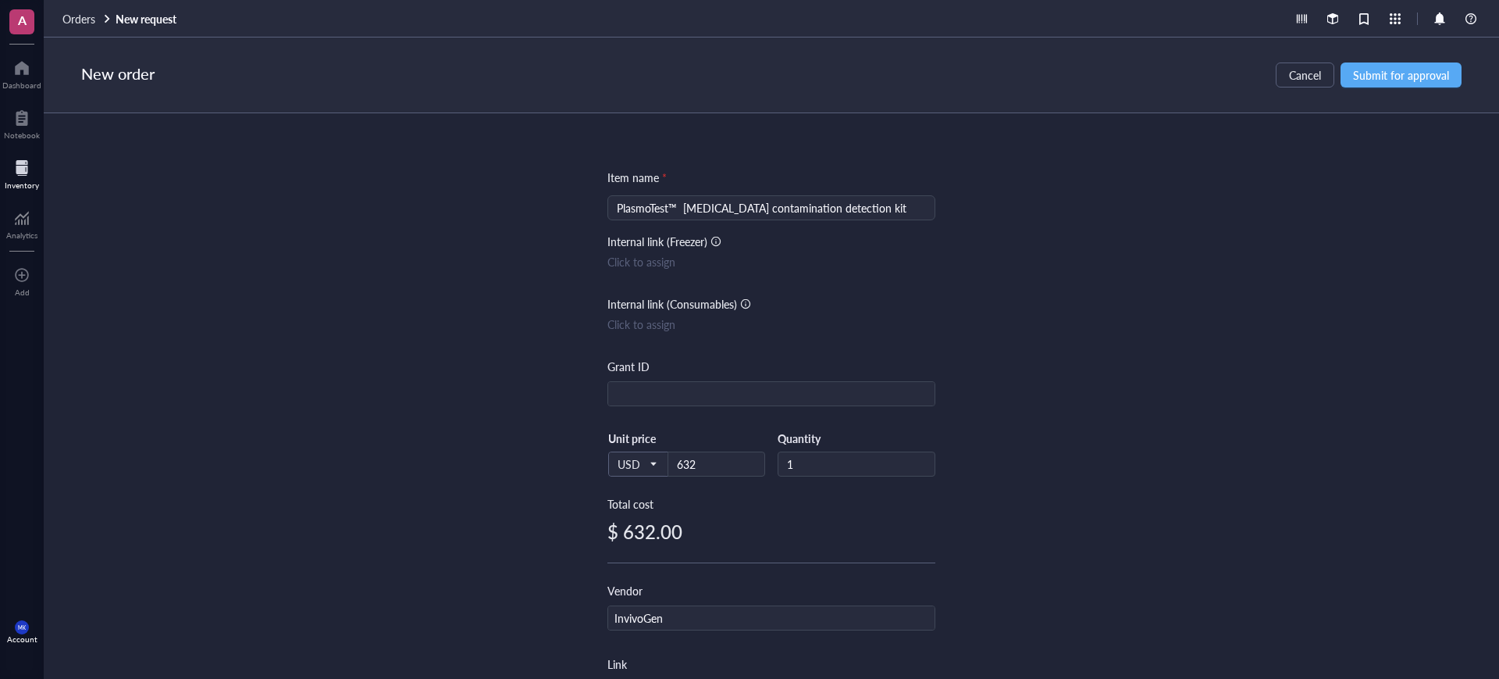
scroll to position [0, 0]
click at [1398, 73] on span "Submit for approval" at bounding box center [1401, 75] width 96 height 12
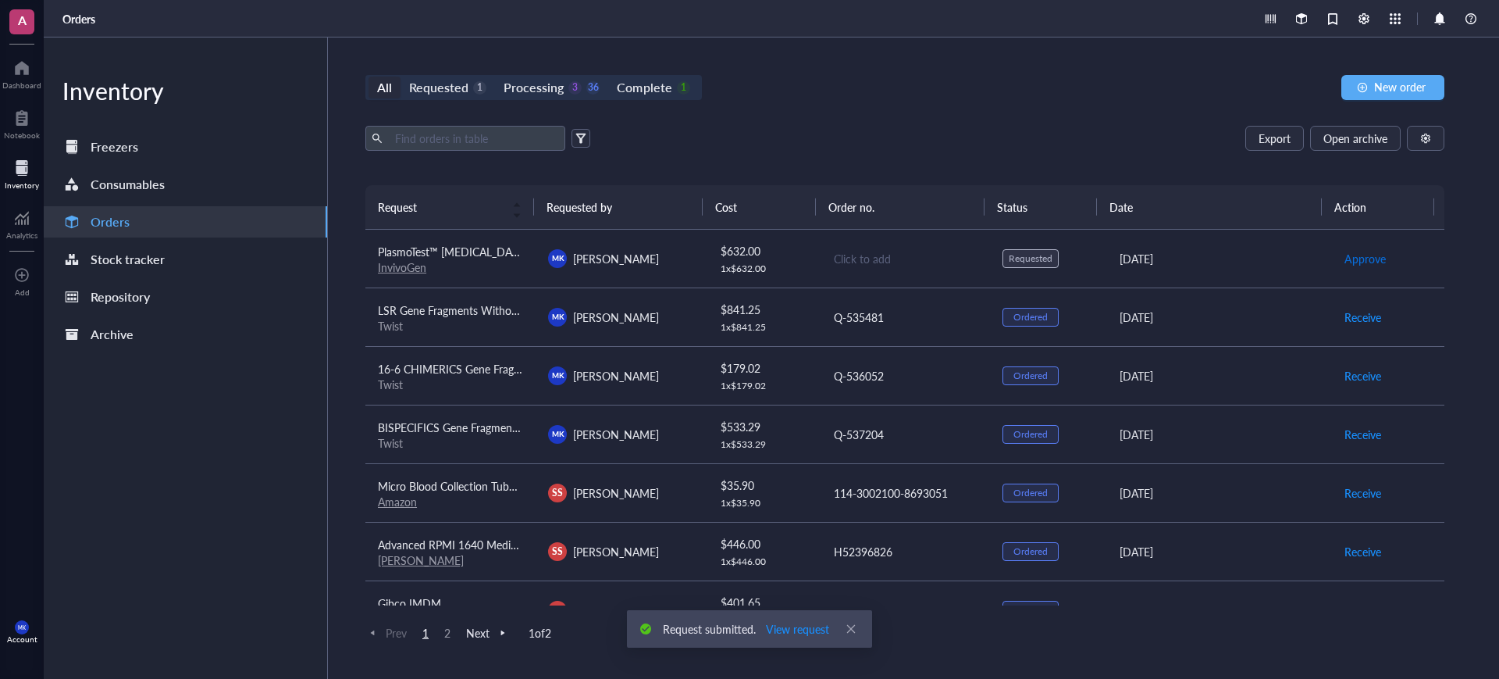
drag, startPoint x: 1364, startPoint y: 263, endPoint x: 1299, endPoint y: 267, distance: 65.7
click at [1364, 262] on span "Approve" at bounding box center [1365, 258] width 41 height 17
click at [937, 263] on div "Click to add" at bounding box center [906, 258] width 144 height 17
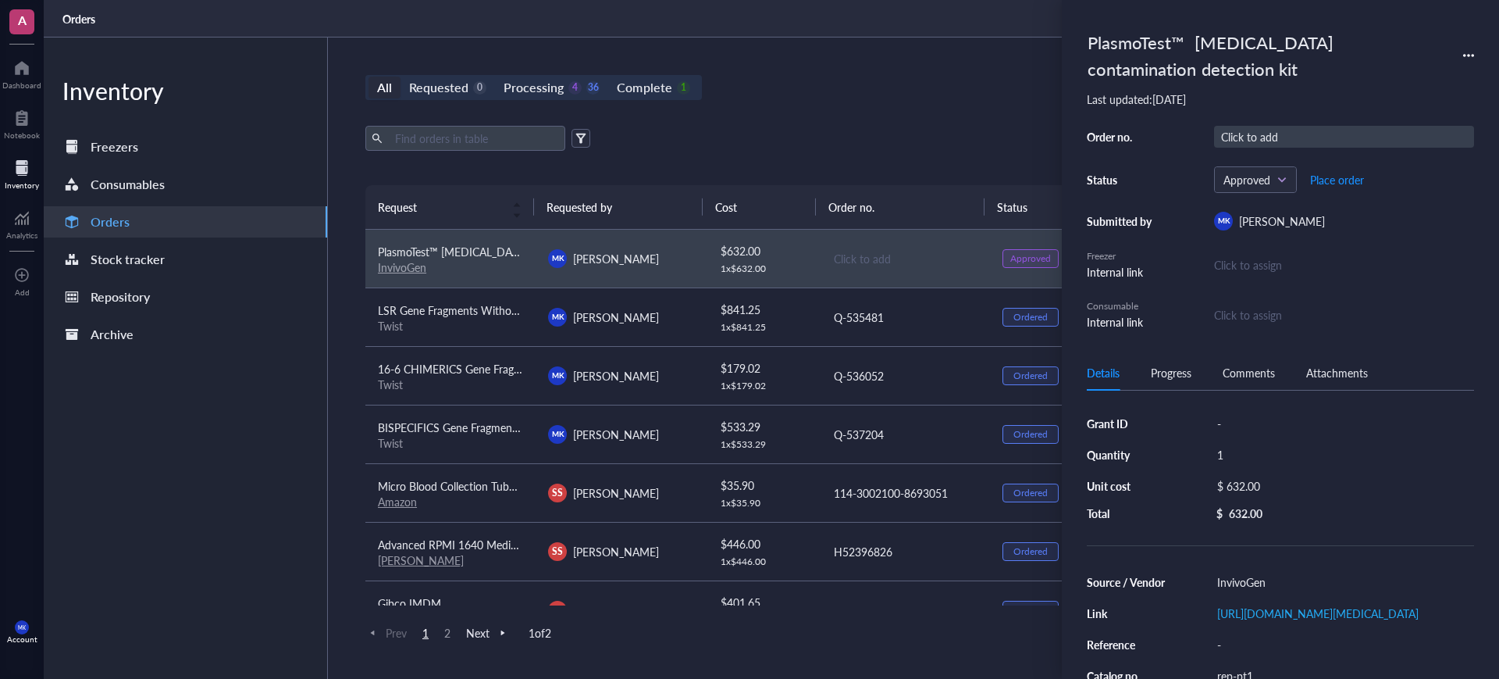
click at [1283, 139] on div "Click to add" at bounding box center [1344, 137] width 260 height 22
type input "W2508-00559"
click at [1367, 184] on div "Approved Place order" at bounding box center [1344, 179] width 260 height 27
click at [1346, 184] on span "Place order" at bounding box center [1337, 179] width 54 height 12
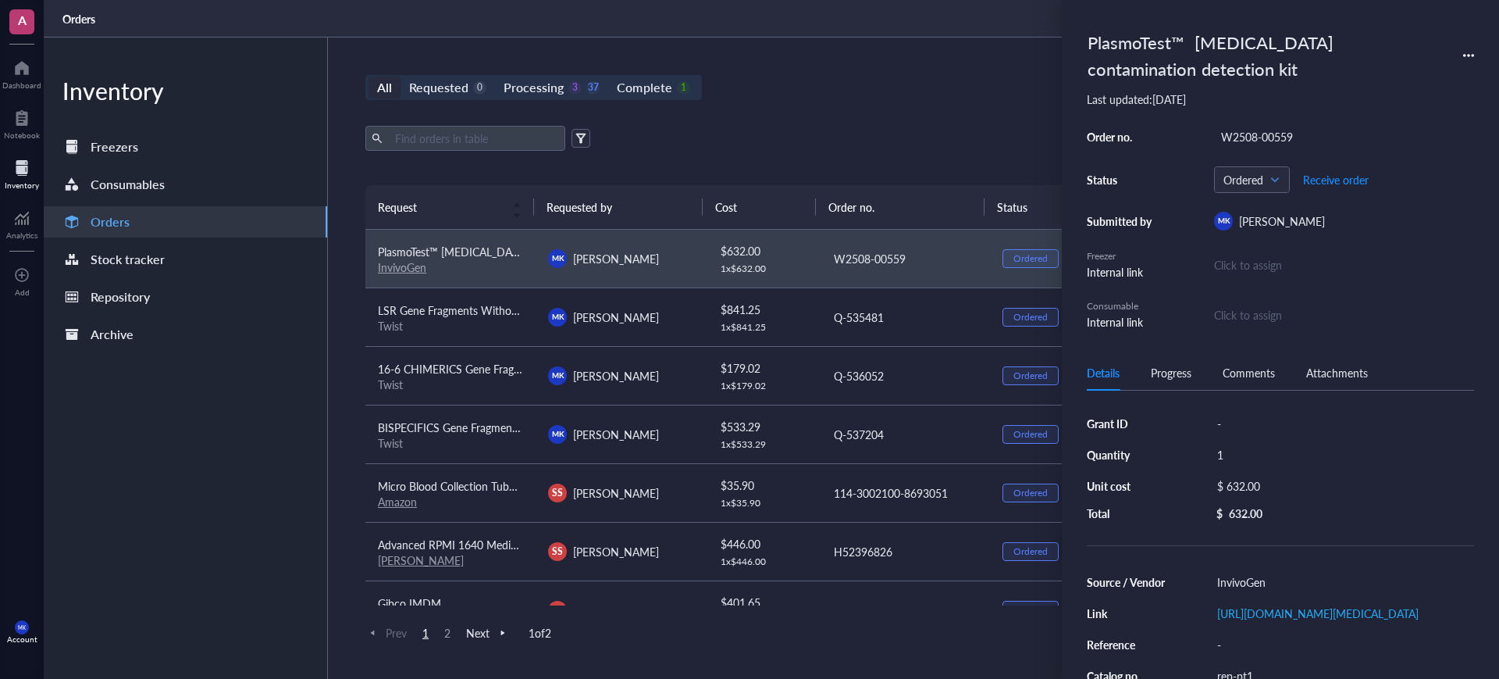
click at [930, 136] on div "Export Open archive" at bounding box center [904, 138] width 1079 height 25
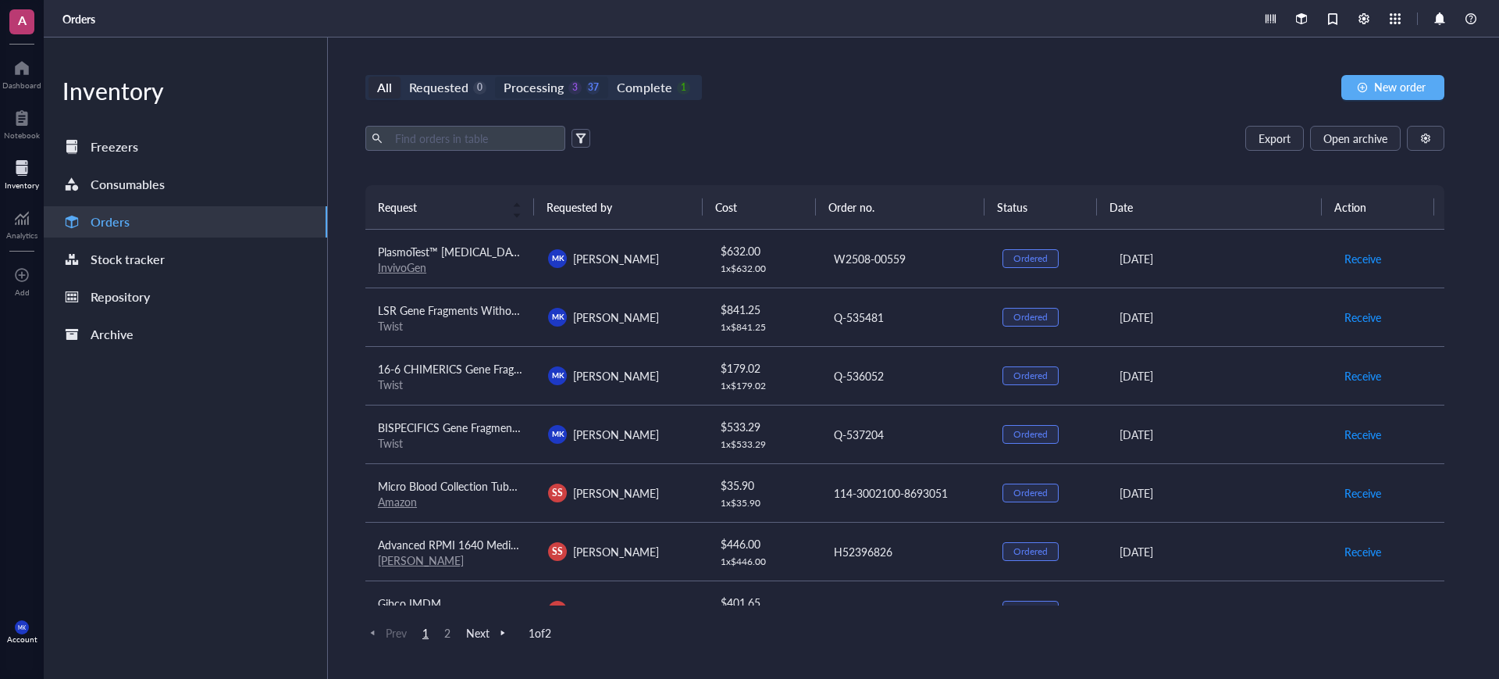
click at [512, 95] on div "Processing" at bounding box center [534, 88] width 60 height 22
click at [495, 77] on input "Processing 3 37" at bounding box center [495, 77] width 0 height 0
click at [626, 87] on div "Complete" at bounding box center [644, 88] width 55 height 22
click at [608, 77] on input "Complete 1" at bounding box center [608, 77] width 0 height 0
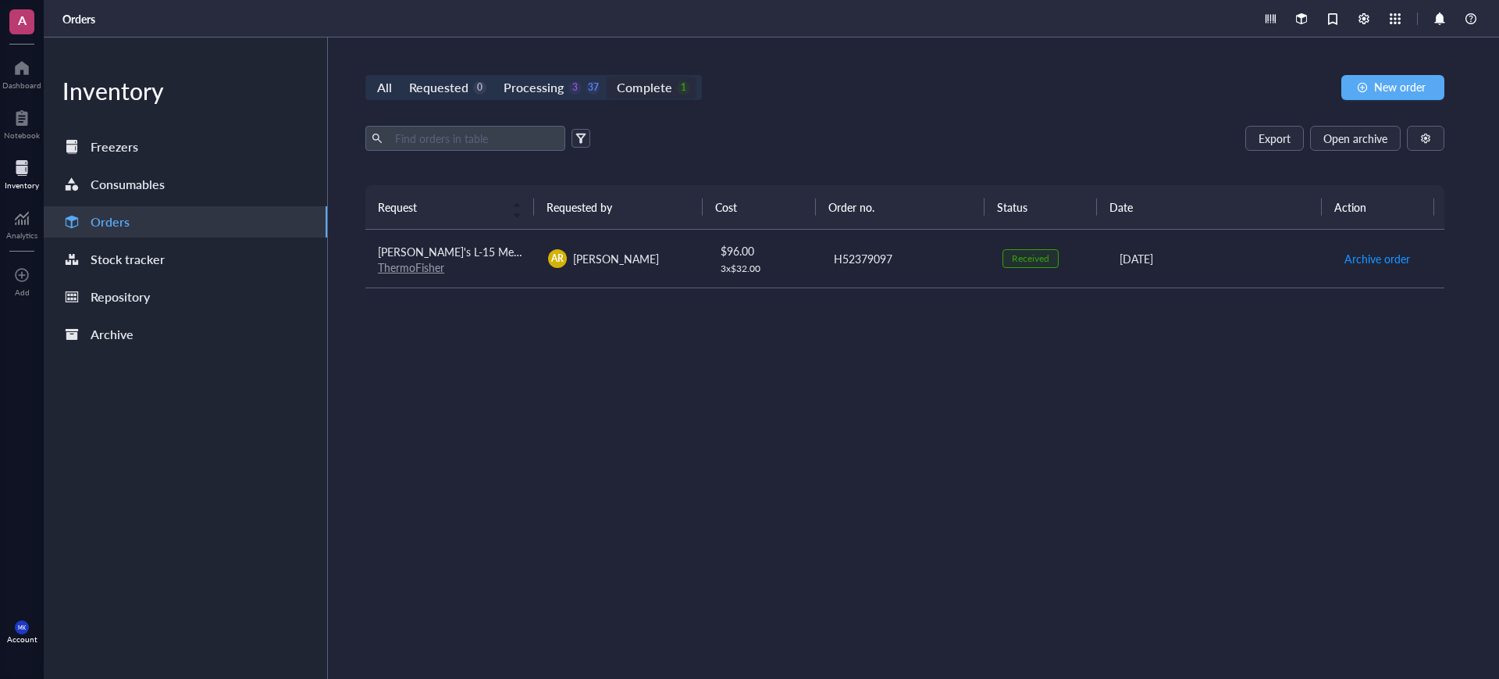
click at [566, 94] on div "Processing 3 37" at bounding box center [552, 88] width 96 height 22
click at [495, 77] on input "Processing 3 37" at bounding box center [495, 77] width 0 height 0
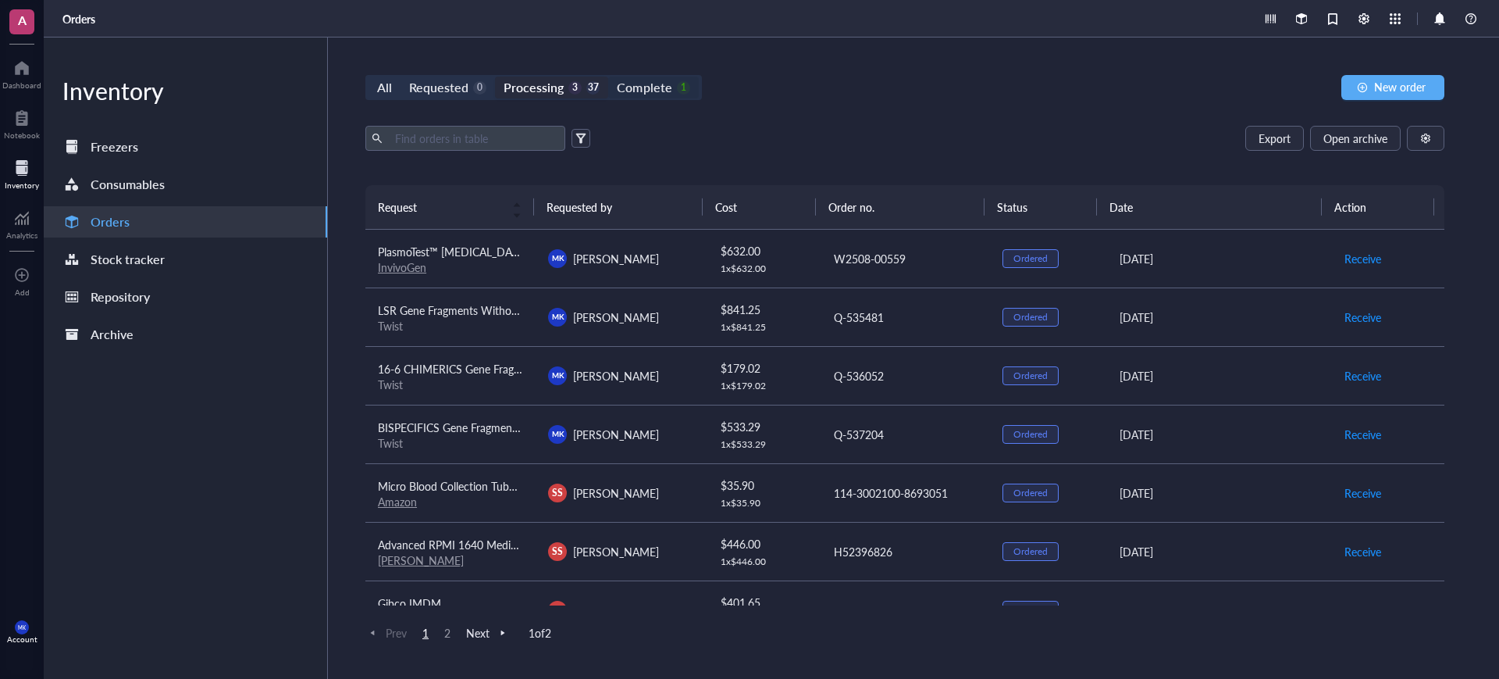
click at [623, 79] on div "Complete" at bounding box center [644, 88] width 55 height 22
click at [608, 77] on input "Complete 1" at bounding box center [608, 77] width 0 height 0
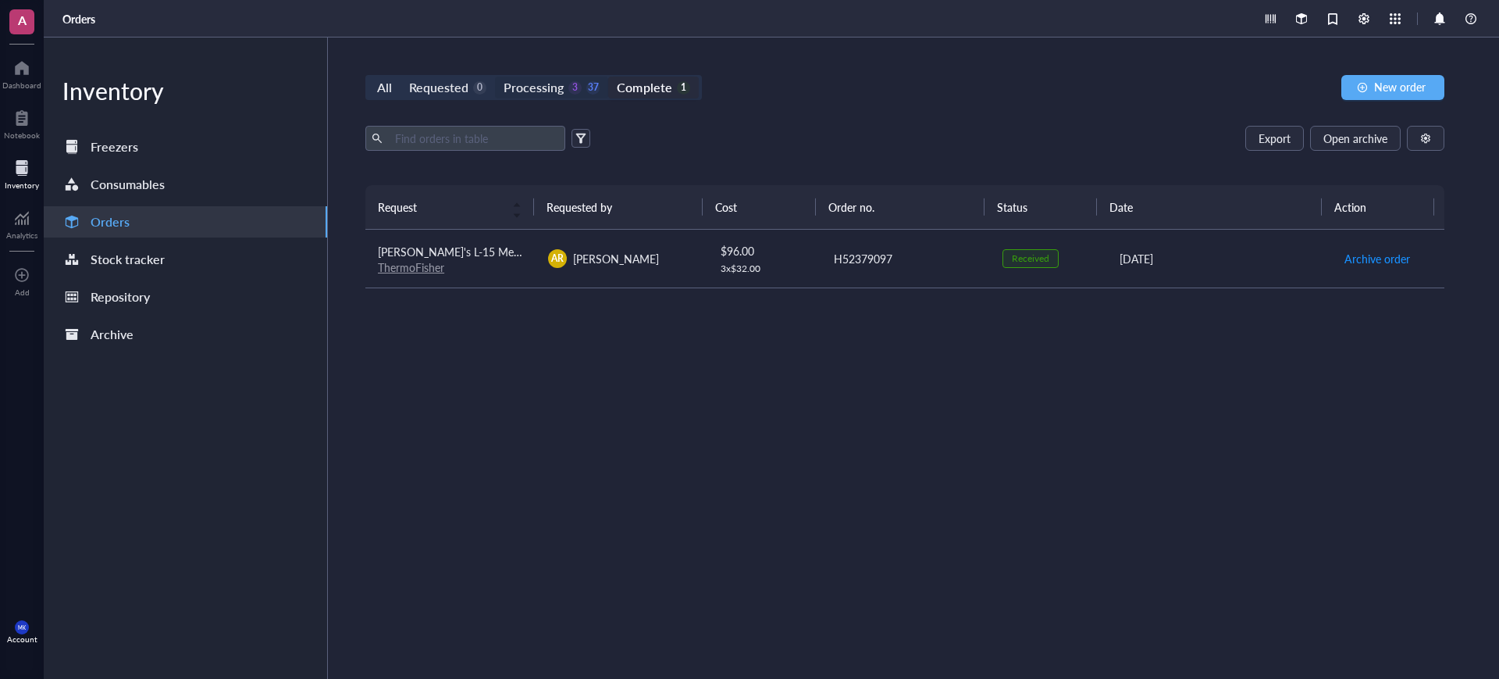
click at [519, 83] on div "Processing" at bounding box center [534, 88] width 60 height 22
click at [495, 77] on input "Processing 3 37" at bounding box center [495, 77] width 0 height 0
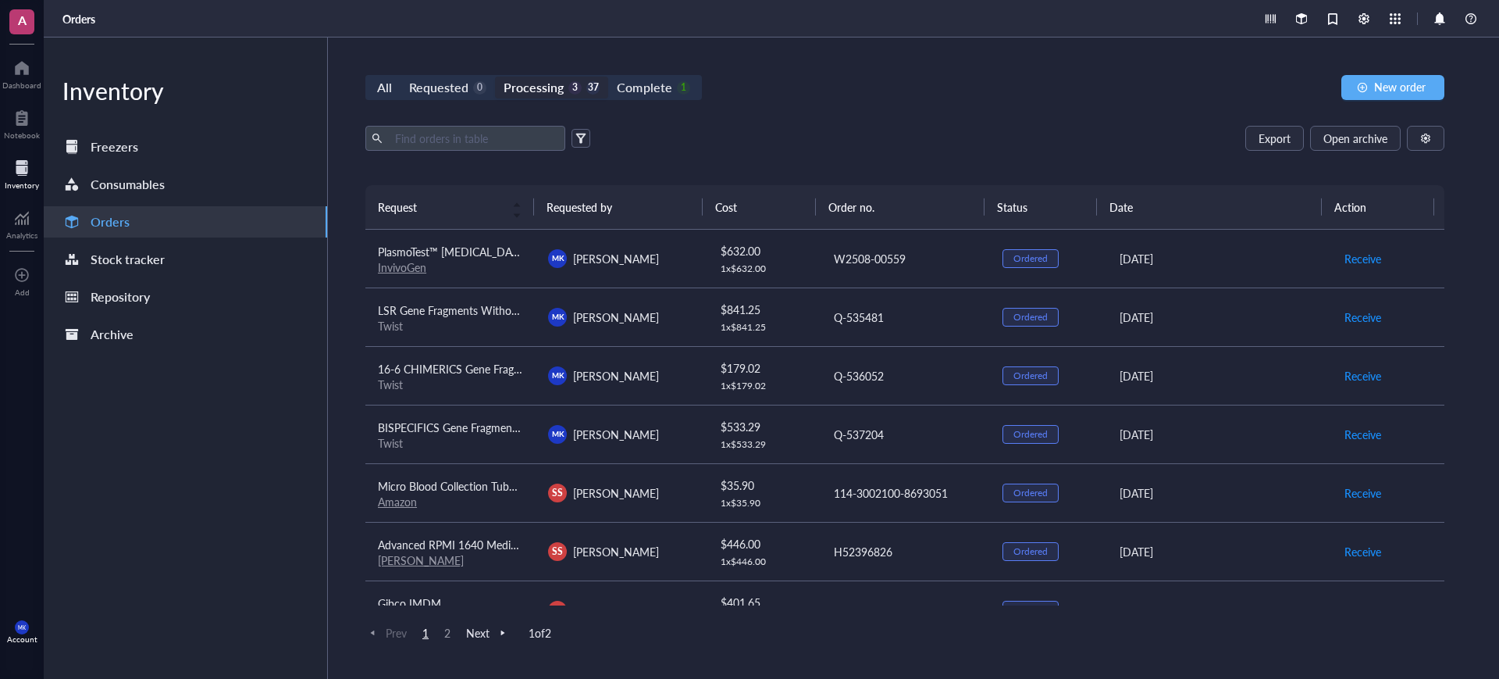
click at [433, 75] on div "All Requested 0 Processing 3 37 Complete 1" at bounding box center [533, 87] width 337 height 25
click at [462, 89] on div "Requested" at bounding box center [438, 88] width 59 height 22
click at [401, 77] on input "Requested 0" at bounding box center [401, 77] width 0 height 0
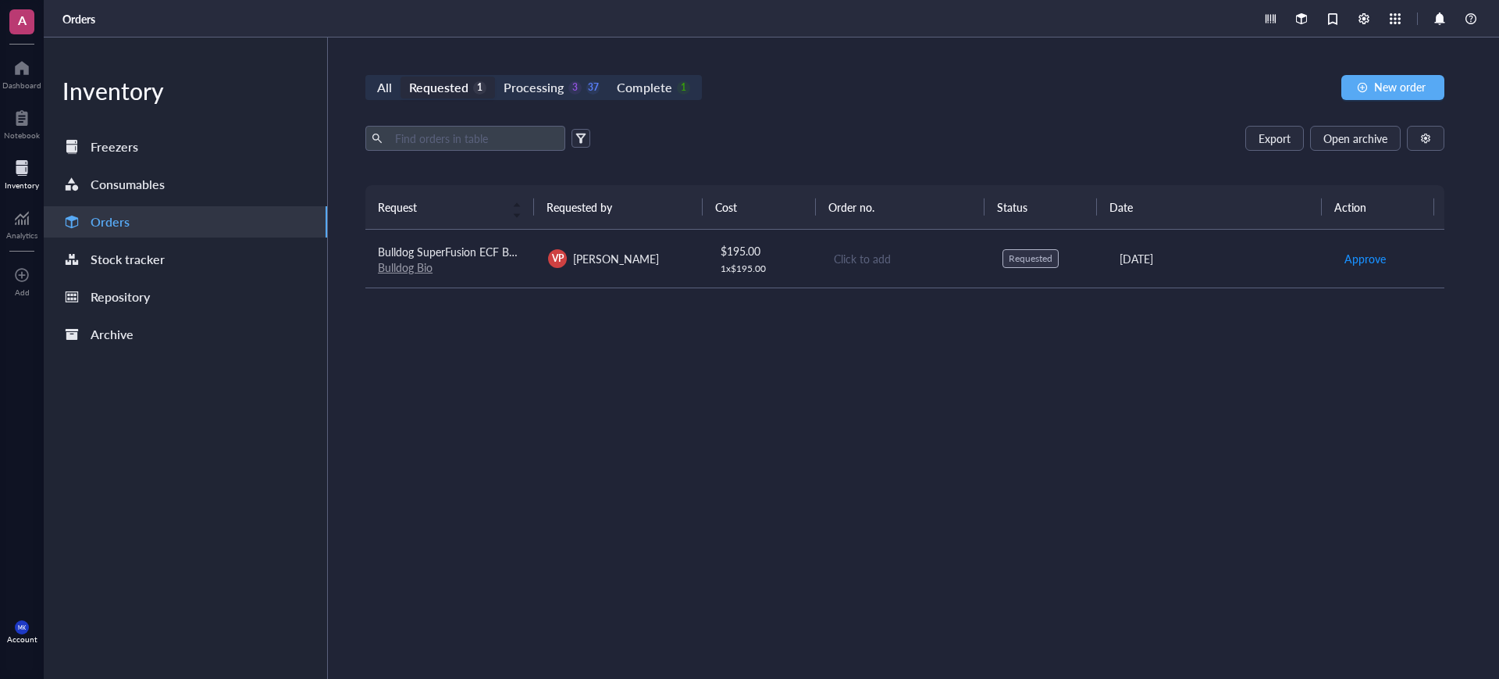
click at [490, 277] on td "Bulldog SuperFusion ECF Buffer 100 ml Bulldog Bio" at bounding box center [450, 259] width 170 height 59
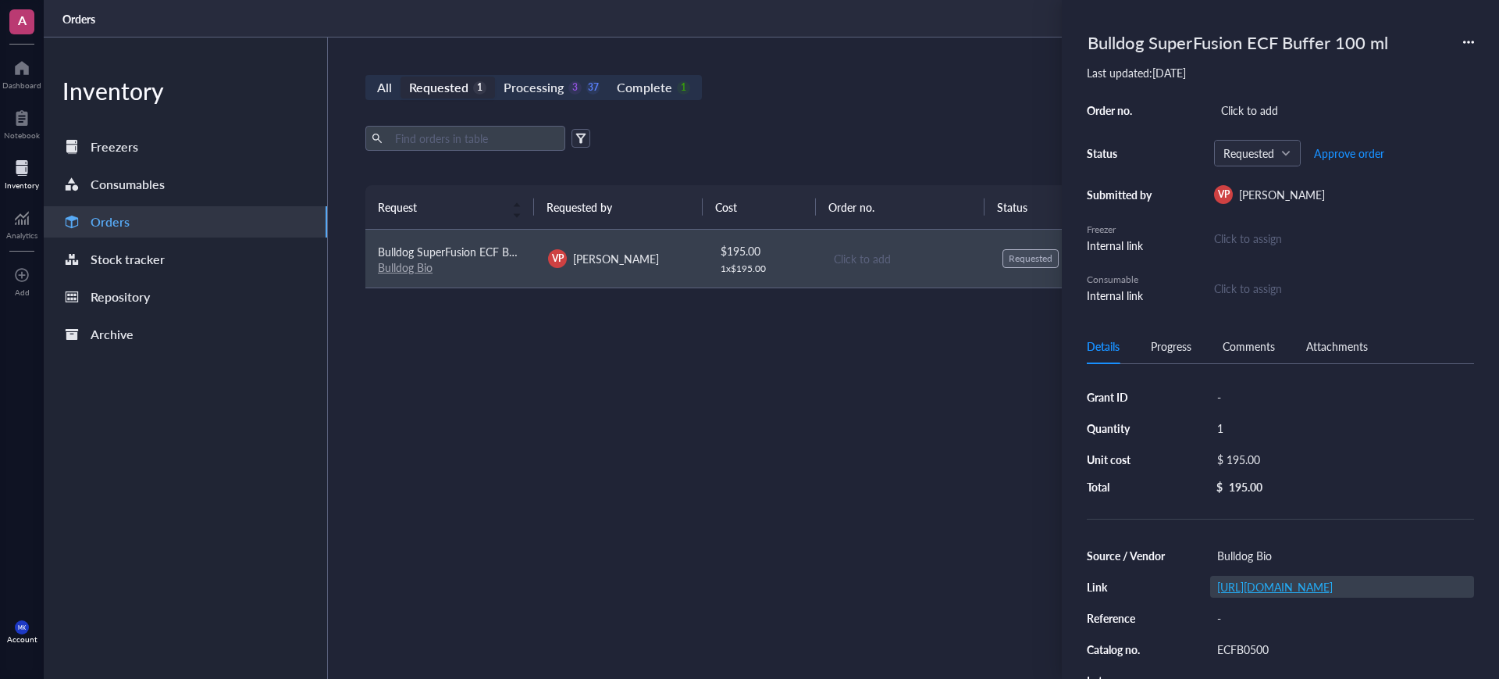
click at [1308, 594] on link "[URL][DOMAIN_NAME]" at bounding box center [1276, 587] width 116 height 16
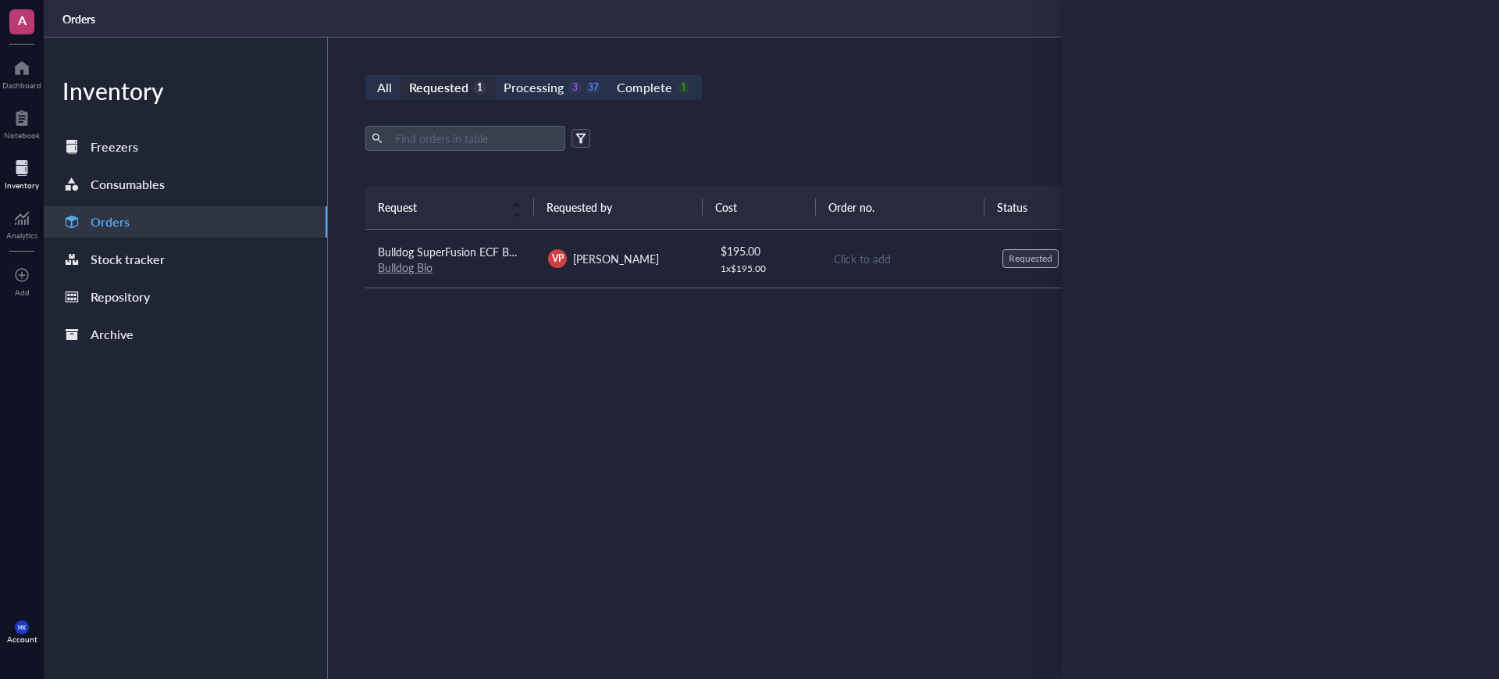
click at [840, 475] on div "Request Requested by Cost Order no. Status Date Action Bulldog SuperFusion ECF …" at bounding box center [904, 394] width 1079 height 419
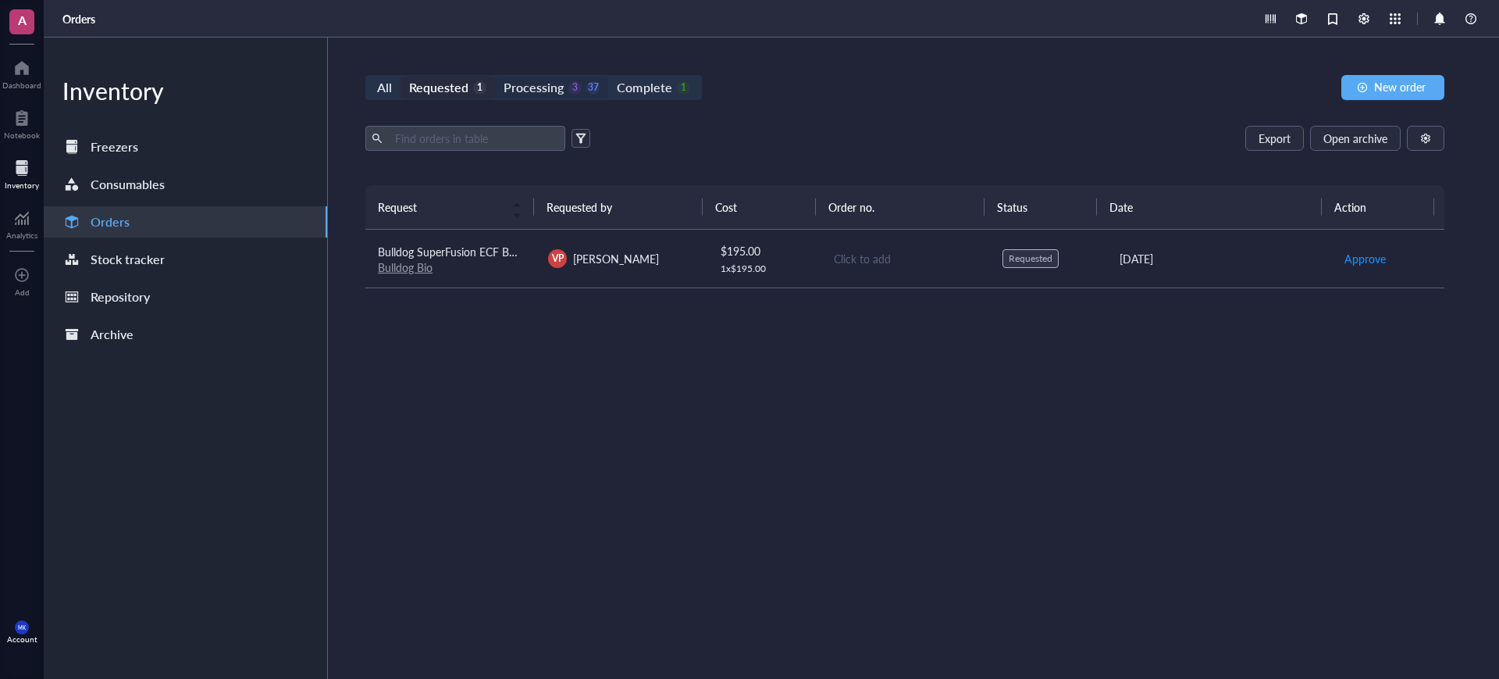
click at [554, 90] on div "Processing" at bounding box center [534, 88] width 60 height 22
click at [495, 77] on input "Processing 3 37" at bounding box center [495, 77] width 0 height 0
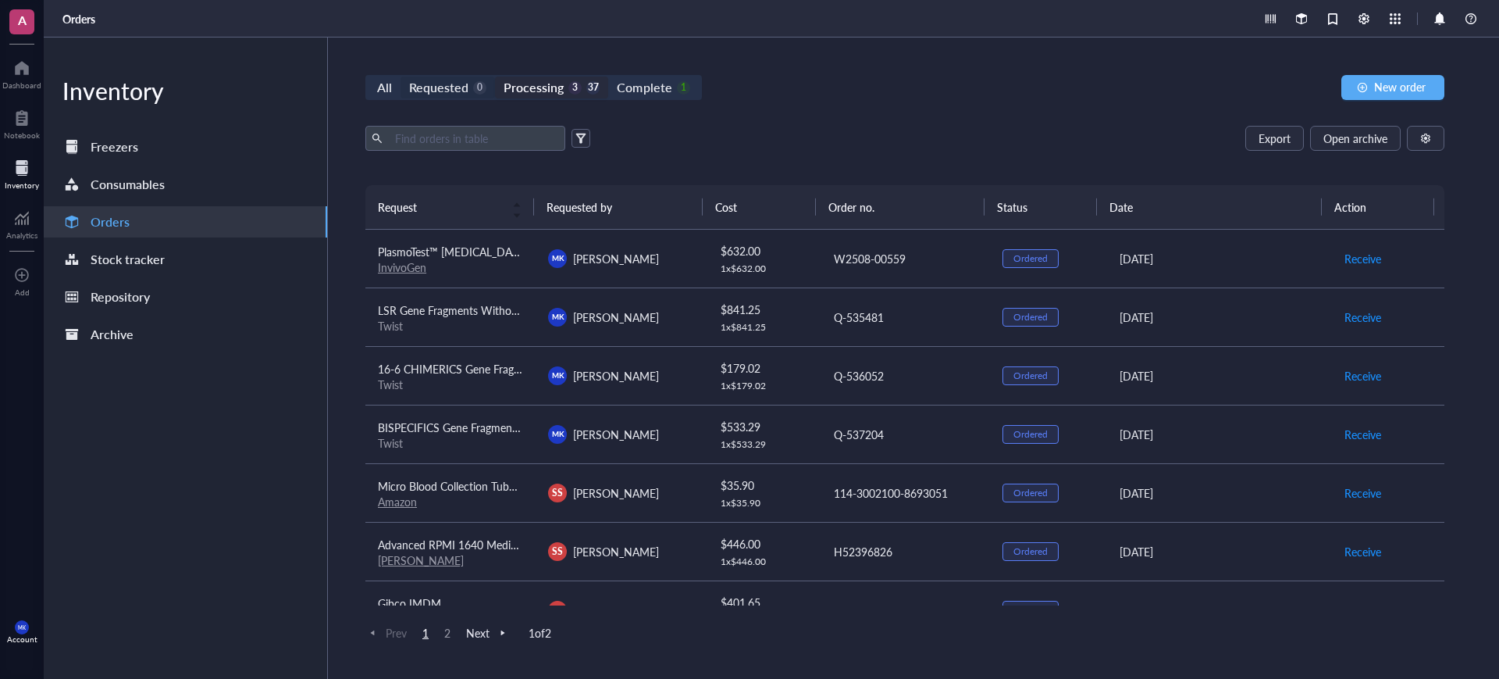
click at [406, 85] on div "Requested 0" at bounding box center [448, 88] width 94 height 22
click at [401, 77] on input "Requested 0" at bounding box center [401, 77] width 0 height 0
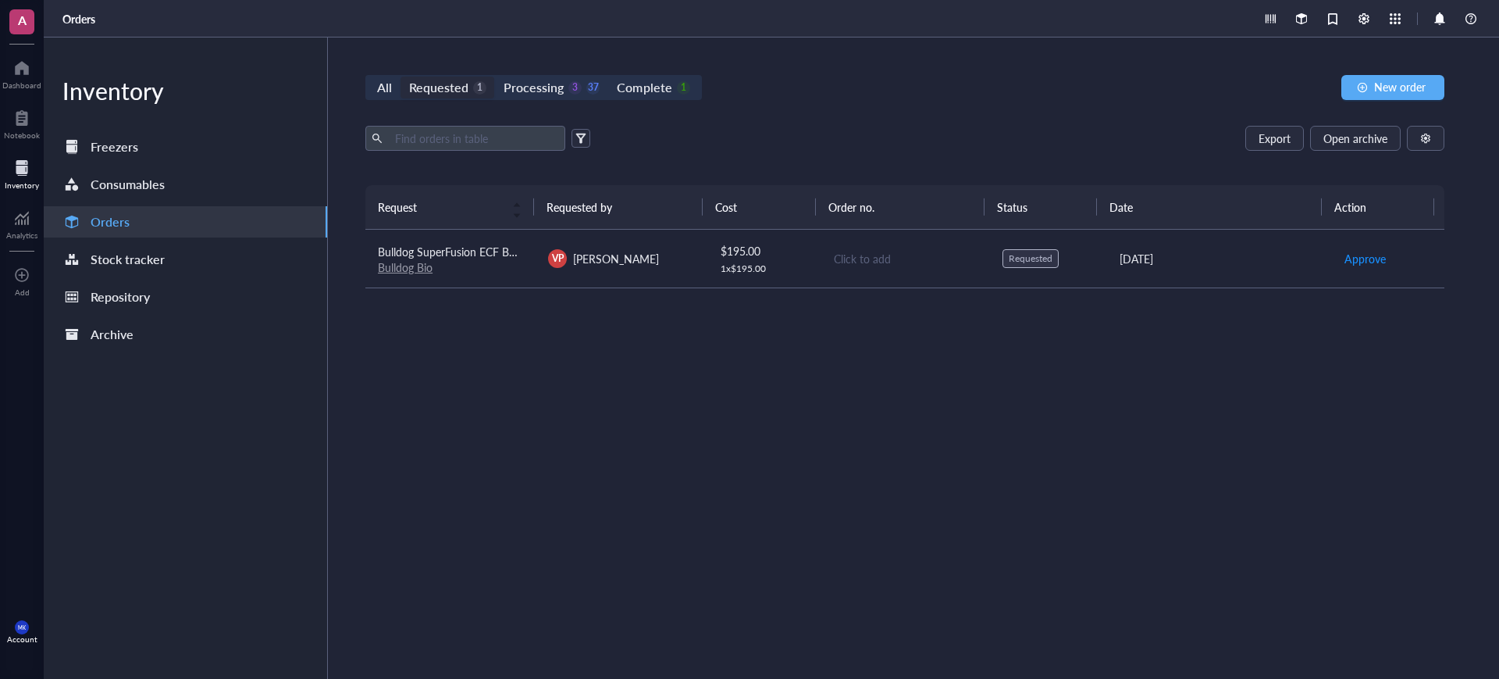
click at [387, 88] on div "All" at bounding box center [384, 88] width 15 height 22
click at [373, 89] on div "All" at bounding box center [385, 88] width 32 height 22
click at [369, 77] on input "All" at bounding box center [369, 77] width 0 height 0
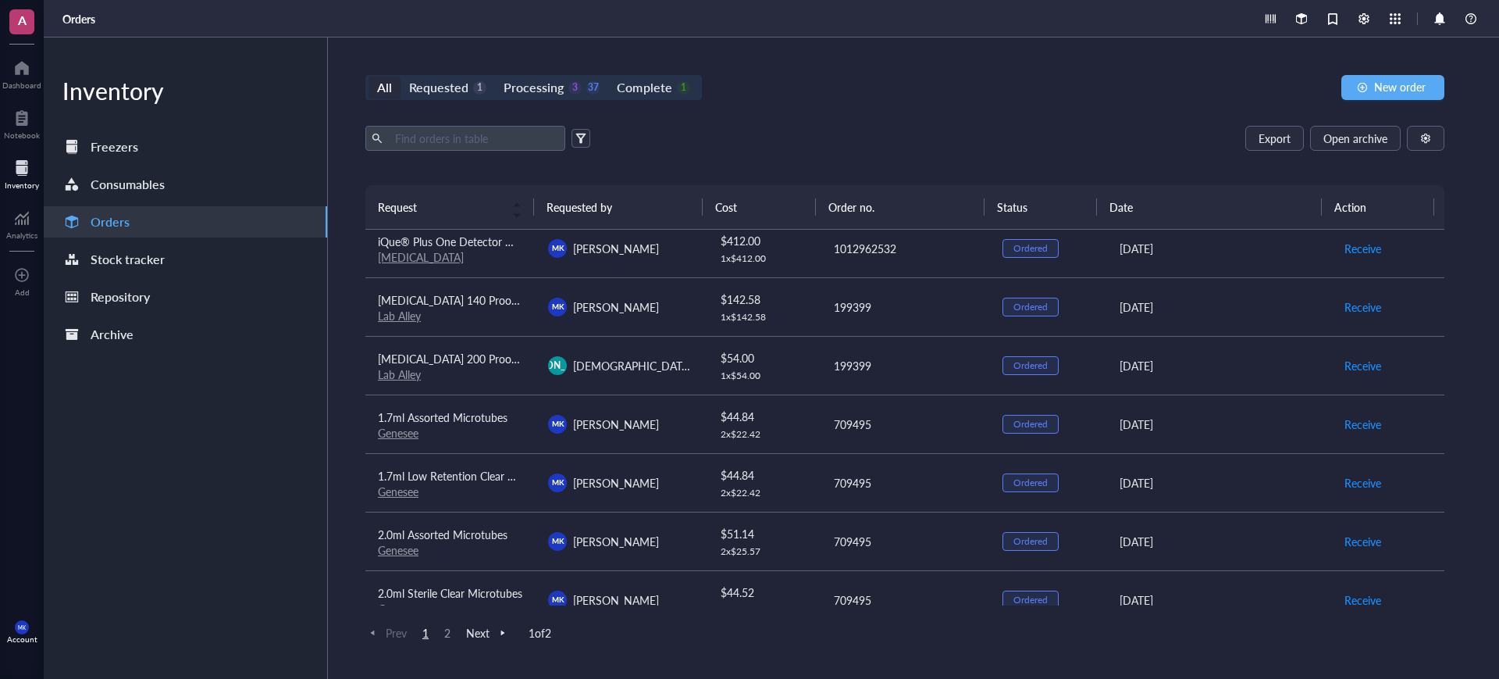
scroll to position [1089, 0]
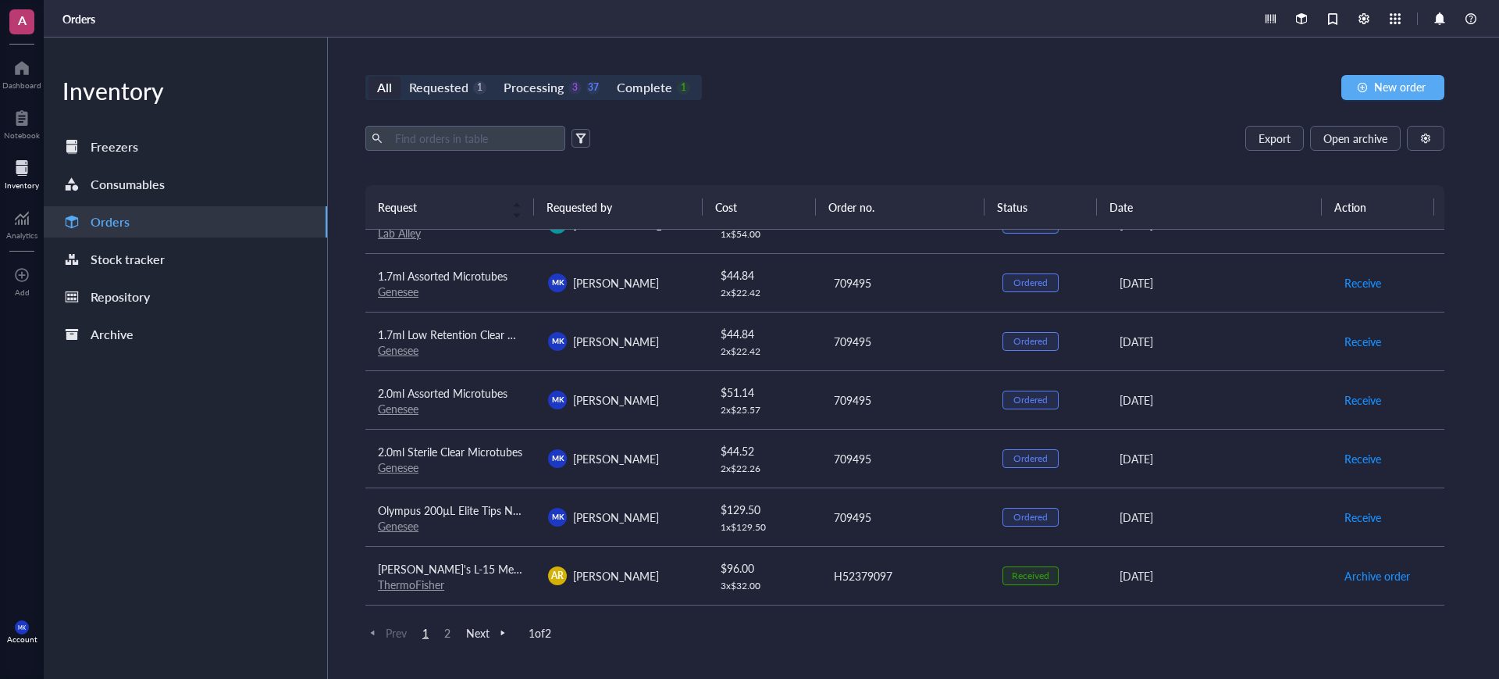
click at [437, 626] on div "1 2" at bounding box center [436, 633] width 41 height 14
click at [443, 626] on span "2" at bounding box center [447, 633] width 19 height 14
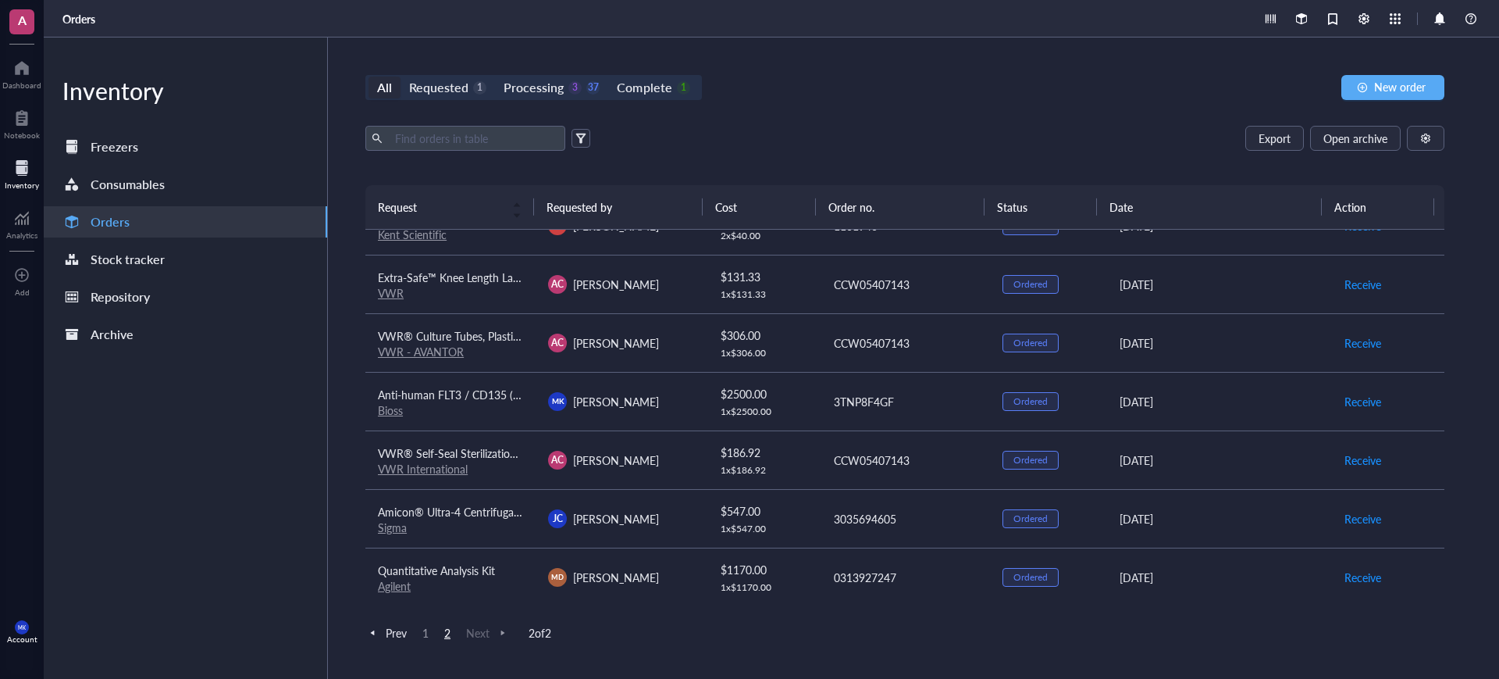
scroll to position [620, 0]
click at [556, 459] on span "AC" at bounding box center [557, 458] width 12 height 14
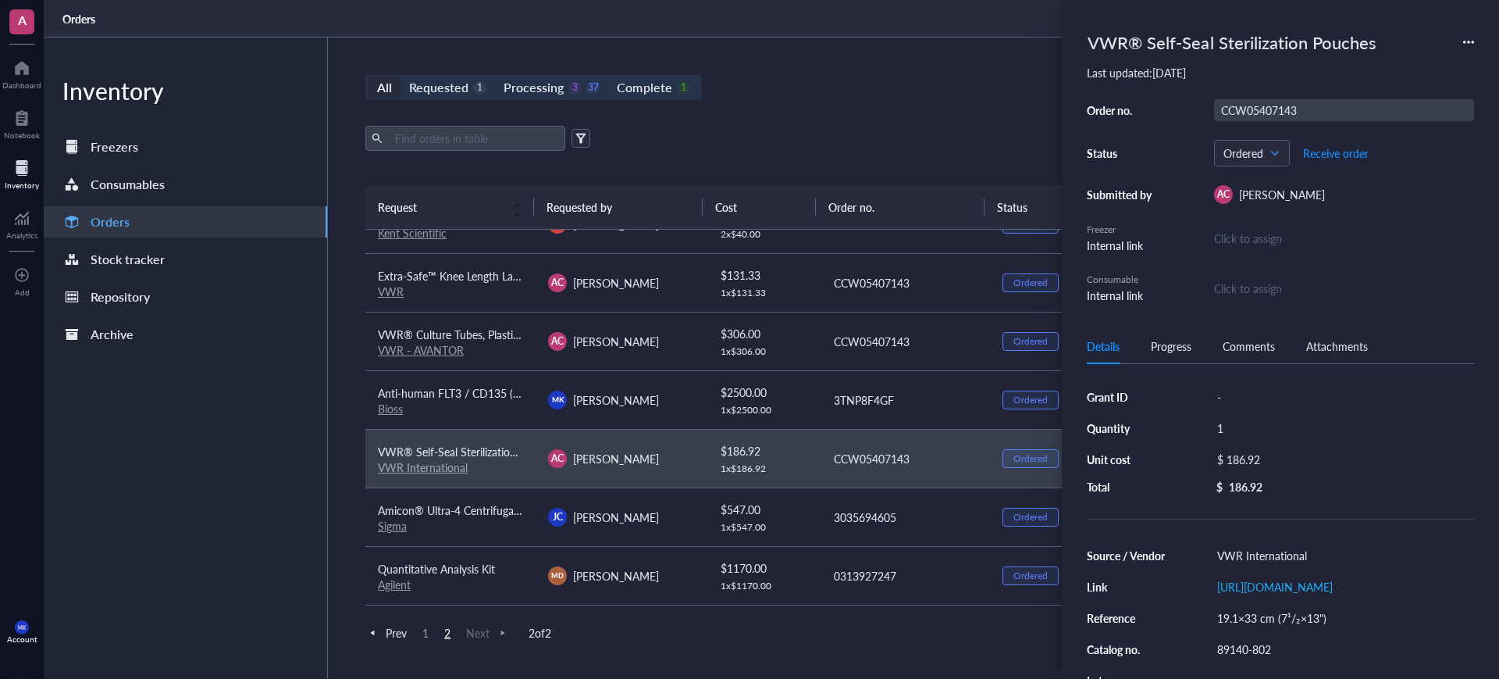
click at [1262, 116] on div "CCW05407143" at bounding box center [1344, 110] width 260 height 22
click at [763, 134] on div "Export Open archive" at bounding box center [904, 138] width 1079 height 25
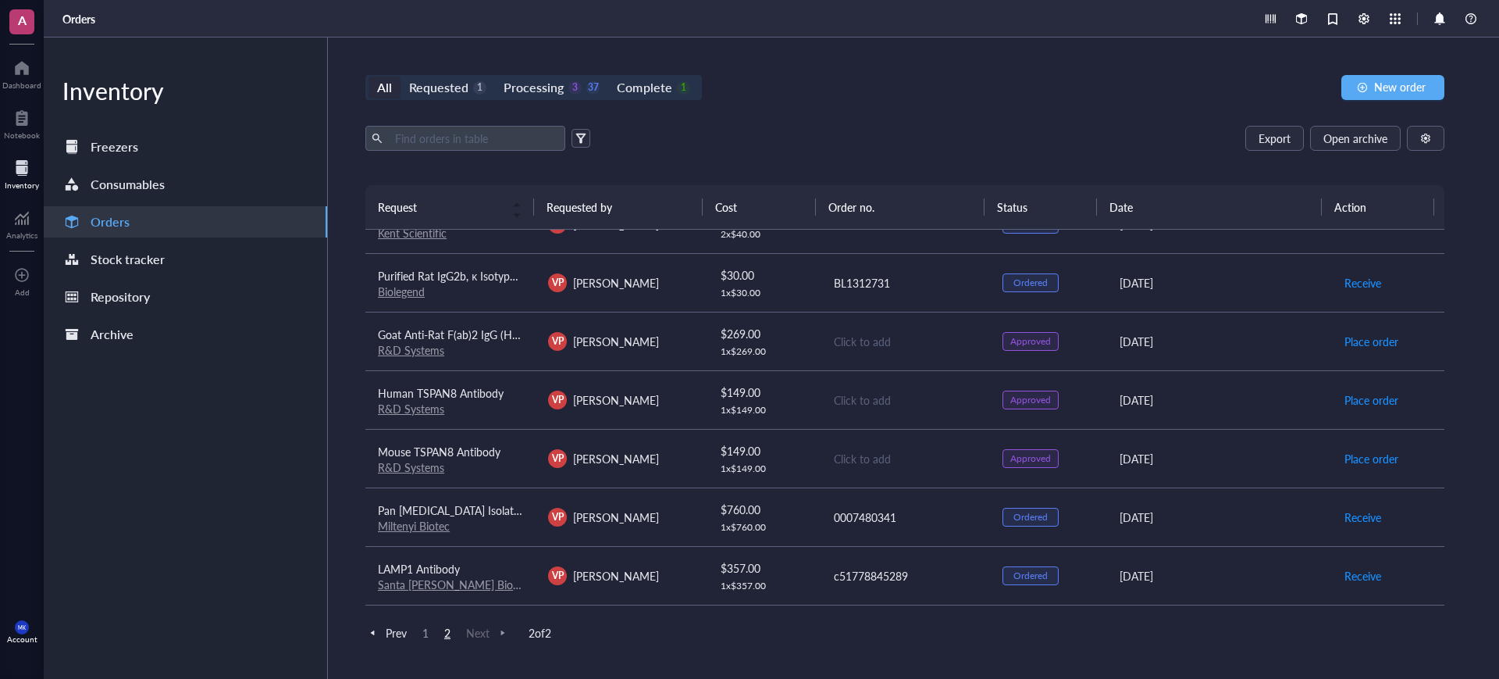
scroll to position [0, 0]
